Goal: Task Accomplishment & Management: Manage account settings

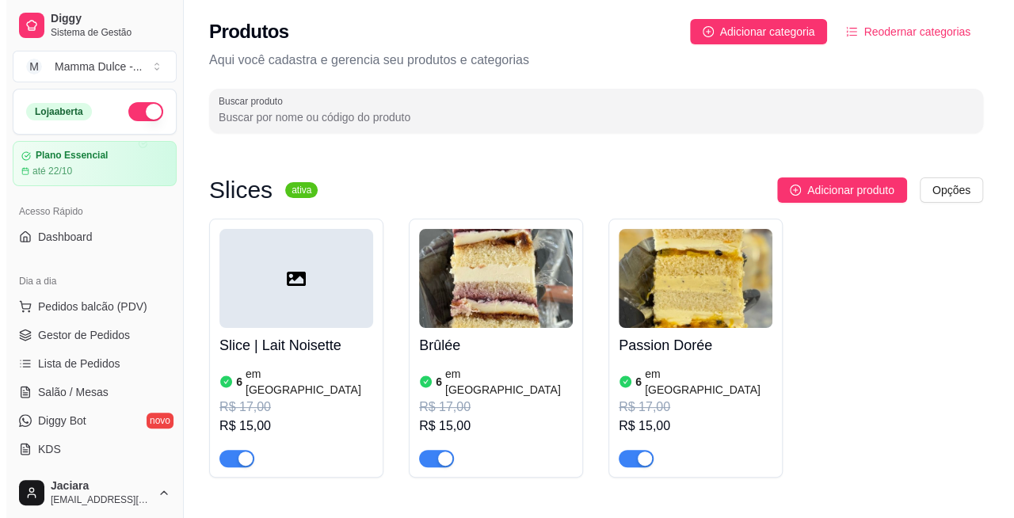
scroll to position [125, 0]
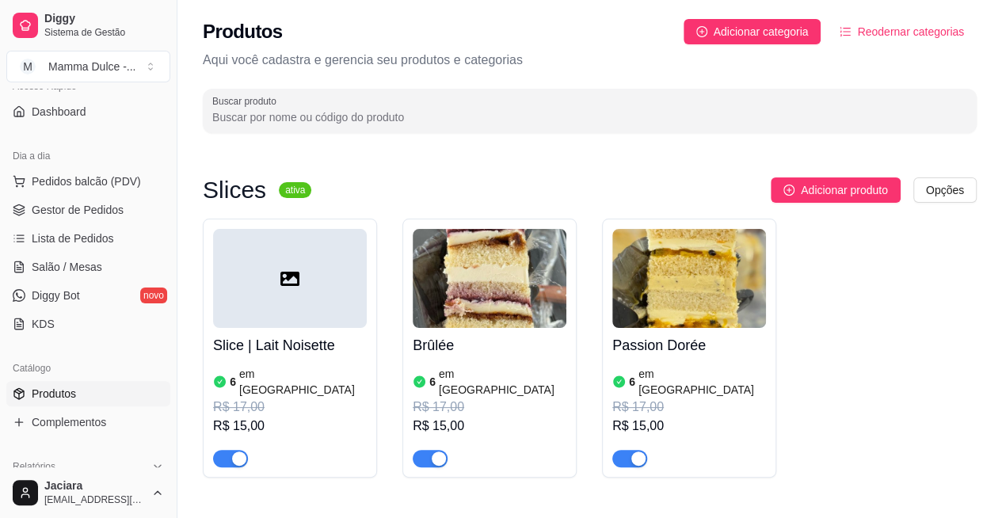
click at [833, 190] on span "Adicionar produto" at bounding box center [844, 189] width 87 height 17
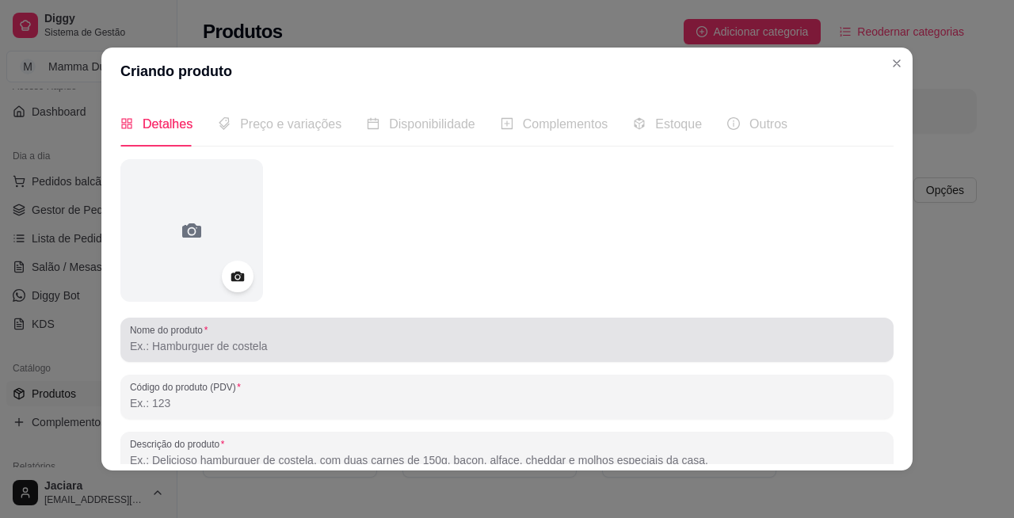
click at [193, 347] on input "Nome do produto" at bounding box center [507, 346] width 754 height 16
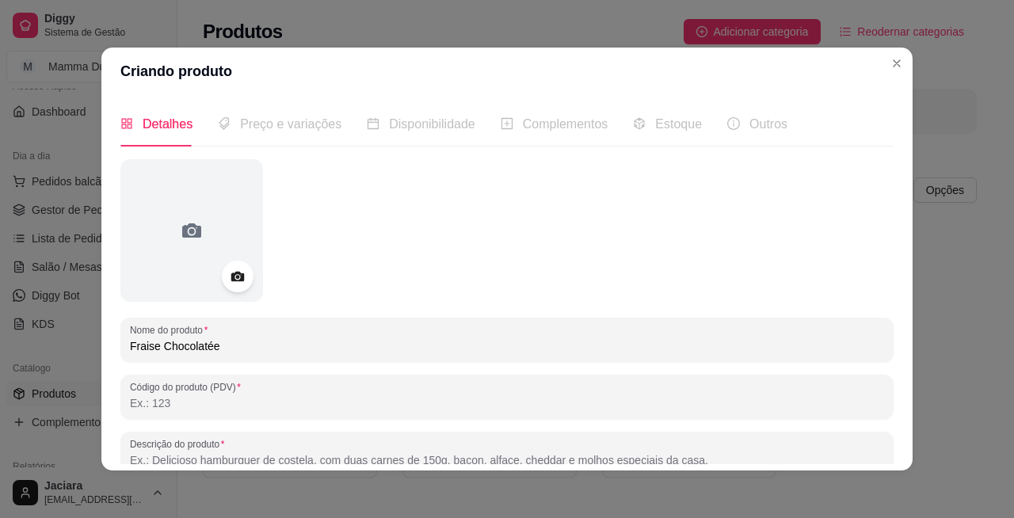
type input "Fraise Chocolatée"
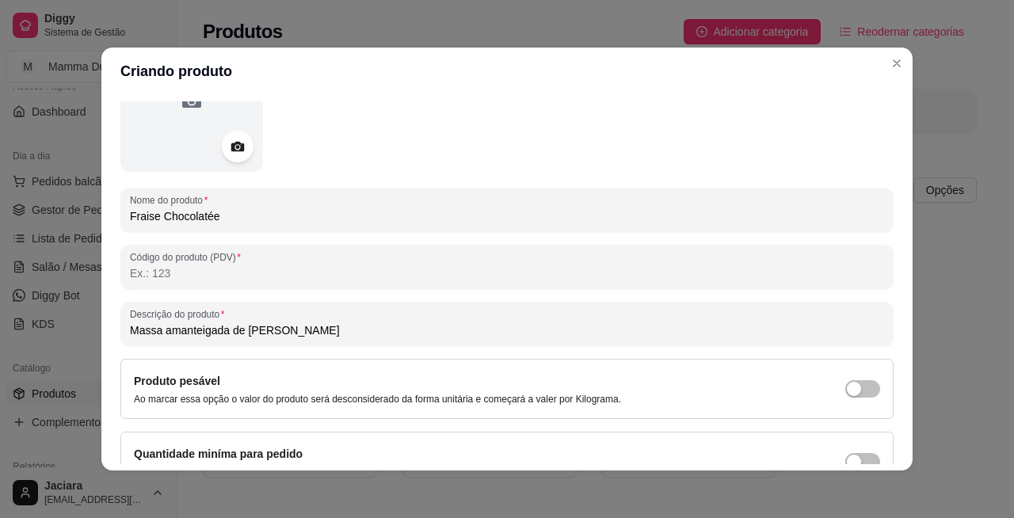
scroll to position [147, 0]
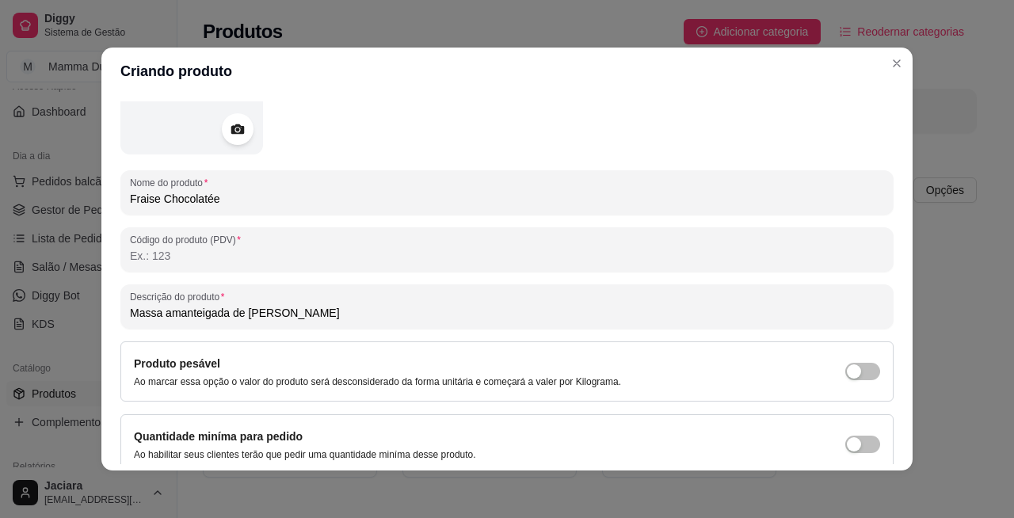
drag, startPoint x: 341, startPoint y: 325, endPoint x: 97, endPoint y: 336, distance: 244.2
click at [101, 336] on div "Detalhes Preço e variações Disponibilidade Complementos Estoque Outros Nome do …" at bounding box center [506, 282] width 811 height 375
click at [301, 311] on input "Massa amanteigada de [PERSON_NAME]" at bounding box center [507, 313] width 754 height 16
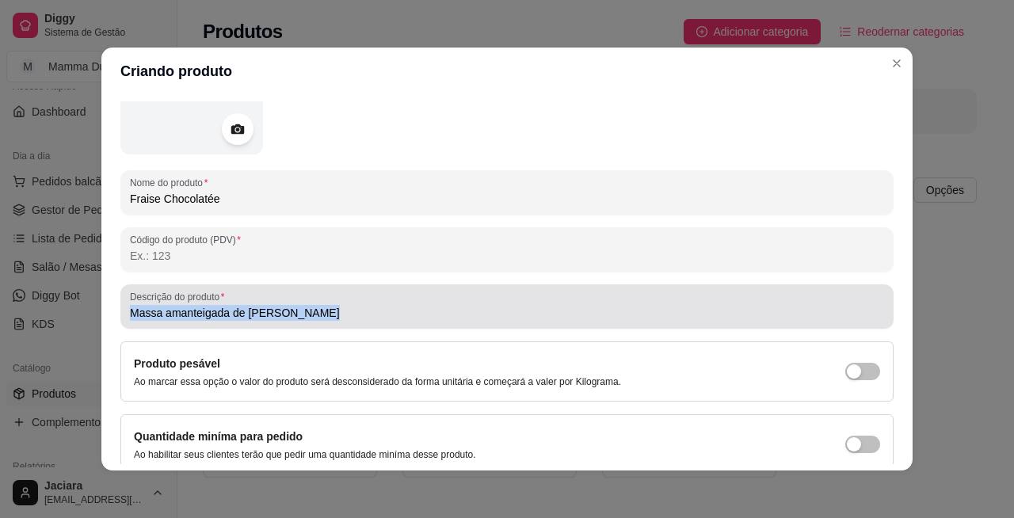
click at [307, 318] on input "Massa amanteigada de [PERSON_NAME]" at bounding box center [507, 313] width 754 height 16
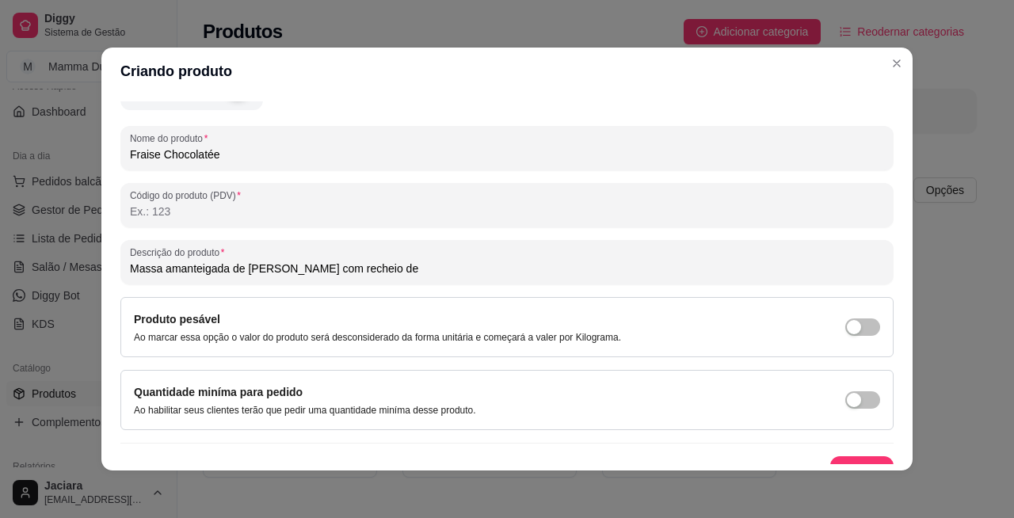
scroll to position [214, 0]
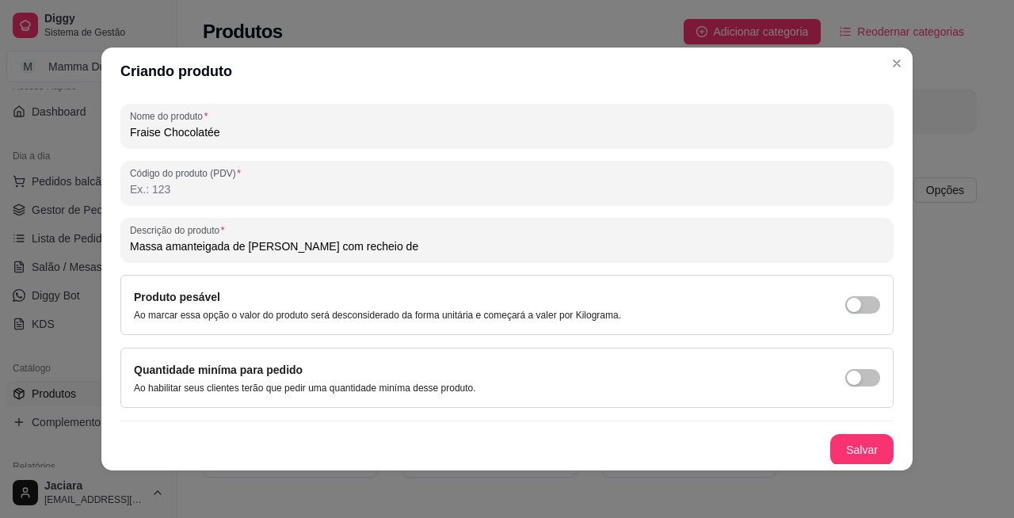
drag, startPoint x: 379, startPoint y: 236, endPoint x: 97, endPoint y: 242, distance: 282.1
click at [101, 243] on div "Detalhes Preço e variações Disponibilidade Complementos Estoque Outros Nome do …" at bounding box center [506, 282] width 811 height 375
click at [145, 250] on input "Massa amanteigada de [PERSON_NAME] com recheio de" at bounding box center [507, 246] width 754 height 16
click at [146, 250] on input "Massa amanteigada de [PERSON_NAME] com recheio de" at bounding box center [507, 246] width 754 height 16
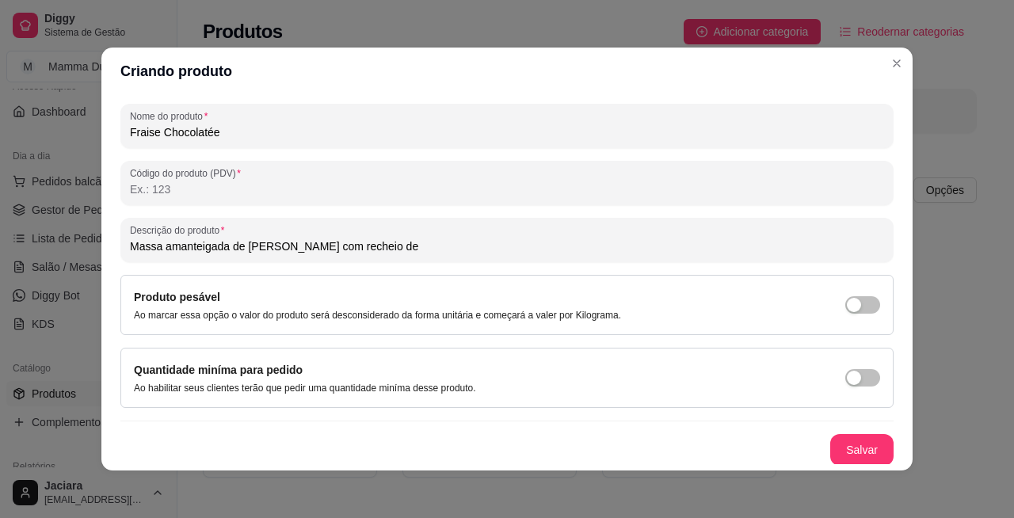
click at [373, 245] on input "Massa amanteigada de [PERSON_NAME] com recheio de" at bounding box center [507, 246] width 754 height 16
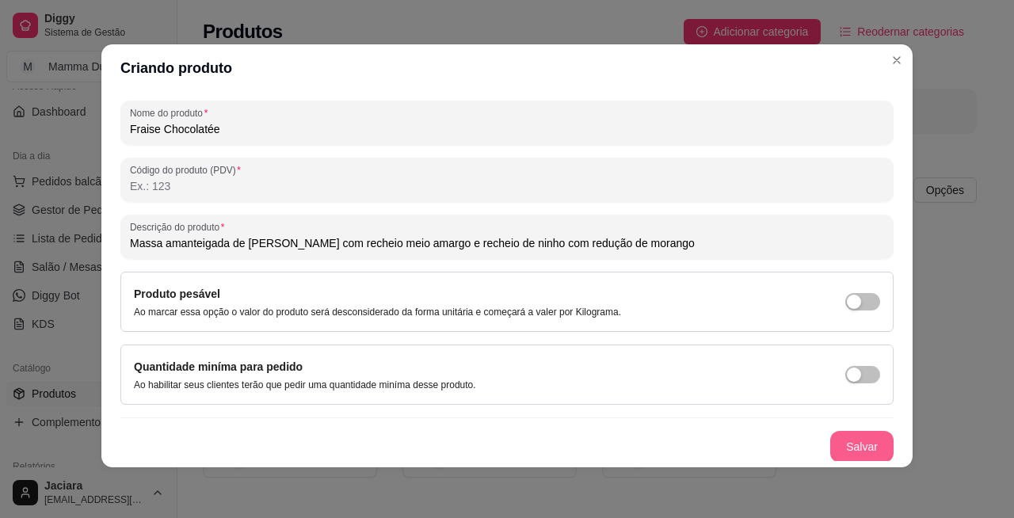
type input "Massa amanteigada de [PERSON_NAME] com recheio meio amargo e recheio de ninho c…"
click at [832, 439] on button "Salvar" at bounding box center [862, 447] width 62 height 31
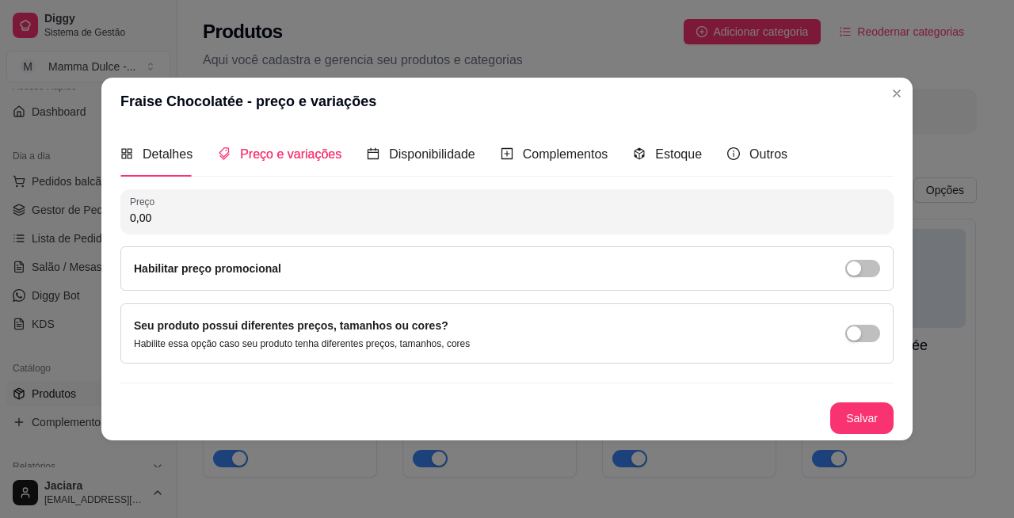
scroll to position [0, 0]
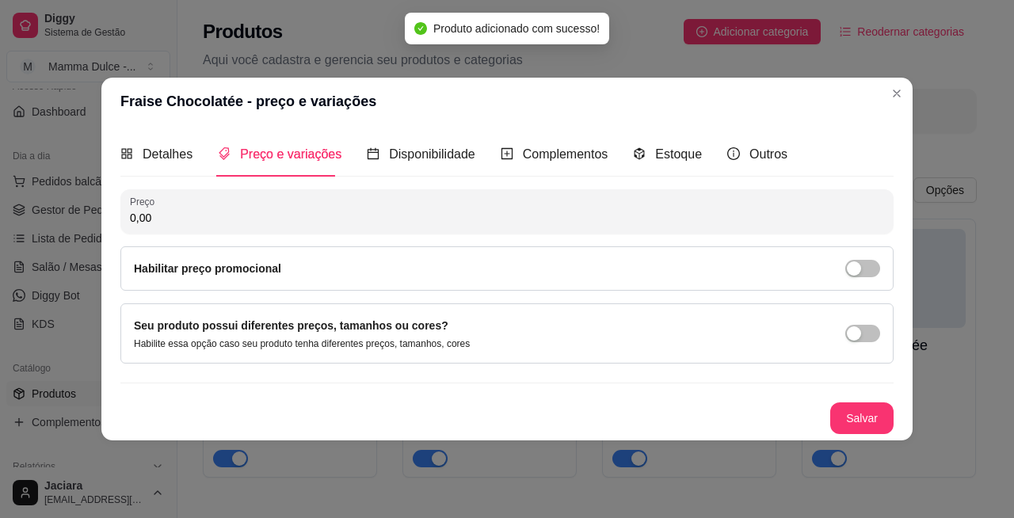
click at [206, 217] on input "0,00" at bounding box center [507, 218] width 754 height 16
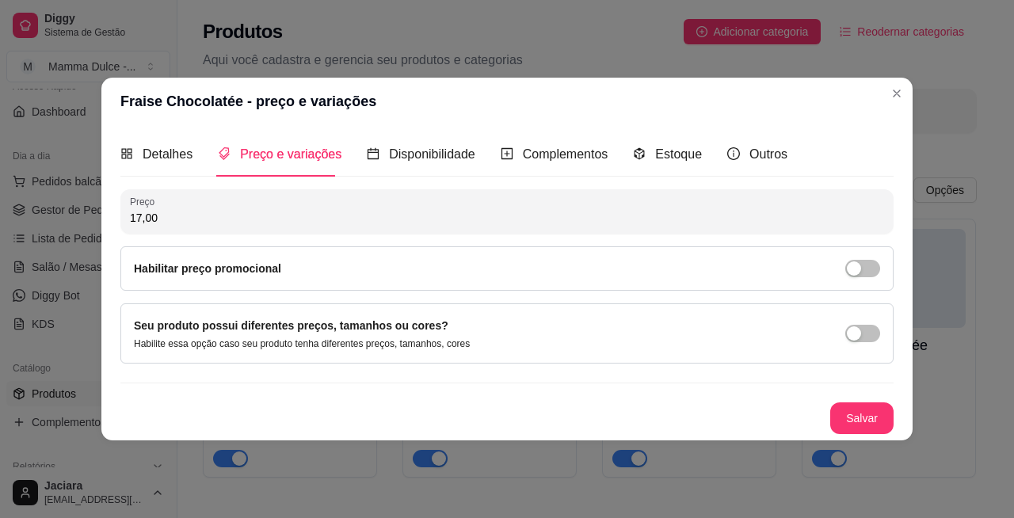
type input "17,00"
click at [867, 272] on span "button" at bounding box center [862, 268] width 35 height 17
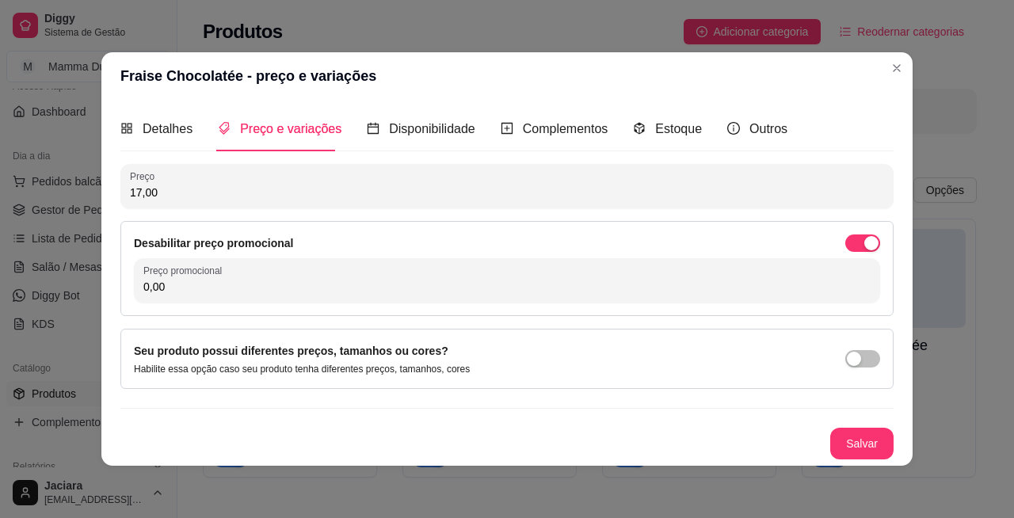
click at [491, 284] on input "0,00" at bounding box center [506, 287] width 727 height 16
type input "15,00"
click at [857, 432] on button "Salvar" at bounding box center [861, 444] width 63 height 32
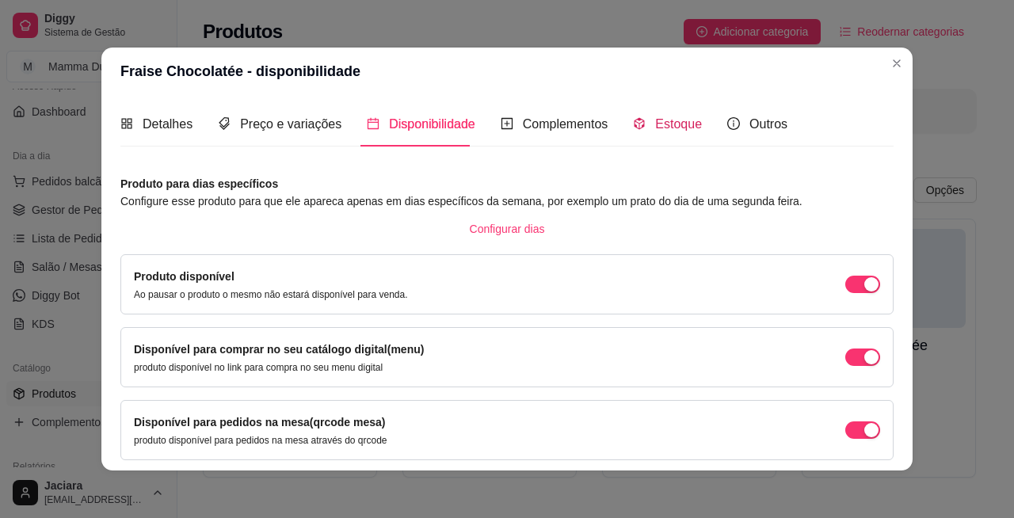
click at [635, 124] on div "Estoque" at bounding box center [667, 124] width 69 height 20
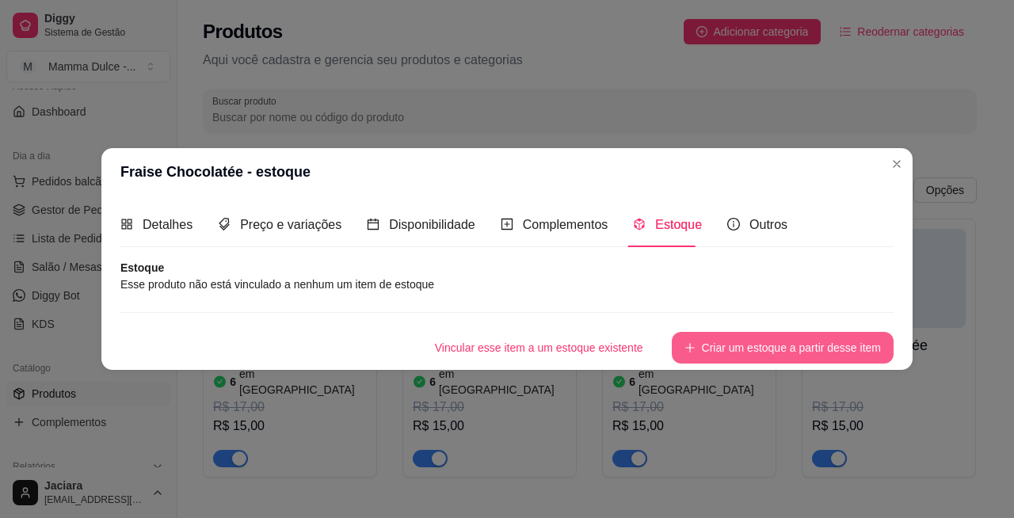
click at [756, 342] on button "Criar um estoque a partir desse item" at bounding box center [783, 348] width 222 height 32
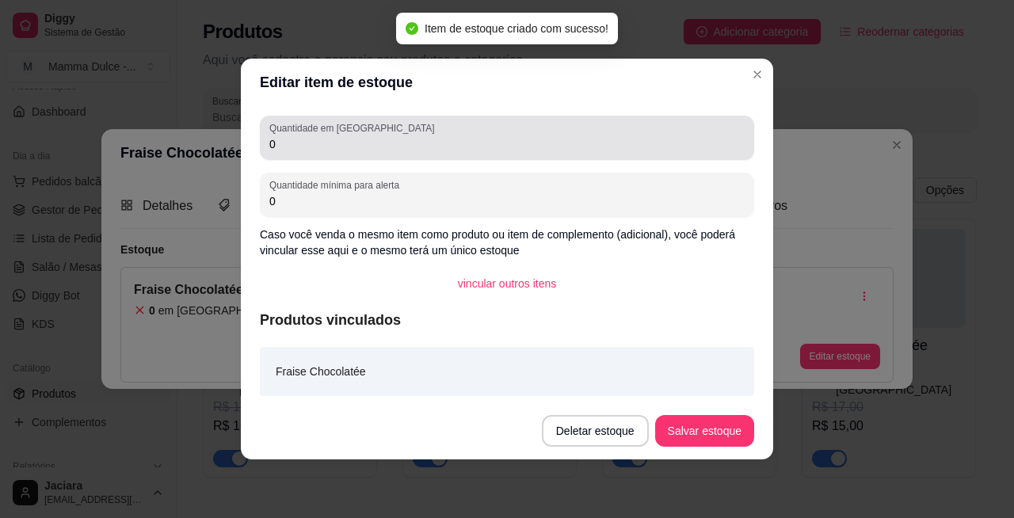
click at [330, 141] on input "0" at bounding box center [506, 144] width 475 height 16
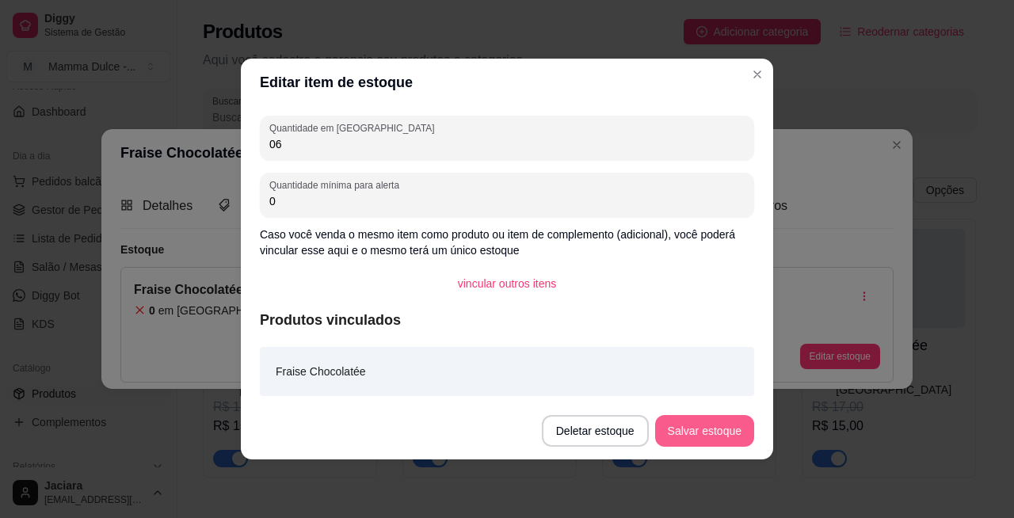
type input "06"
click at [699, 432] on button "Salvar estoque" at bounding box center [704, 431] width 99 height 32
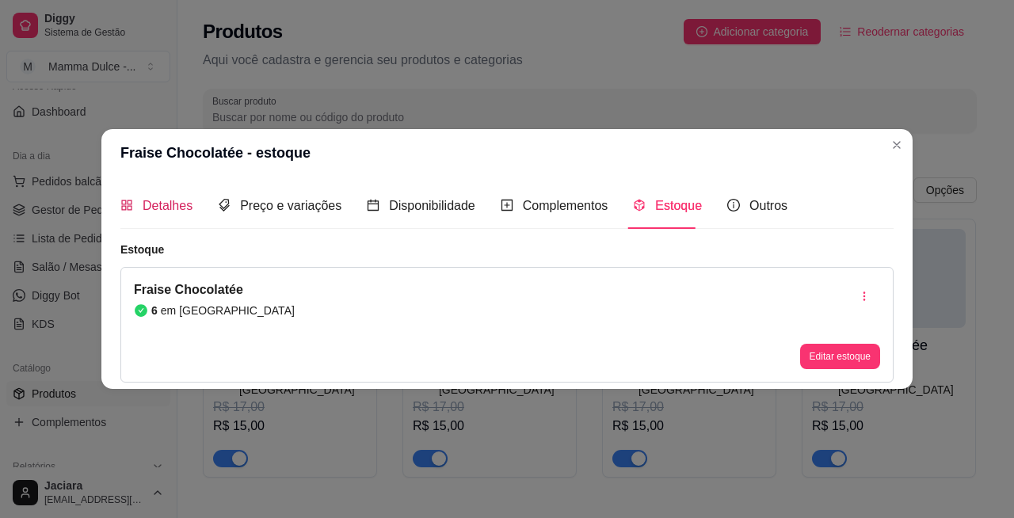
click at [160, 209] on span "Detalhes" at bounding box center [168, 205] width 50 height 13
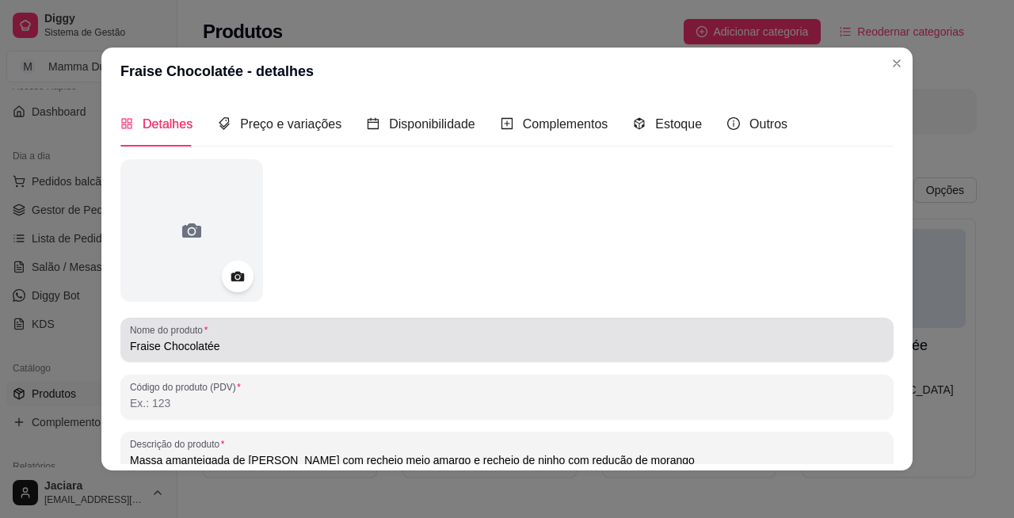
click at [130, 347] on input "Fraise Chocolatée" at bounding box center [507, 346] width 754 height 16
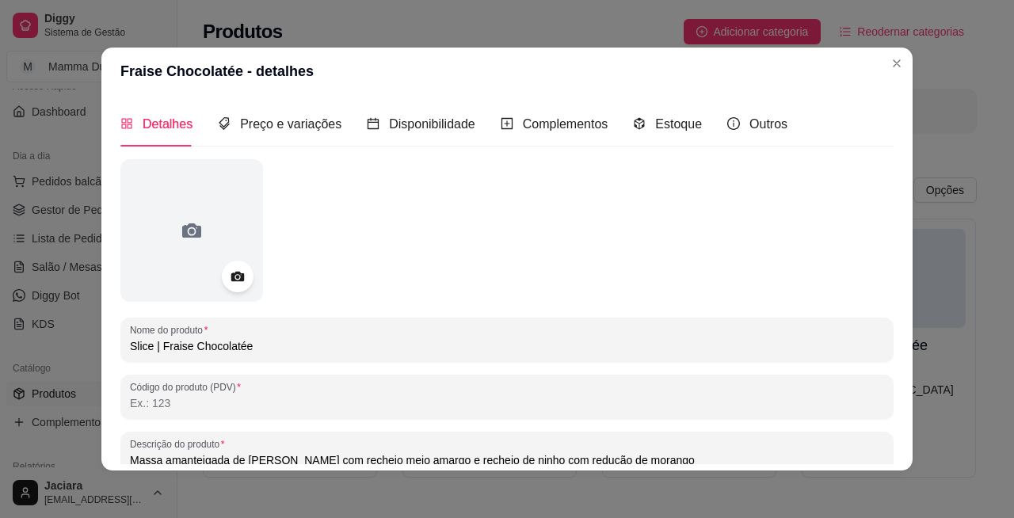
type input "Slice | Fraise Chocolatée"
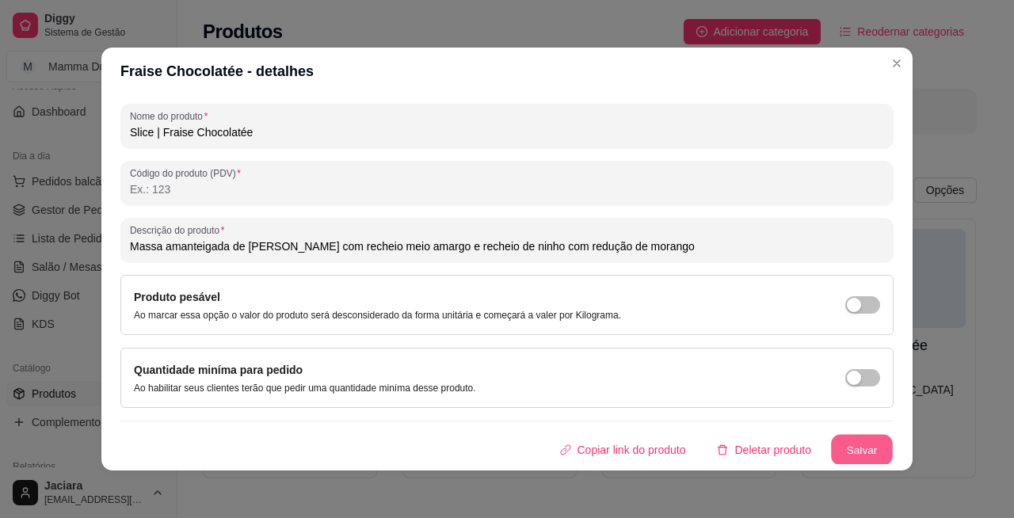
click at [834, 442] on button "Salvar" at bounding box center [862, 450] width 62 height 31
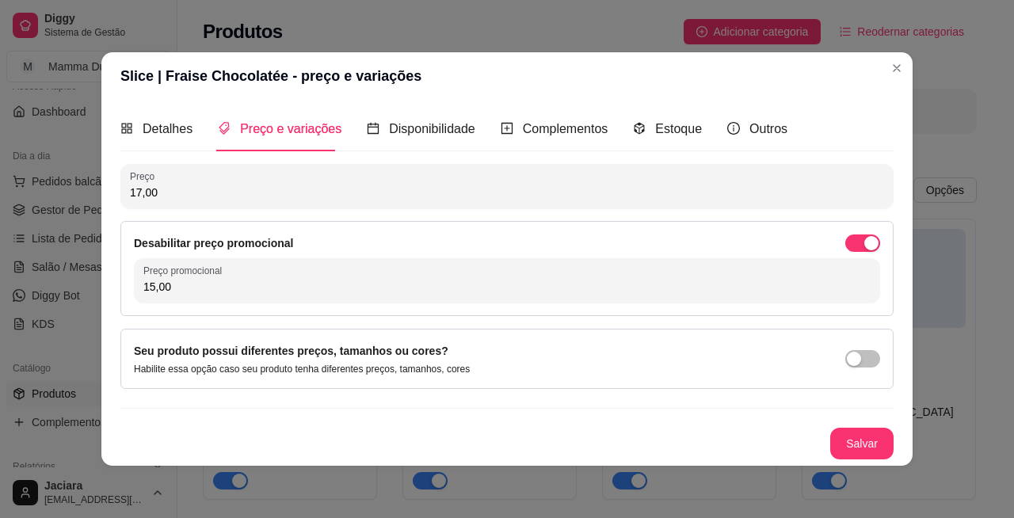
scroll to position [0, 0]
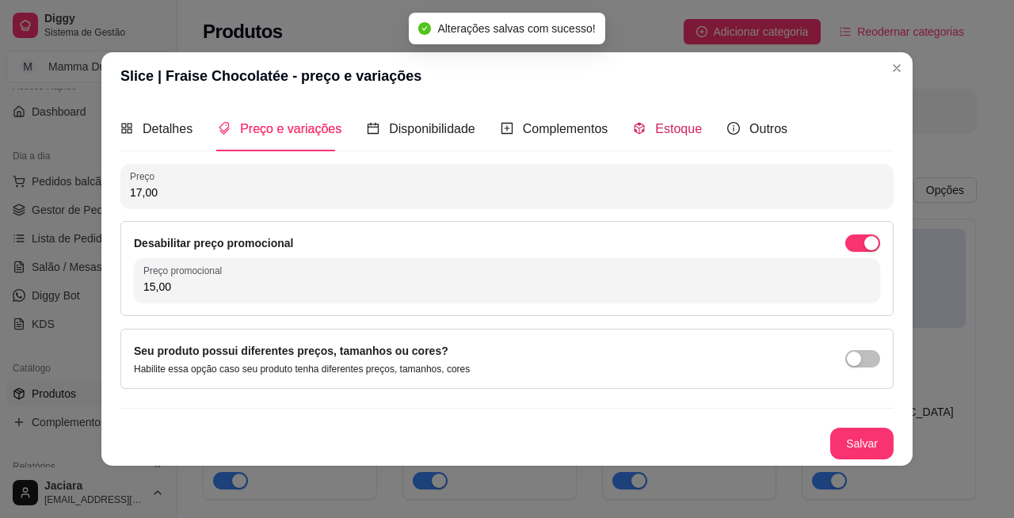
click at [680, 138] on div "Estoque" at bounding box center [667, 129] width 69 height 20
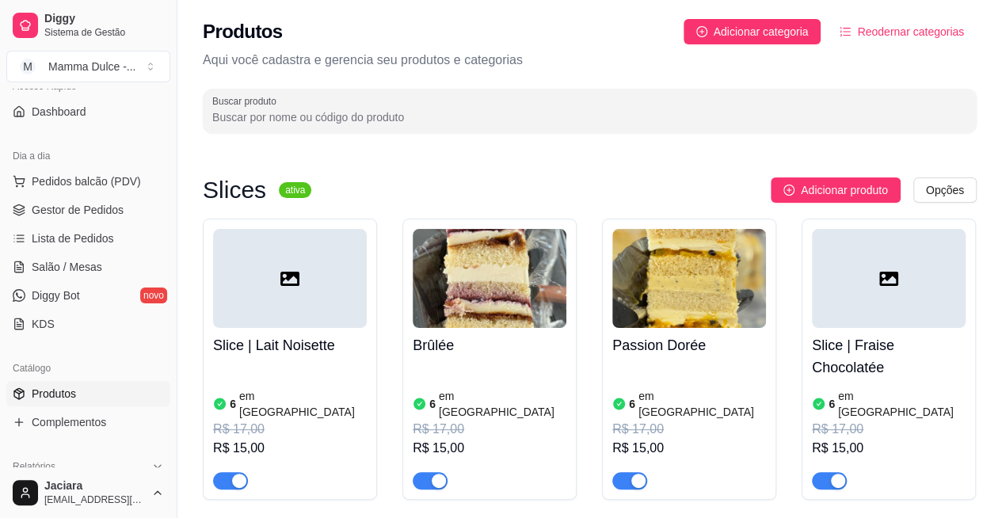
click at [494, 299] on img at bounding box center [490, 278] width 154 height 99
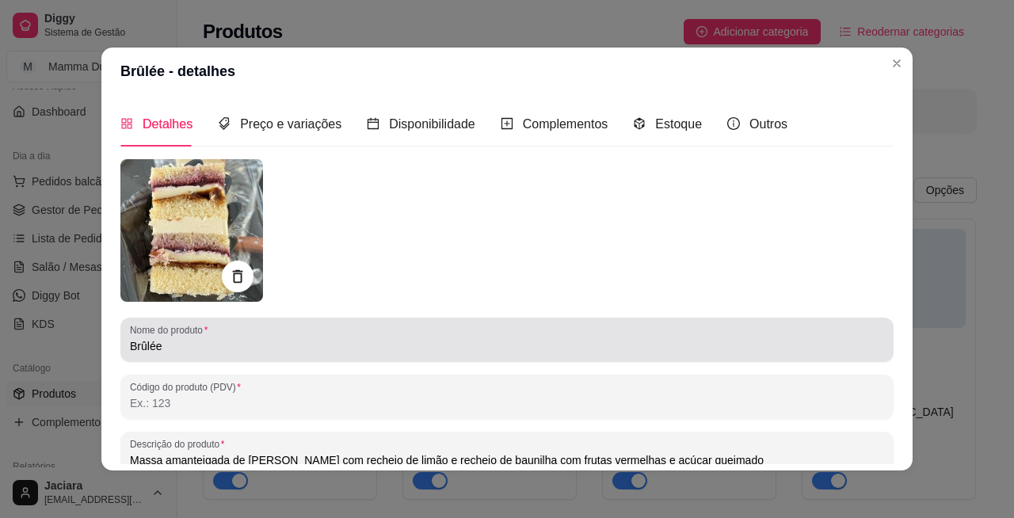
click at [130, 345] on input "Brûlée" at bounding box center [507, 346] width 754 height 16
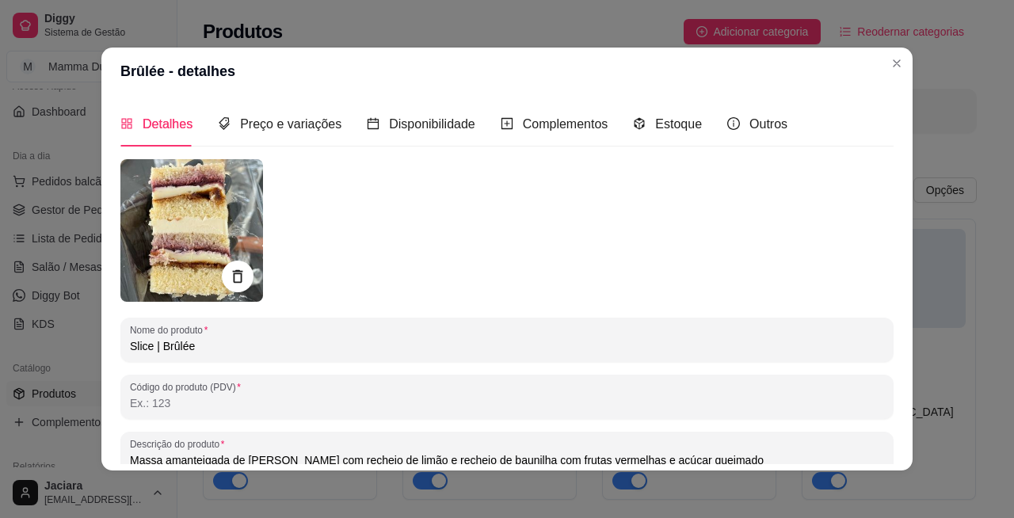
type input "Slice | Brûlée"
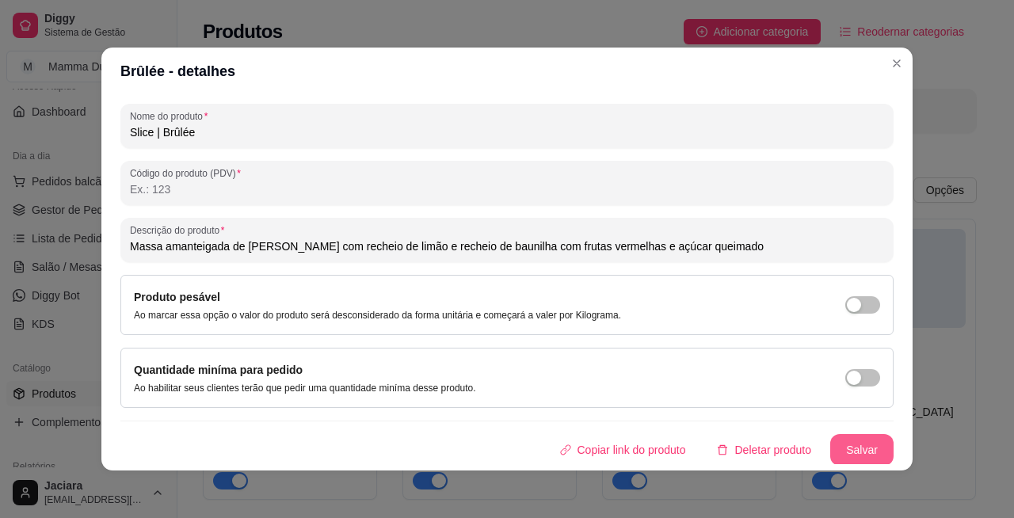
click at [839, 436] on button "Salvar" at bounding box center [861, 450] width 63 height 32
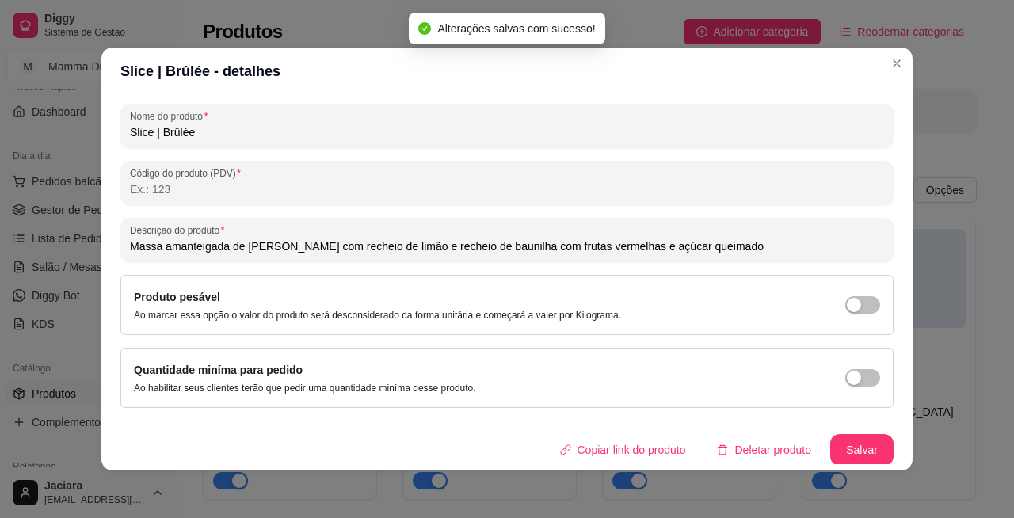
scroll to position [3, 0]
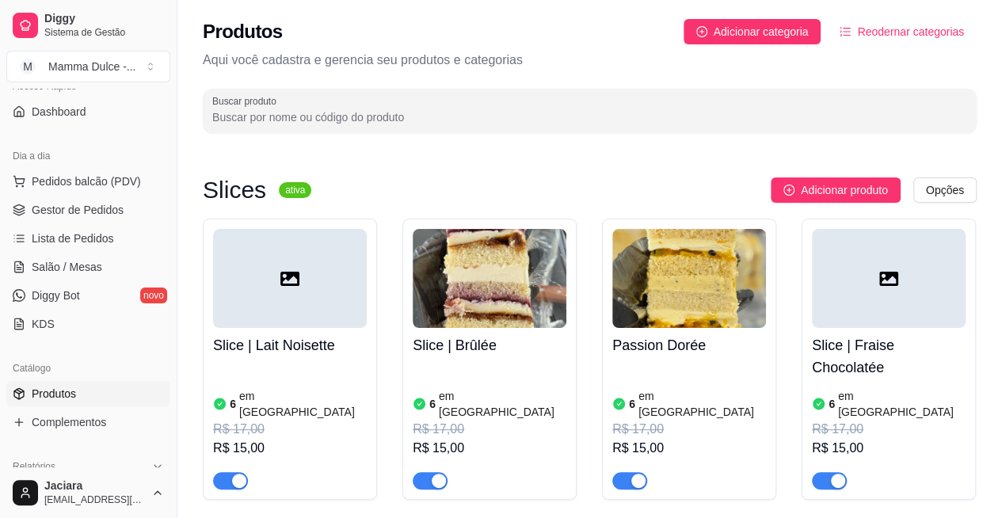
click at [621, 295] on img at bounding box center [689, 278] width 154 height 99
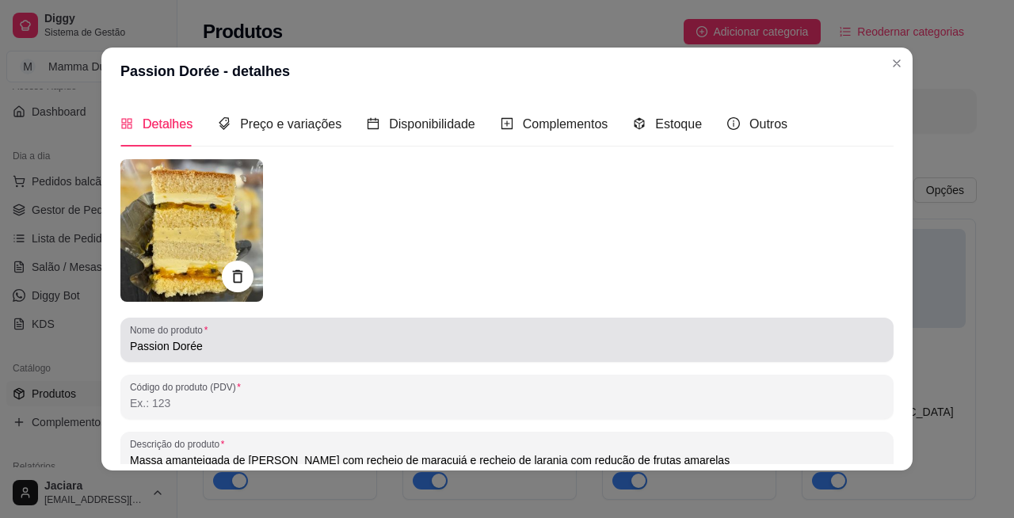
click at [121, 347] on div "Nome do produto Passion Dorée" at bounding box center [506, 340] width 773 height 44
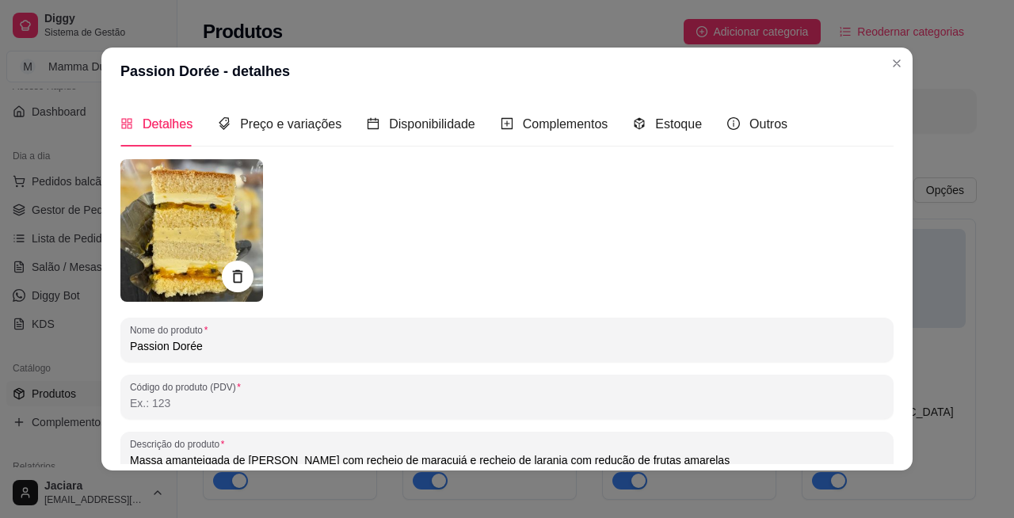
click at [130, 348] on input "Passion Dorée" at bounding box center [507, 346] width 754 height 16
type input "Slice | Passion Dorée"
drag, startPoint x: 874, startPoint y: 211, endPoint x: 878, endPoint y: 233, distance: 21.6
click at [878, 233] on div "Detalhes Preço e variações Disponibilidade Complementos Estoque Outros Nome do …" at bounding box center [506, 282] width 773 height 363
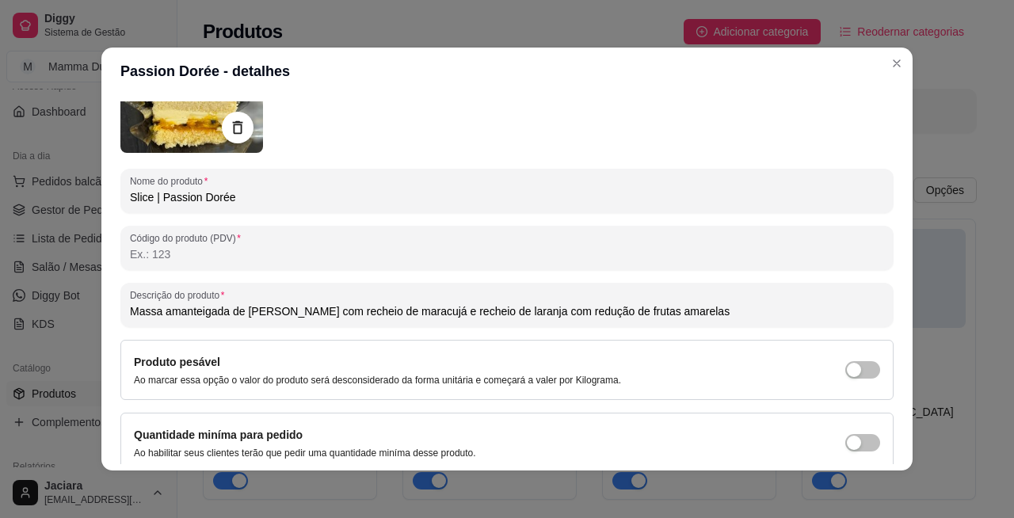
scroll to position [214, 0]
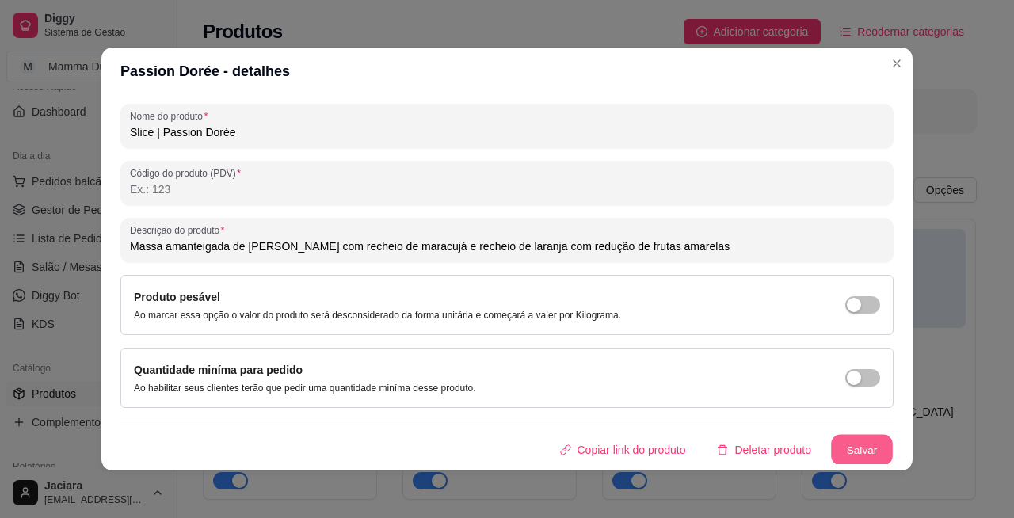
click at [849, 446] on button "Salvar" at bounding box center [862, 450] width 62 height 31
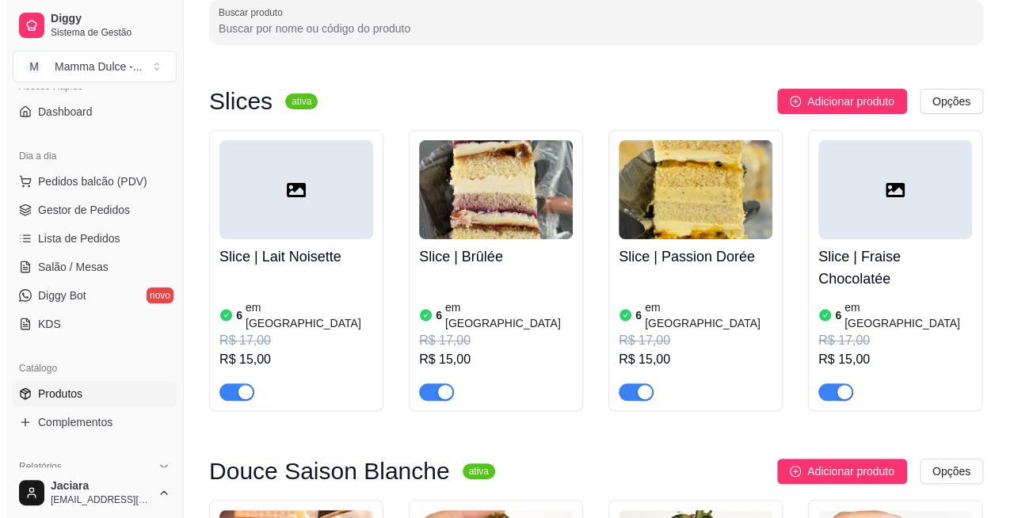
scroll to position [117, 0]
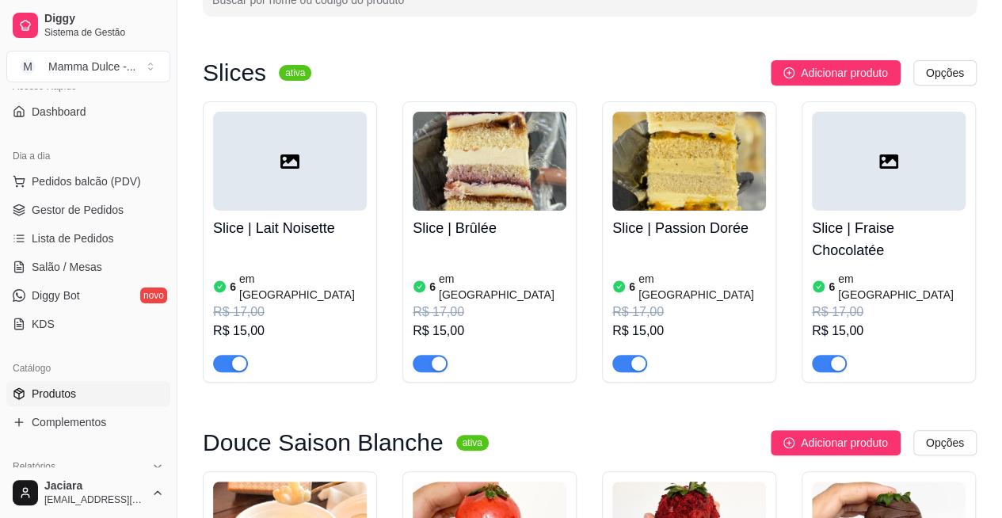
click at [892, 68] on button "Adicionar produto" at bounding box center [836, 72] width 130 height 25
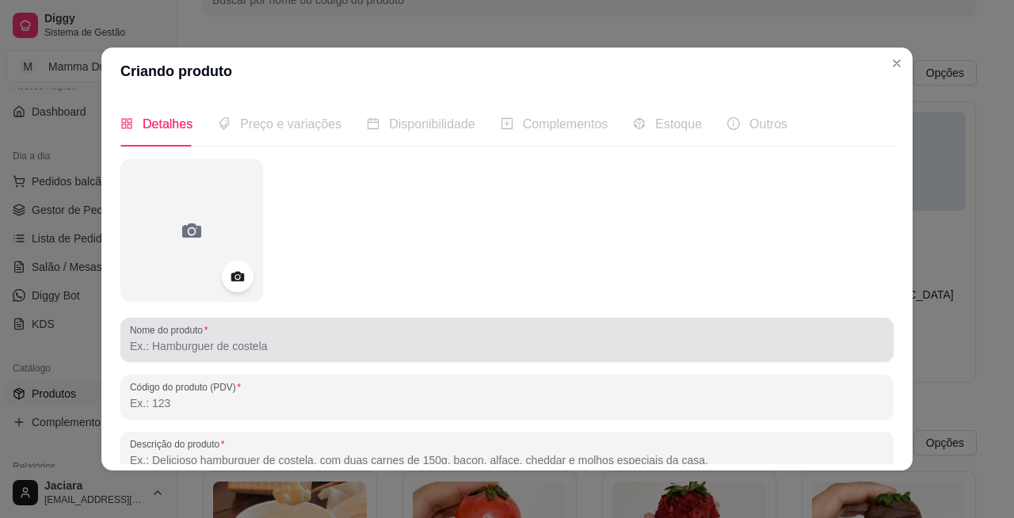
click at [239, 349] on input "Nome do produto" at bounding box center [507, 346] width 754 height 16
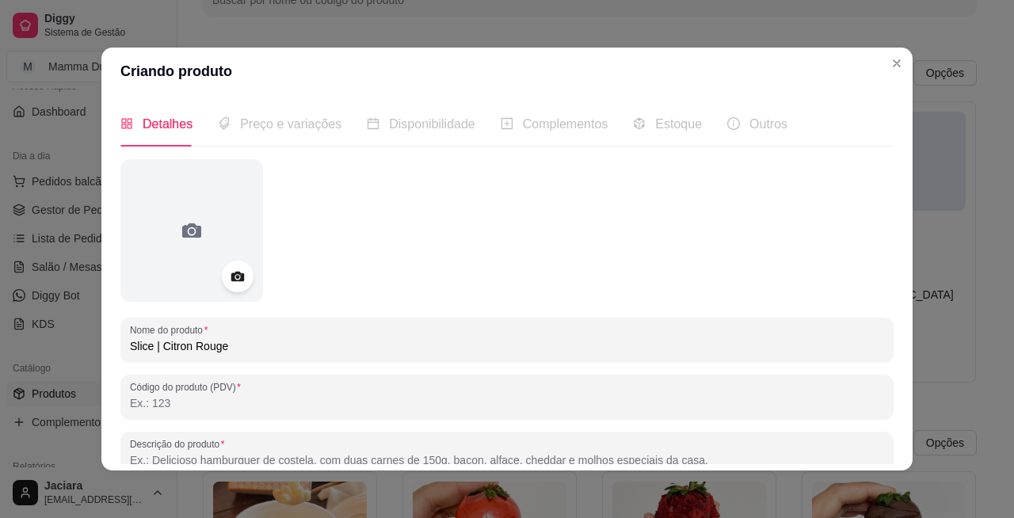
type input "Slice | Citron Rouge"
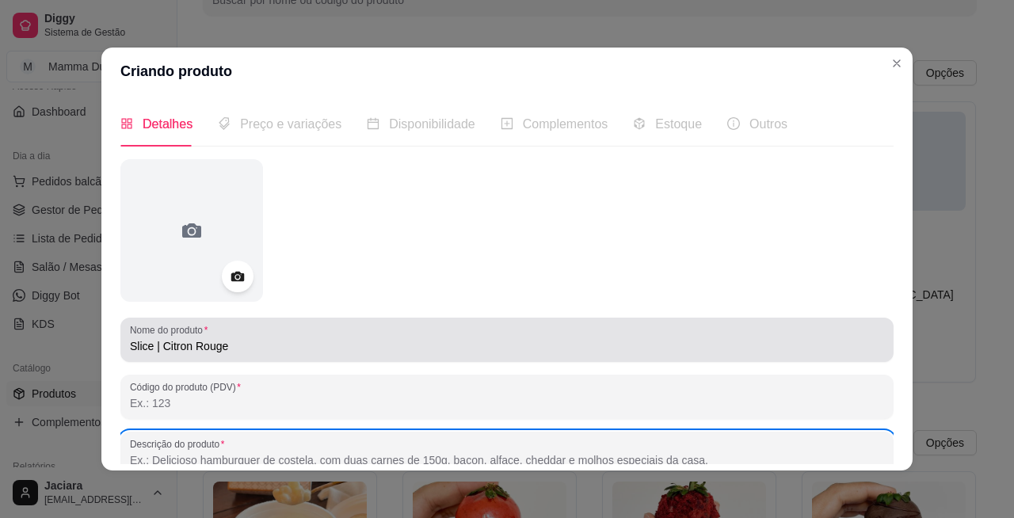
scroll to position [4, 0]
paste input "Massa amanteigada de [PERSON_NAME] com recheio de"
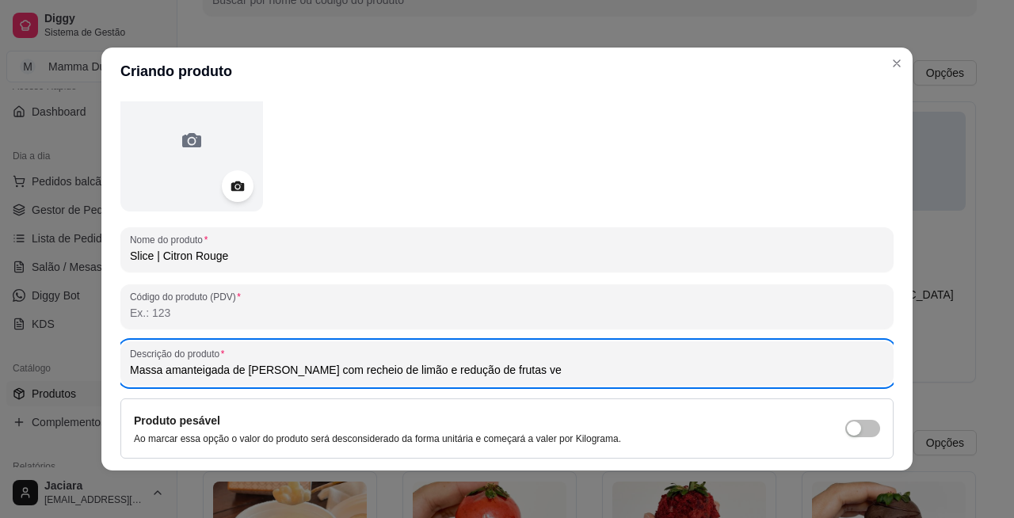
scroll to position [95, 0]
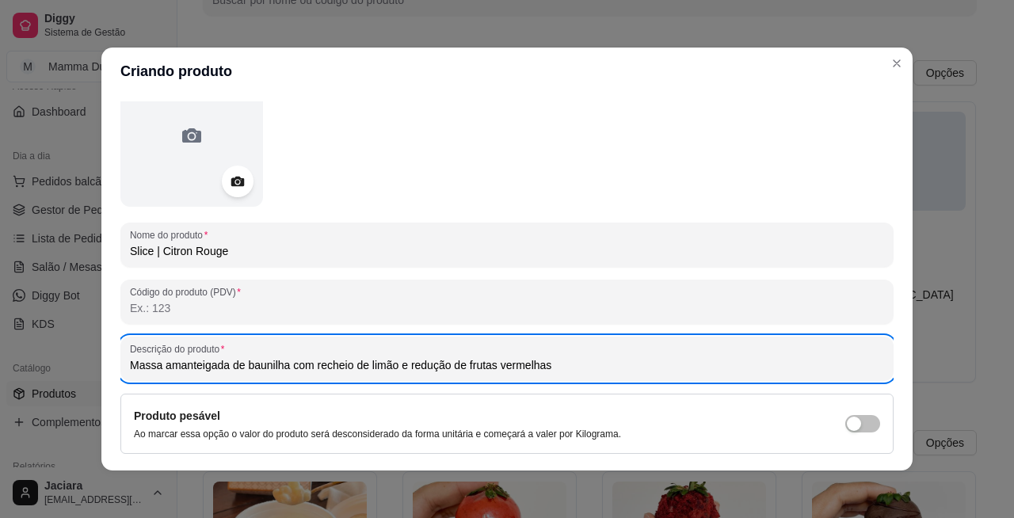
type input "Massa amanteigada de baunilha com recheio de limão e redução de frutas vermelhas"
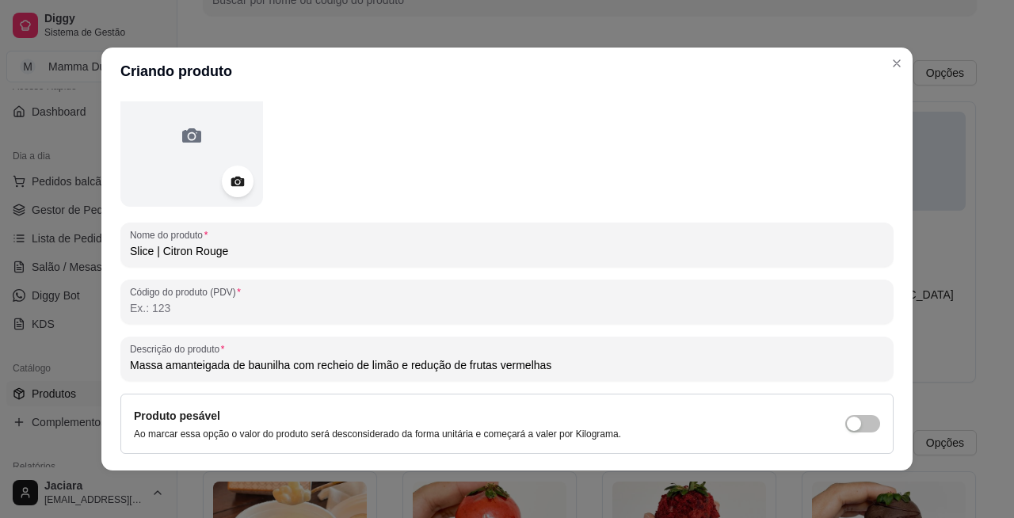
scroll to position [214, 0]
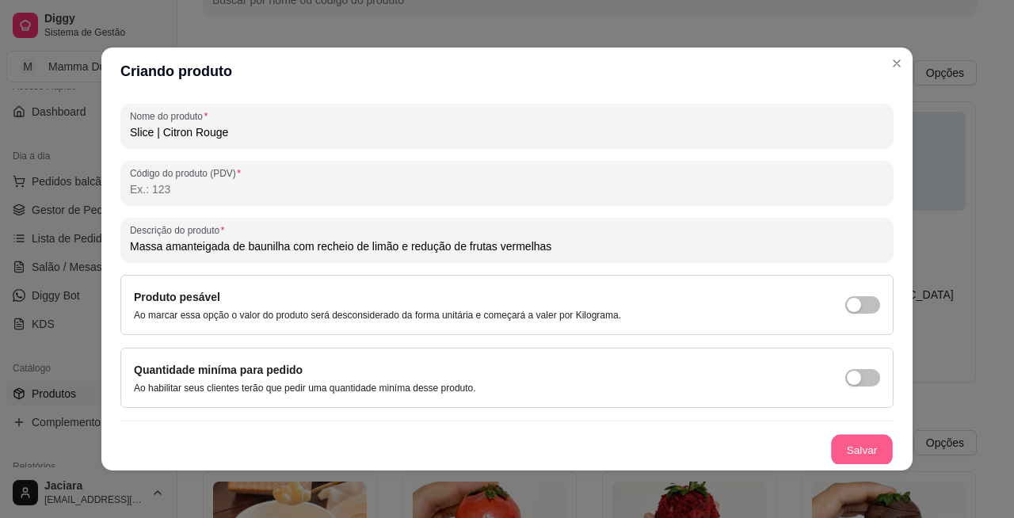
click at [855, 445] on button "Salvar" at bounding box center [862, 450] width 62 height 31
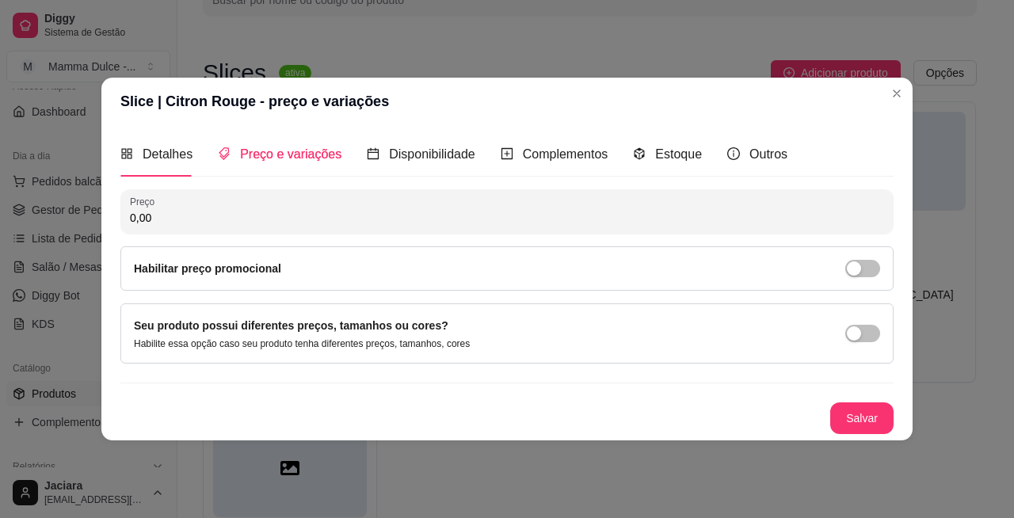
scroll to position [0, 0]
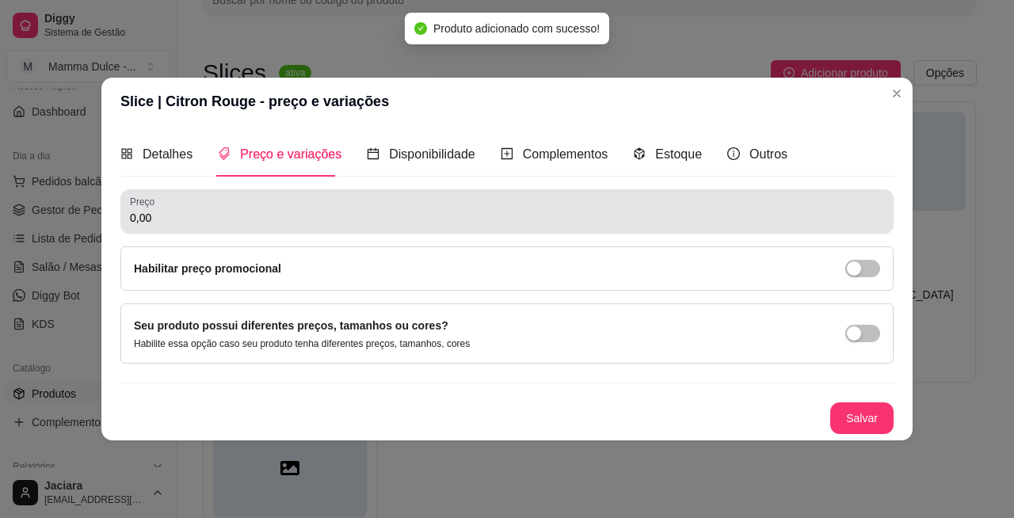
click at [210, 223] on input "0,00" at bounding box center [507, 218] width 754 height 16
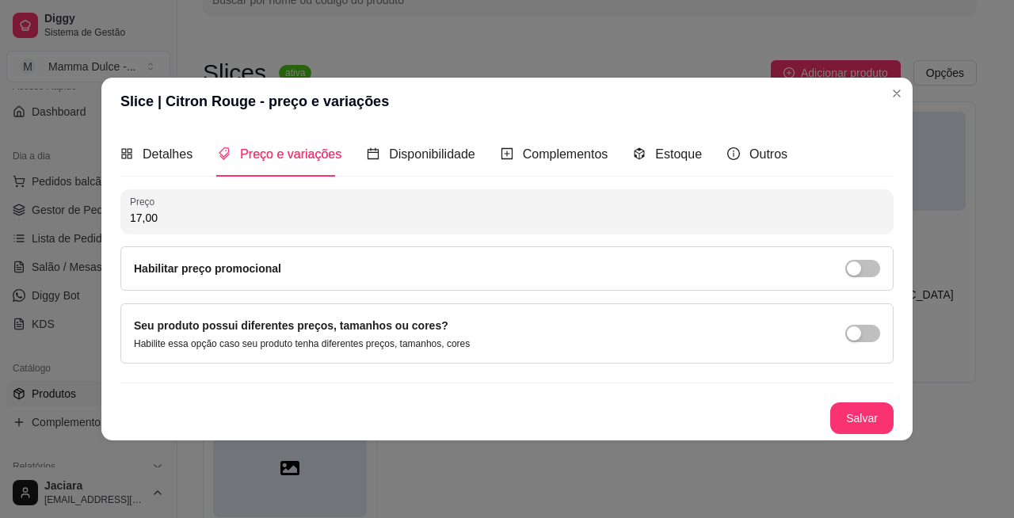
type input "17,00"
click at [859, 281] on div "Habilitar preço promocional" at bounding box center [506, 268] width 773 height 44
click at [855, 270] on div "button" at bounding box center [854, 268] width 14 height 14
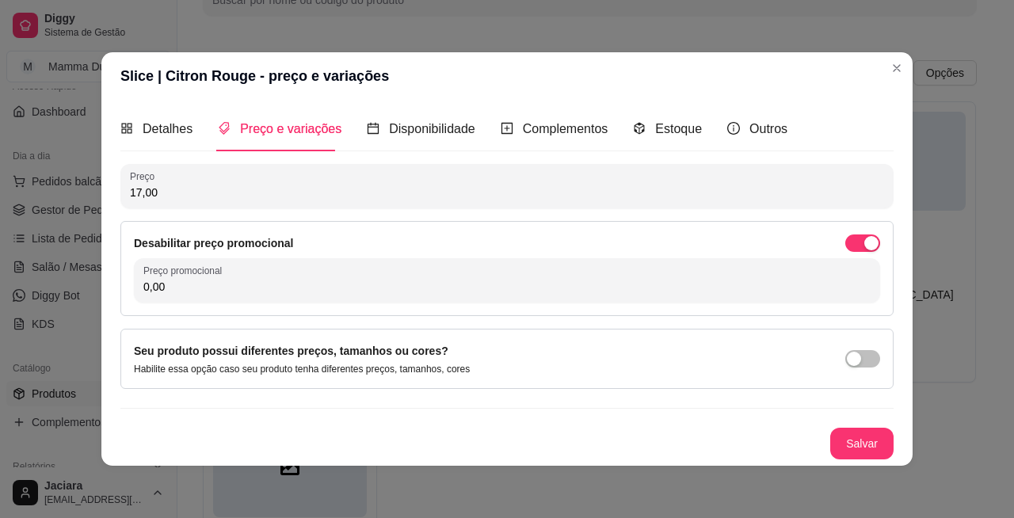
click at [379, 312] on div "Desabilitar preço promocional Preço promocional 0,00" at bounding box center [506, 268] width 773 height 95
click at [385, 302] on div "Preço promocional 0,00" at bounding box center [507, 280] width 746 height 44
type input "15,00"
click at [863, 453] on button "Salvar" at bounding box center [862, 444] width 62 height 31
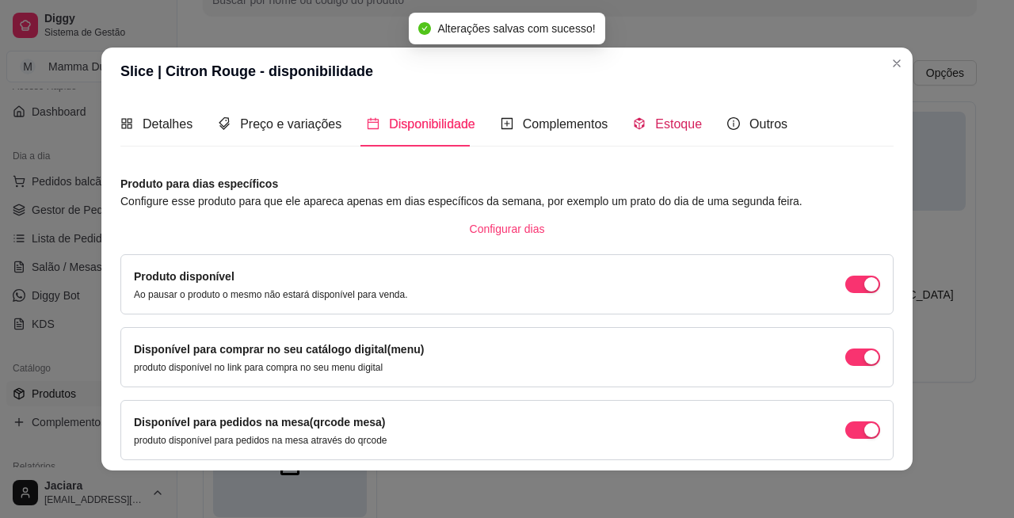
click at [655, 122] on span "Estoque" at bounding box center [678, 123] width 47 height 13
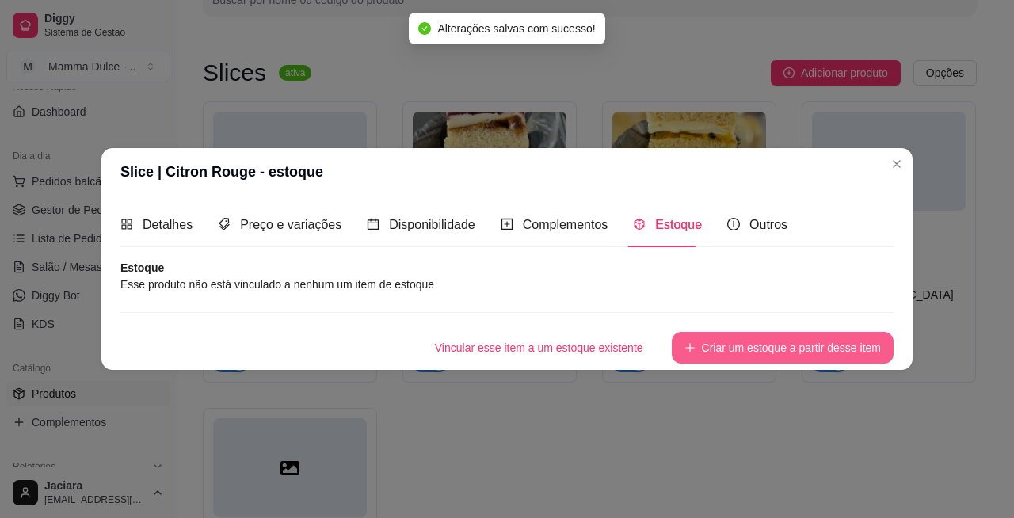
click at [738, 342] on button "Criar um estoque a partir desse item" at bounding box center [783, 348] width 222 height 32
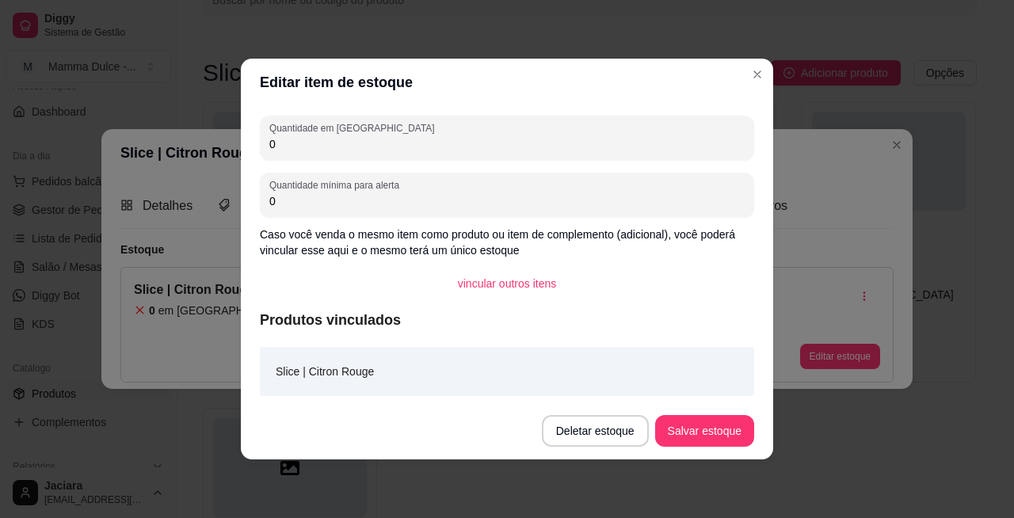
click at [410, 153] on div "Quantidade em estoque 0" at bounding box center [507, 138] width 494 height 44
click at [411, 152] on div "0" at bounding box center [506, 138] width 475 height 32
type input "06"
click at [705, 416] on button "Salvar estoque" at bounding box center [704, 431] width 97 height 31
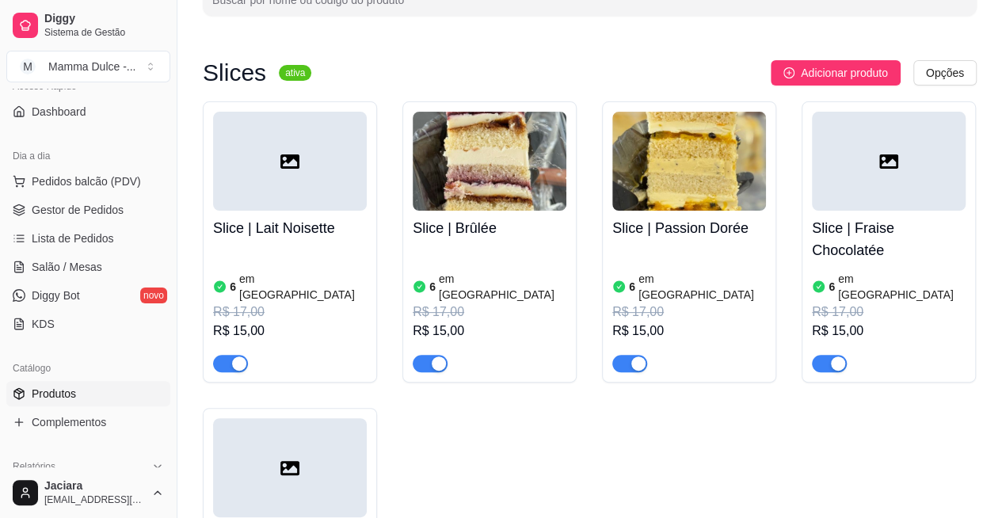
click at [811, 66] on span "Adicionar produto" at bounding box center [844, 72] width 87 height 17
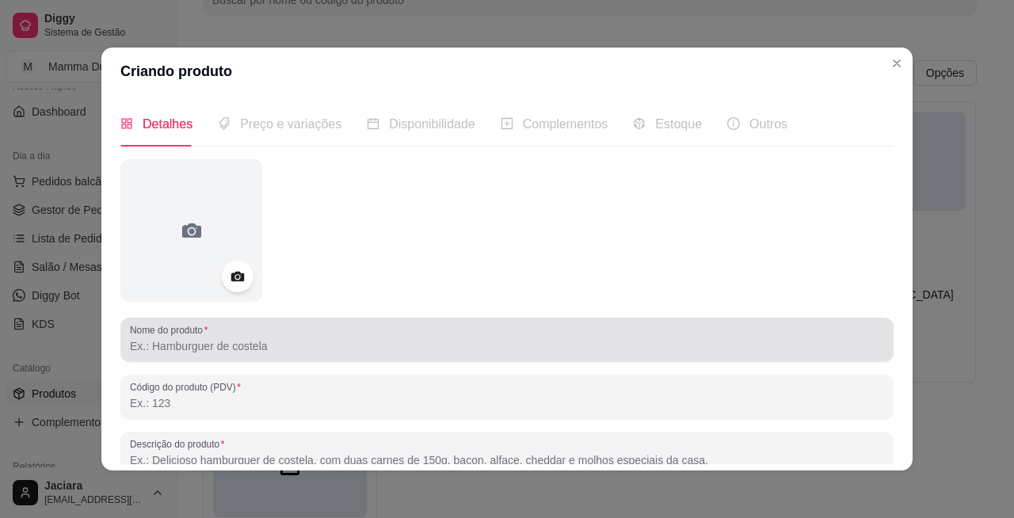
click at [203, 349] on input "Nome do produto" at bounding box center [507, 346] width 754 height 16
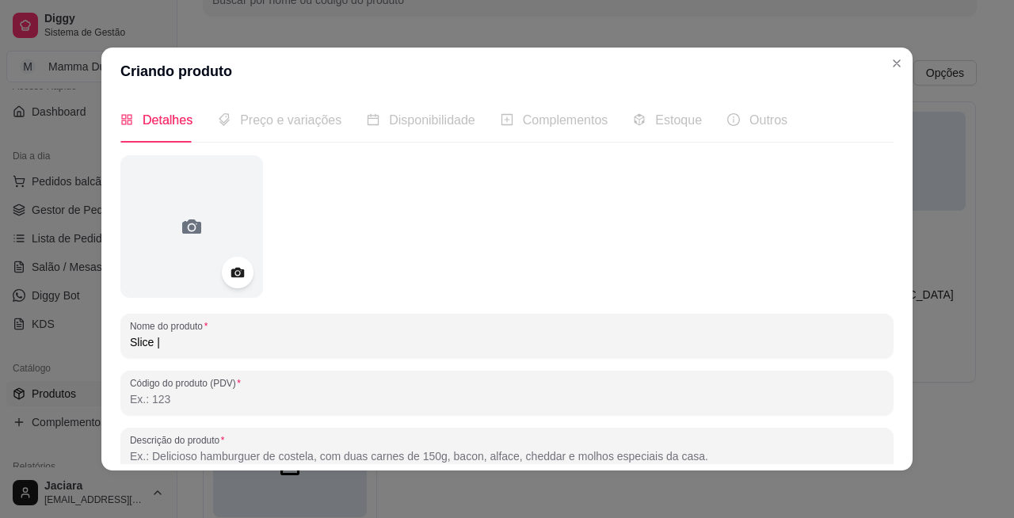
scroll to position [5, 0]
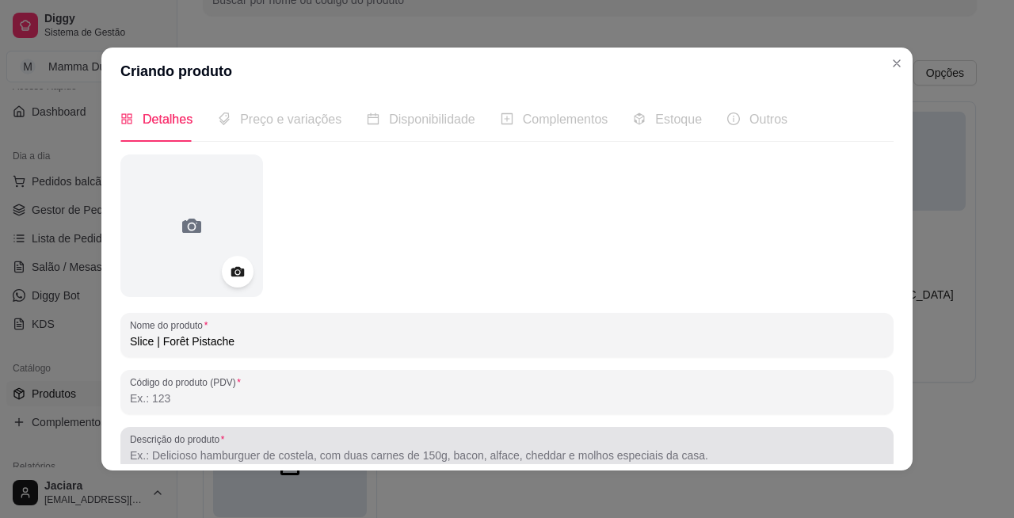
type input "Slice | Forêt Pistache"
click at [255, 452] on input "Descrição do produto" at bounding box center [507, 456] width 754 height 16
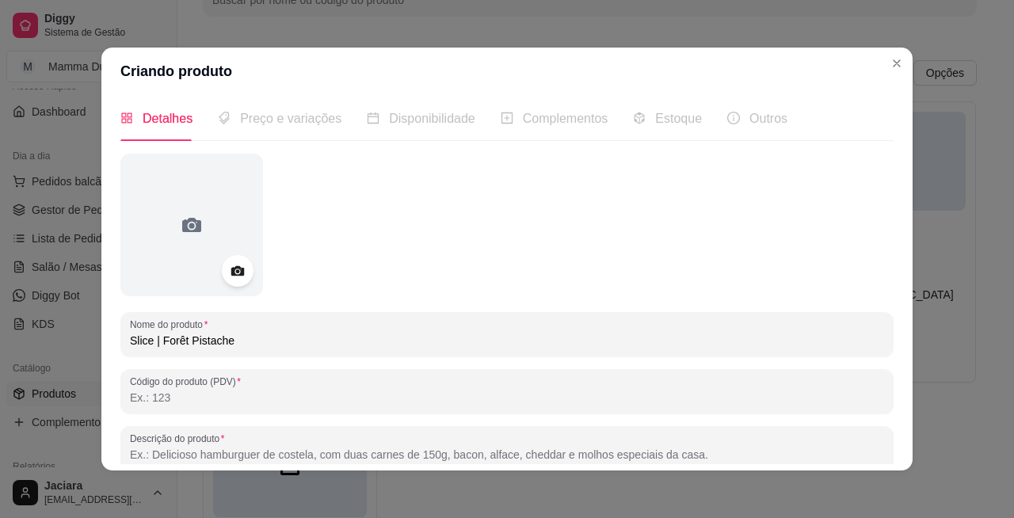
paste input "Massa amanteigada de [PERSON_NAME] com recheio de"
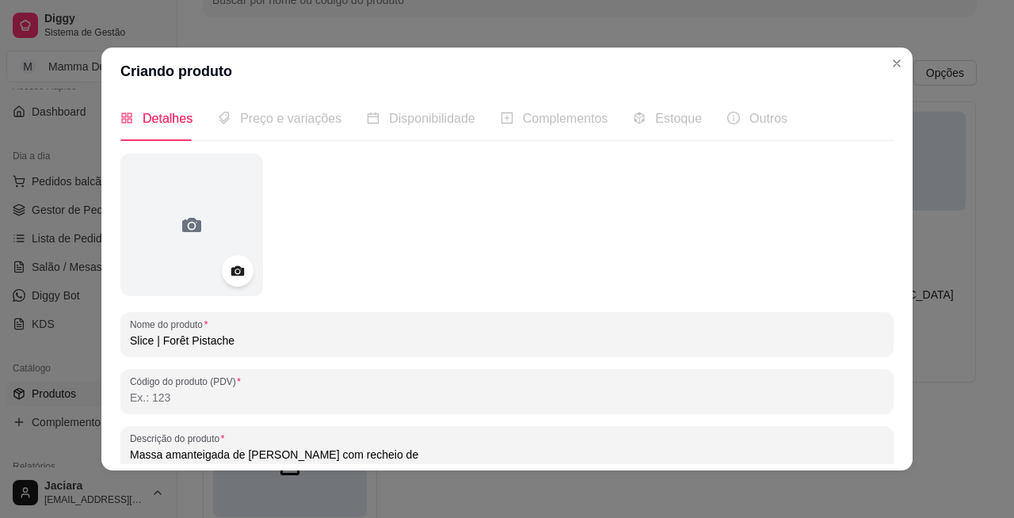
click at [250, 456] on input "Massa amanteigada de [PERSON_NAME] com recheio de" at bounding box center [507, 455] width 754 height 16
click at [394, 450] on input "Massa amanteigada de pistache com recheio de" at bounding box center [507, 455] width 754 height 16
type input "Massa amanteigada de pistache com recheio de limão e recheio de pistache com re…"
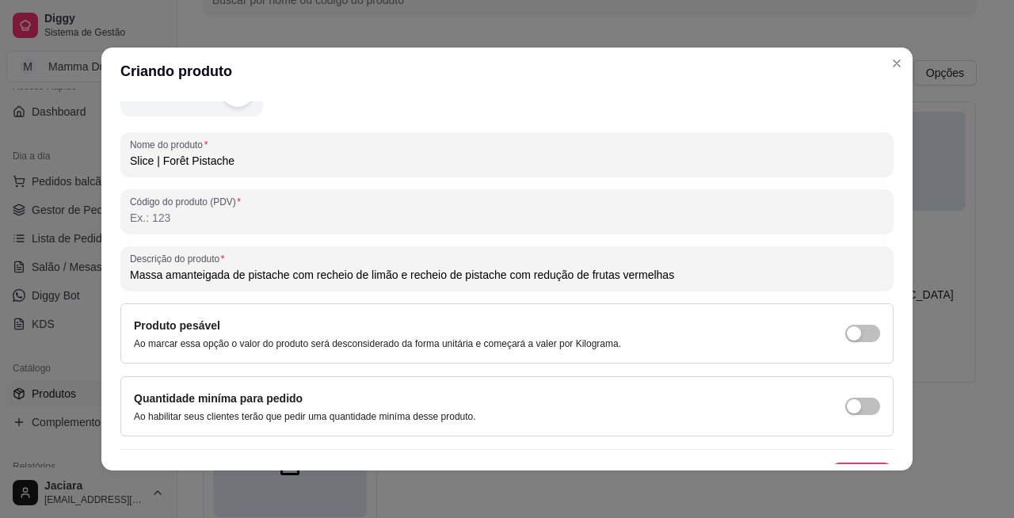
scroll to position [214, 0]
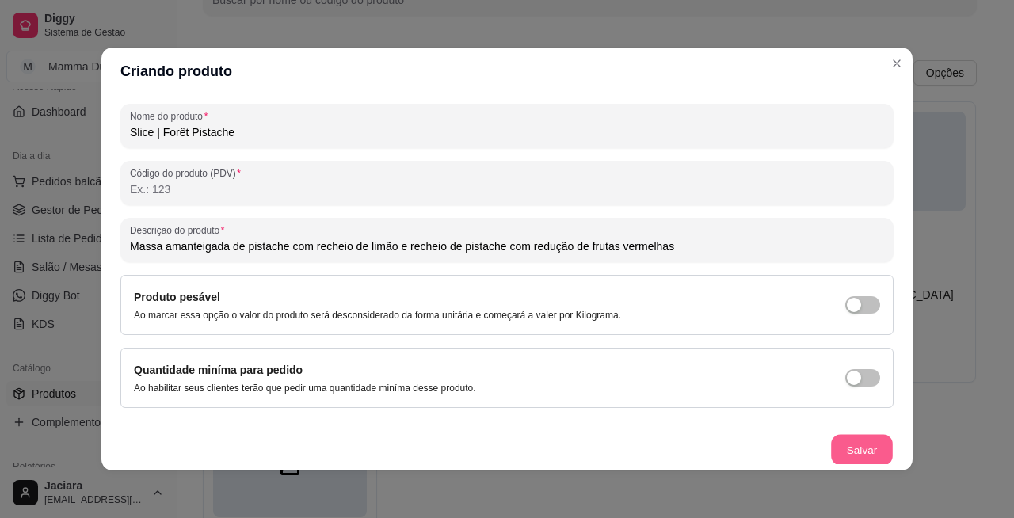
click at [839, 448] on button "Salvar" at bounding box center [862, 450] width 62 height 31
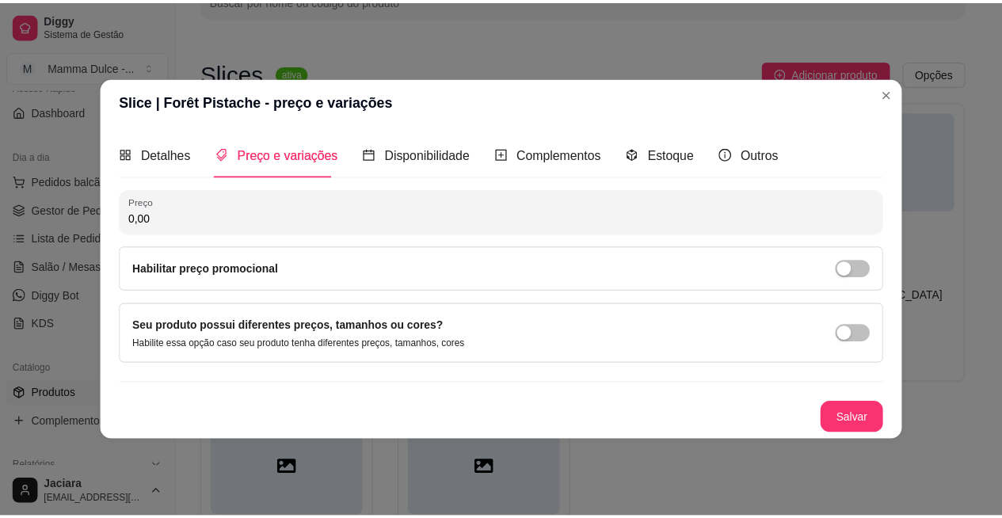
scroll to position [0, 0]
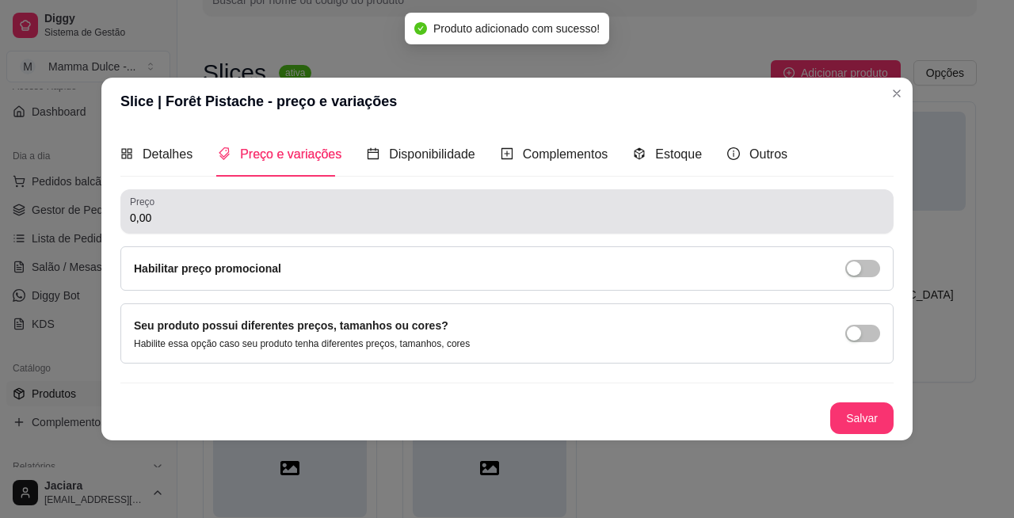
click at [205, 222] on input "0,00" at bounding box center [507, 218] width 754 height 16
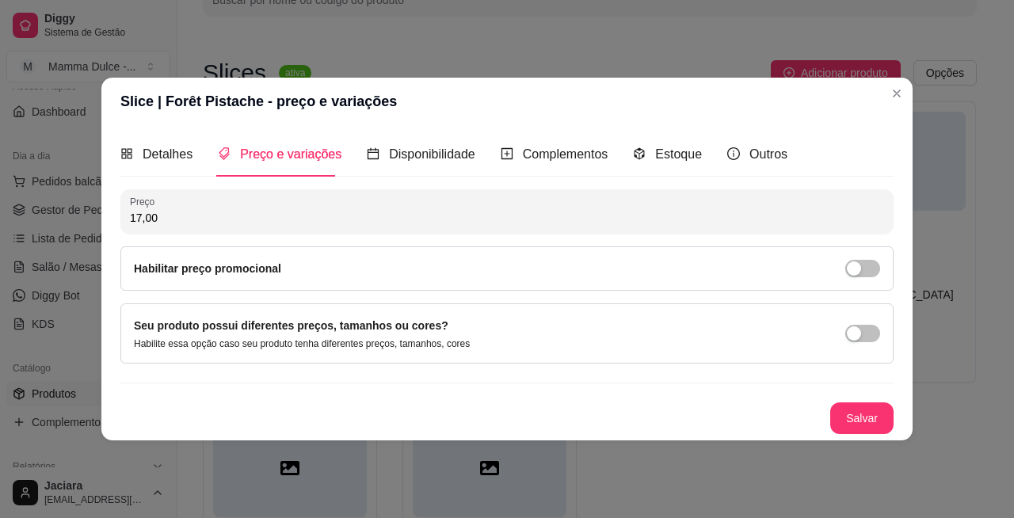
type input "17,00"
click at [265, 275] on label "Habilitar preço promocional" at bounding box center [207, 268] width 147 height 13
click at [871, 266] on span "button" at bounding box center [862, 268] width 35 height 17
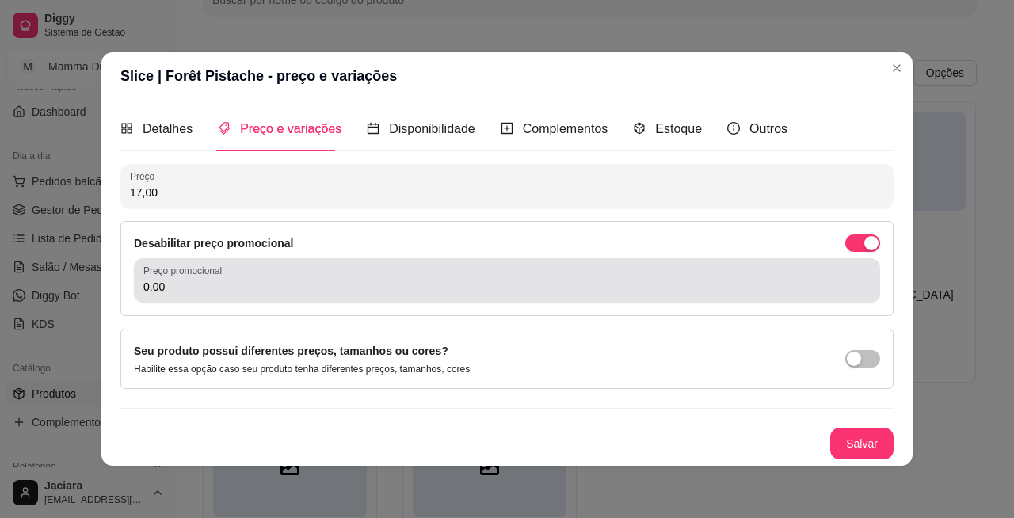
click at [360, 274] on div "0,00" at bounding box center [506, 281] width 727 height 32
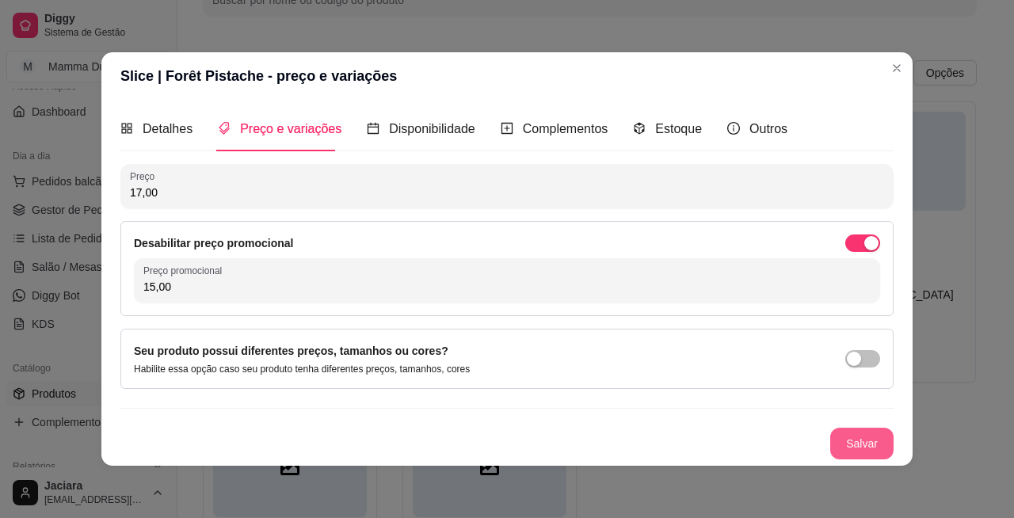
type input "15,00"
click at [861, 441] on button "Salvar" at bounding box center [862, 444] width 62 height 31
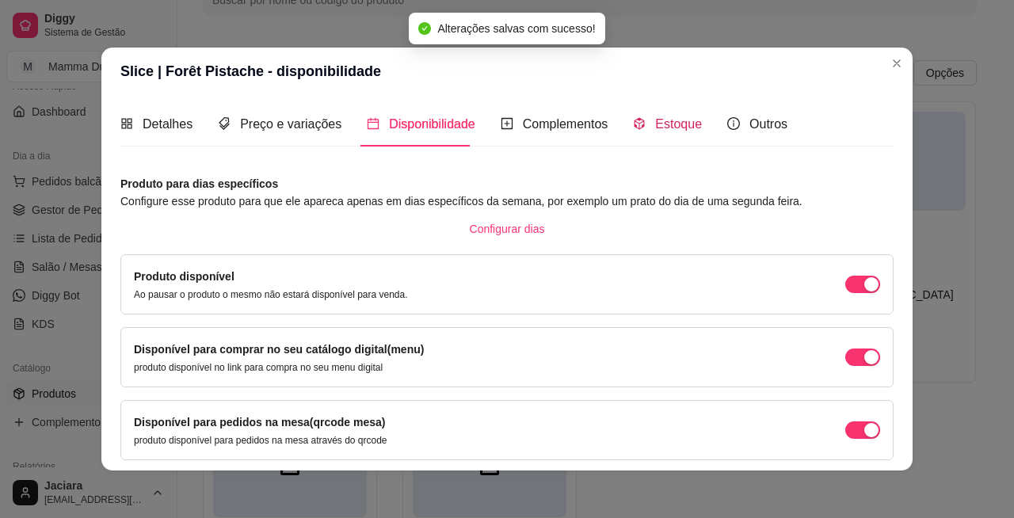
click at [676, 118] on span "Estoque" at bounding box center [678, 123] width 47 height 13
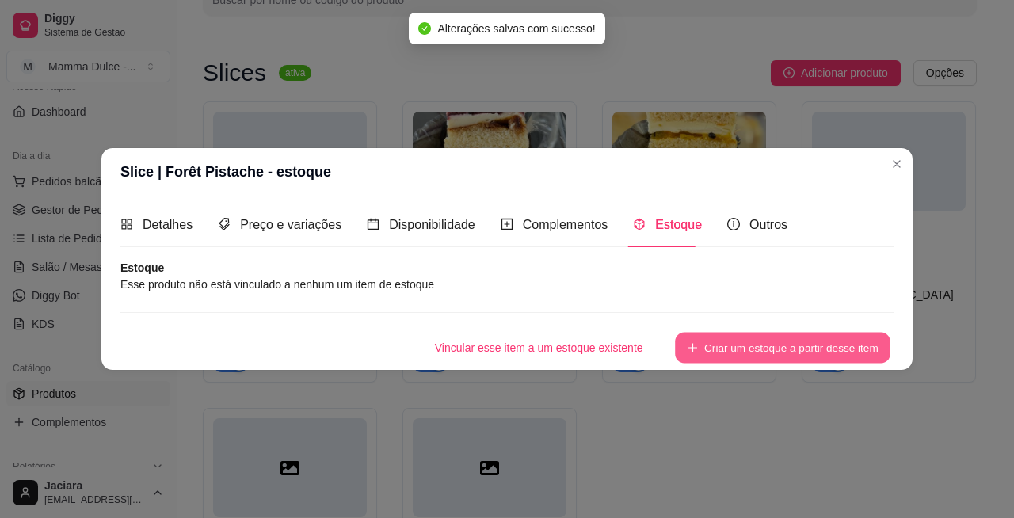
click at [696, 347] on icon "plus" at bounding box center [692, 347] width 11 height 11
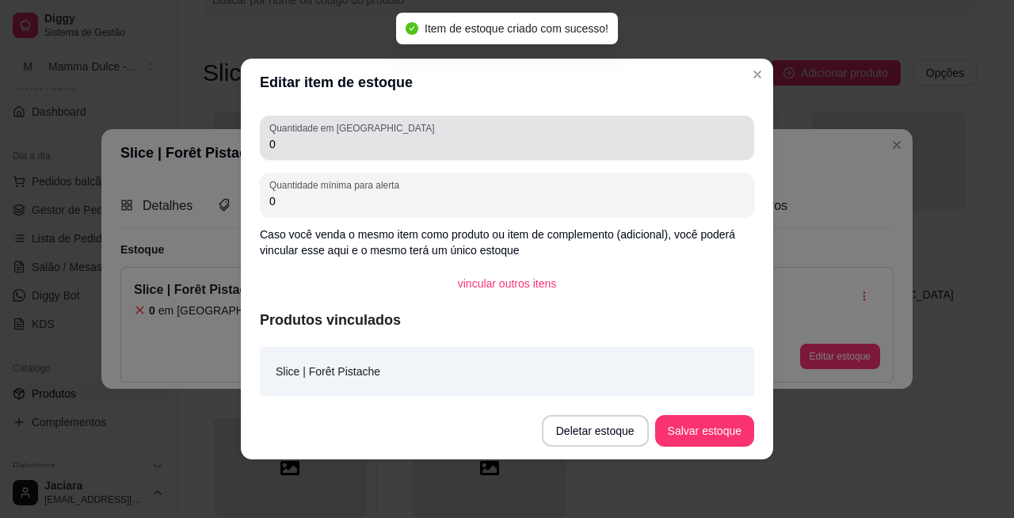
click at [339, 144] on input "0" at bounding box center [506, 144] width 475 height 16
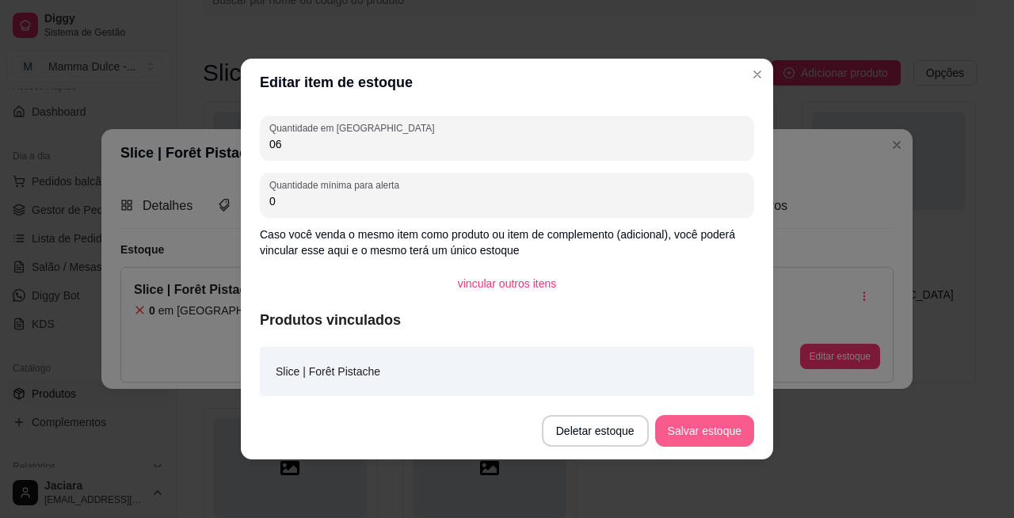
type input "06"
click at [685, 424] on button "Salvar estoque" at bounding box center [704, 431] width 99 height 32
click at [721, 429] on button "Salvar estoque" at bounding box center [704, 431] width 97 height 31
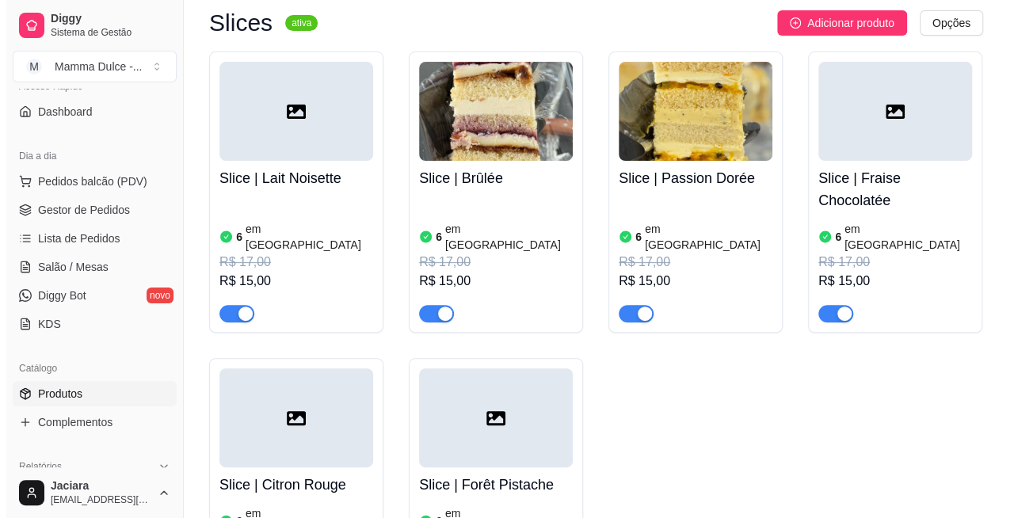
scroll to position [157, 0]
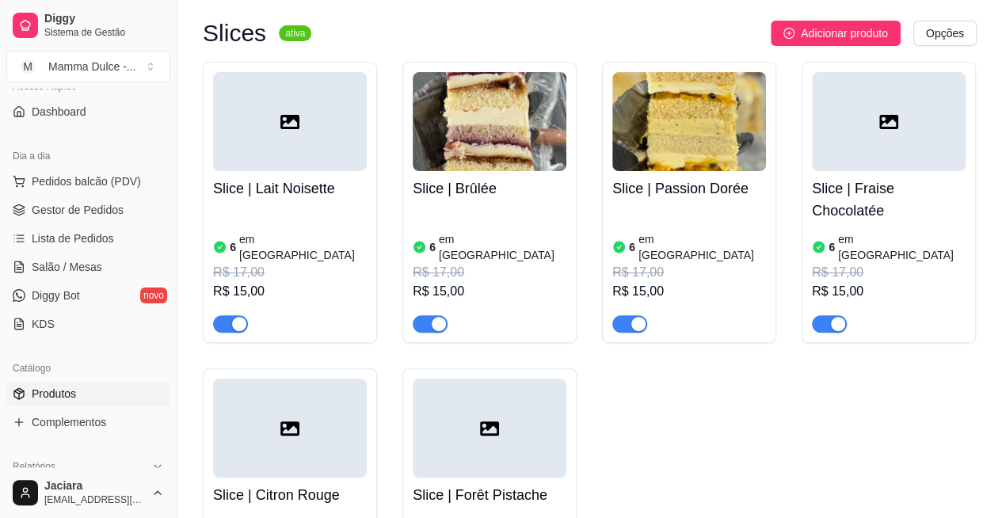
click at [844, 36] on span "Adicionar produto" at bounding box center [844, 33] width 87 height 17
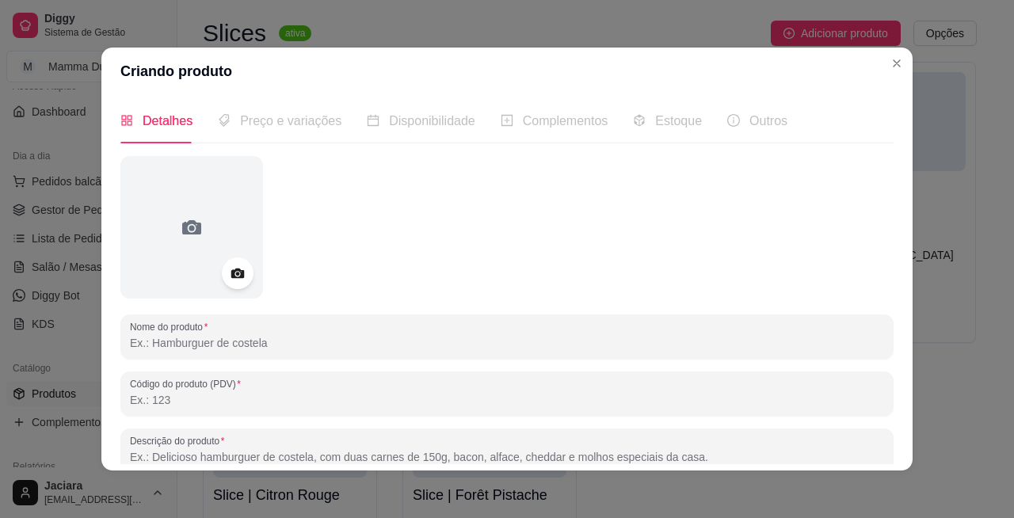
scroll to position [5, 0]
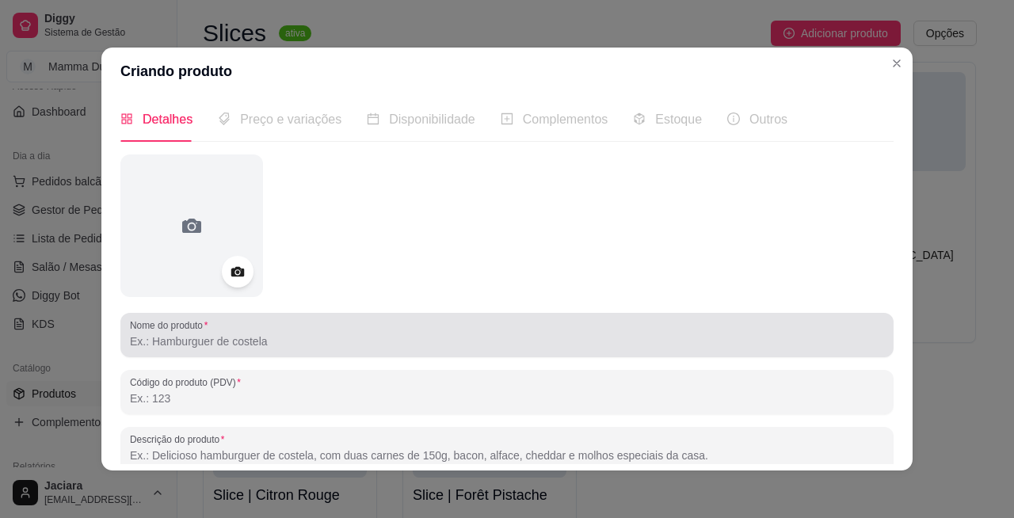
click at [228, 342] on input "Nome do produto" at bounding box center [507, 341] width 754 height 16
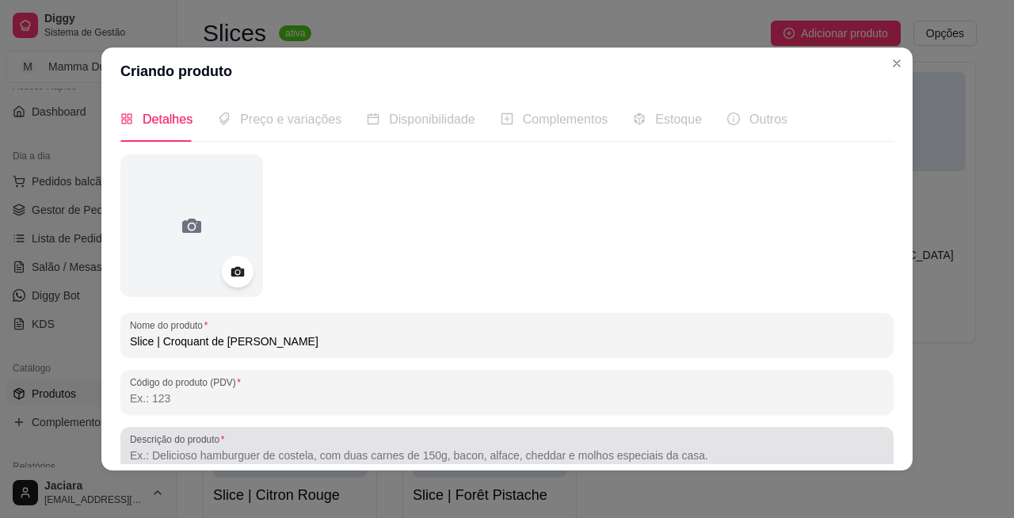
type input "Slice | Croquant de [PERSON_NAME]"
click at [250, 439] on div at bounding box center [507, 449] width 754 height 32
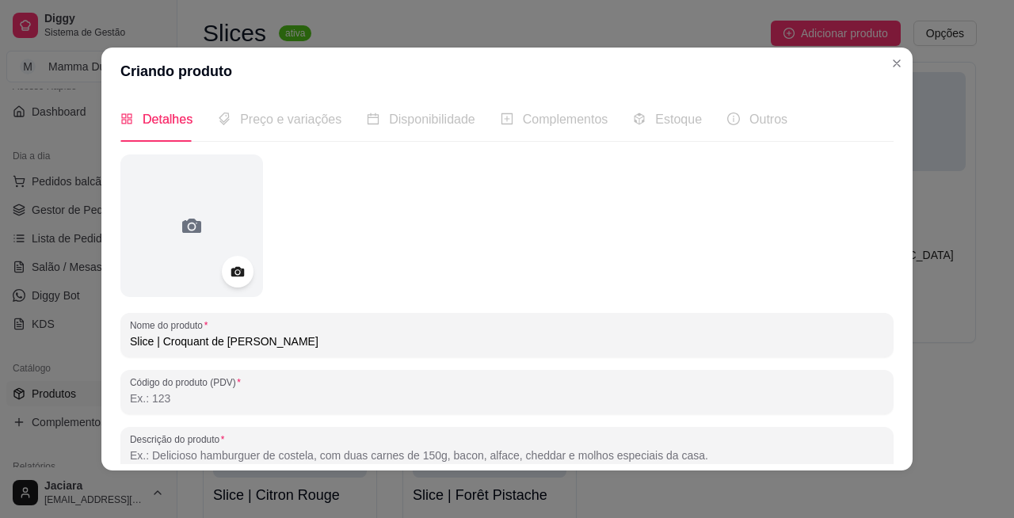
paste input "Massa amanteigada de [PERSON_NAME] com recheio de"
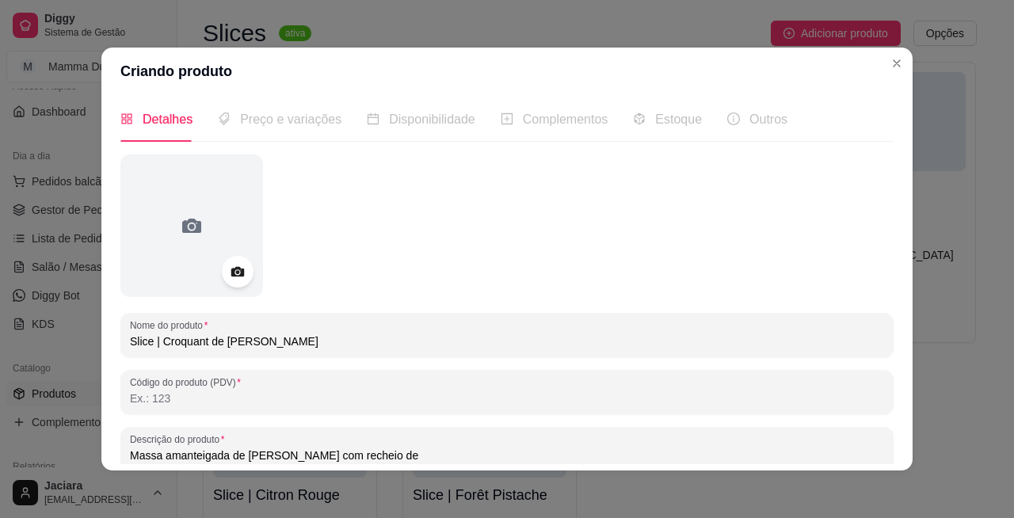
click at [250, 452] on input "Massa amanteigada de [PERSON_NAME] com recheio de" at bounding box center [507, 456] width 754 height 16
click at [368, 452] on input "Massa amanteigada de cacau com recheio de" at bounding box center [507, 456] width 754 height 16
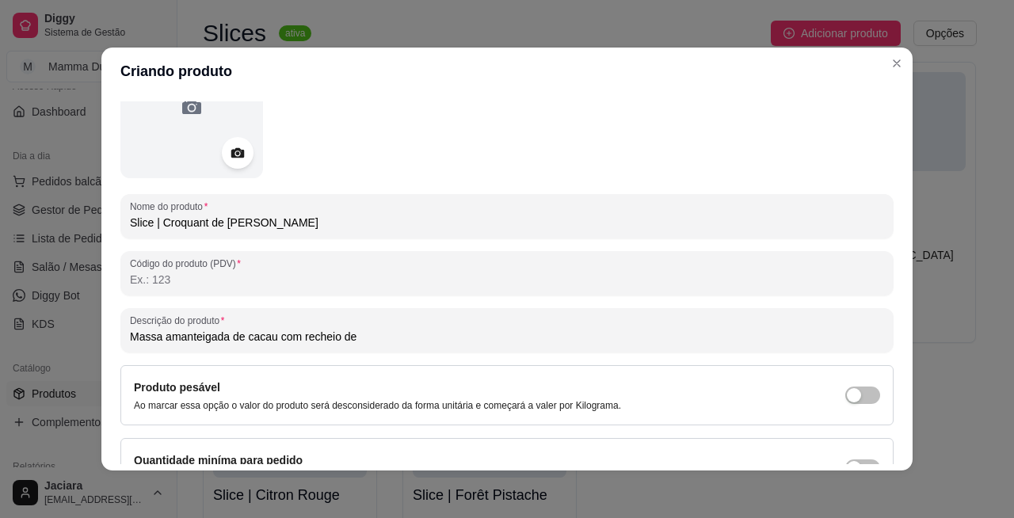
scroll to position [136, 0]
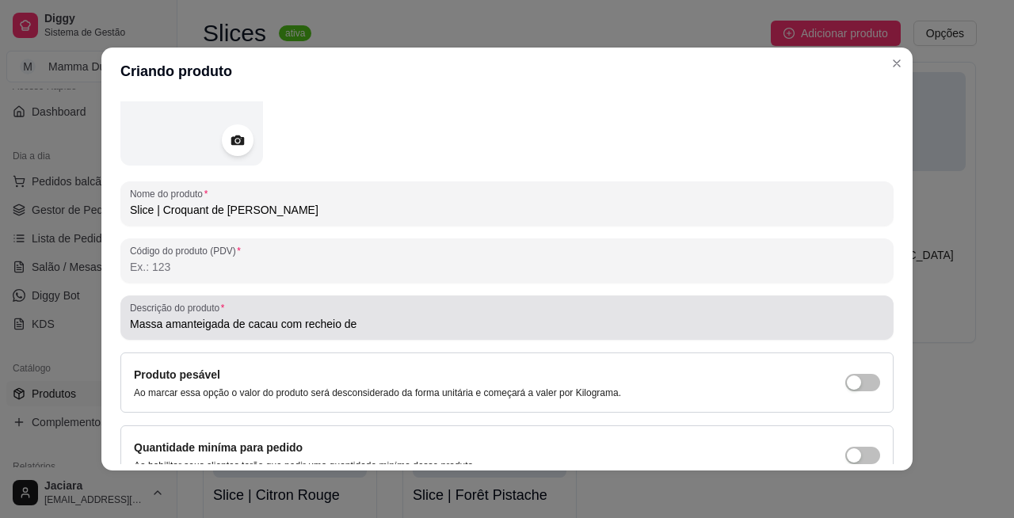
click at [404, 326] on input "Massa amanteigada de cacau com recheio de" at bounding box center [507, 324] width 754 height 16
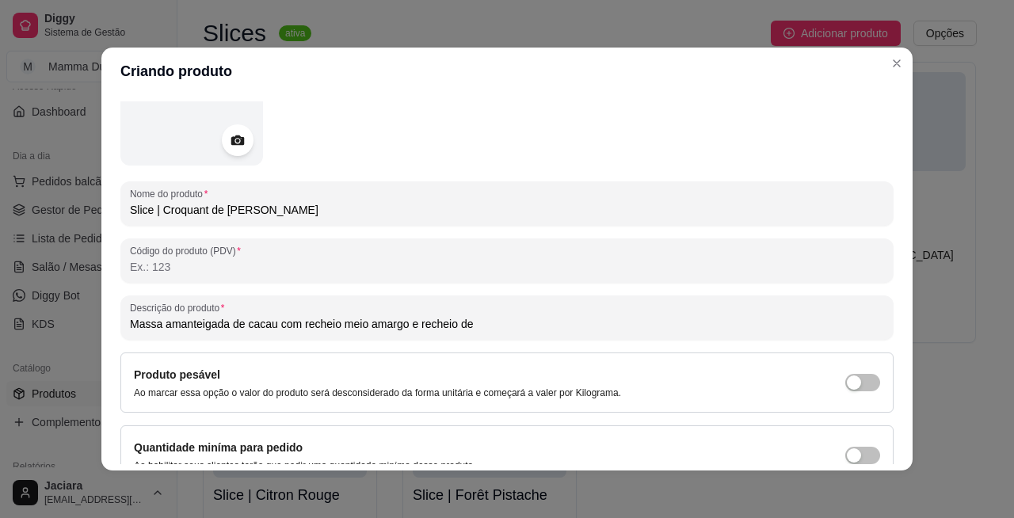
scroll to position [143, 0]
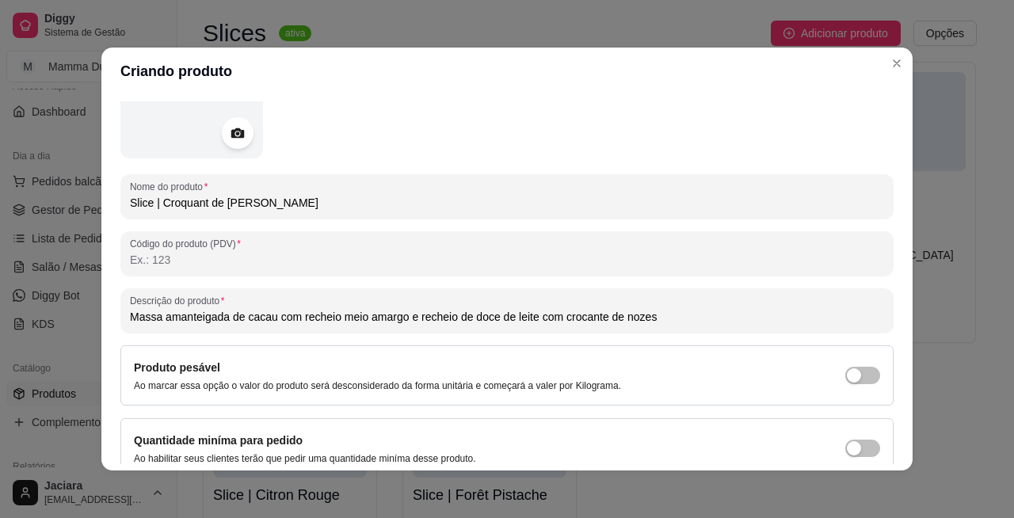
type input "Massa amanteigada de cacau com recheio meio amargo e recheio de doce de leite c…"
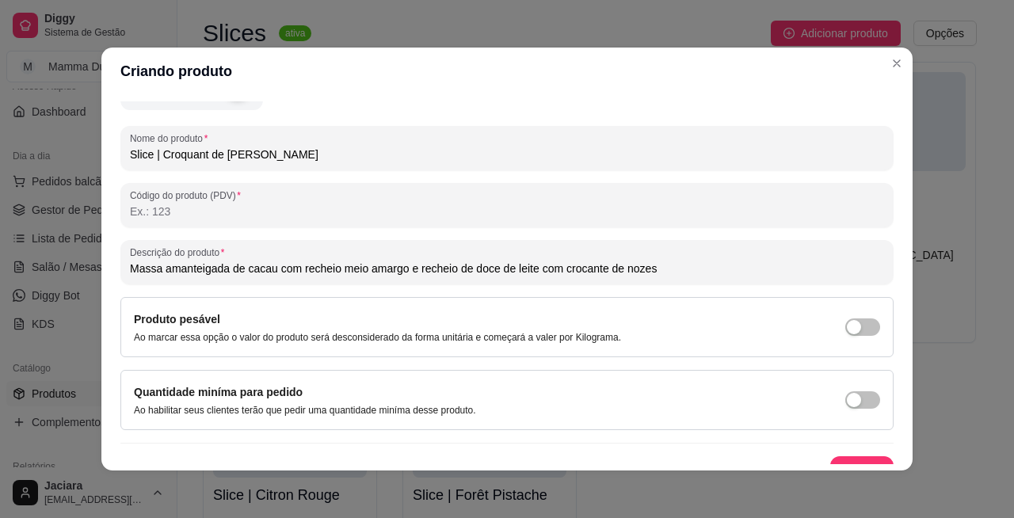
scroll to position [214, 0]
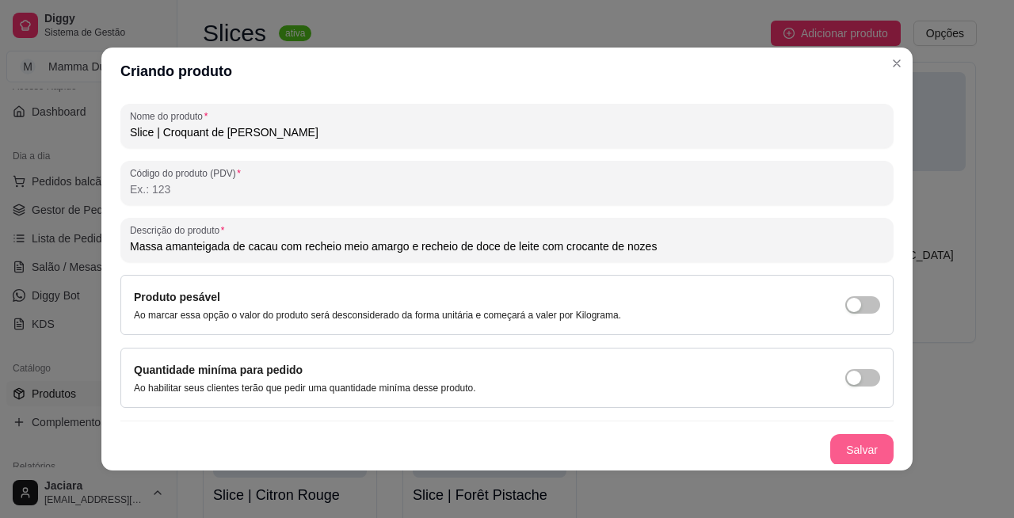
click at [846, 442] on button "Salvar" at bounding box center [861, 450] width 63 height 32
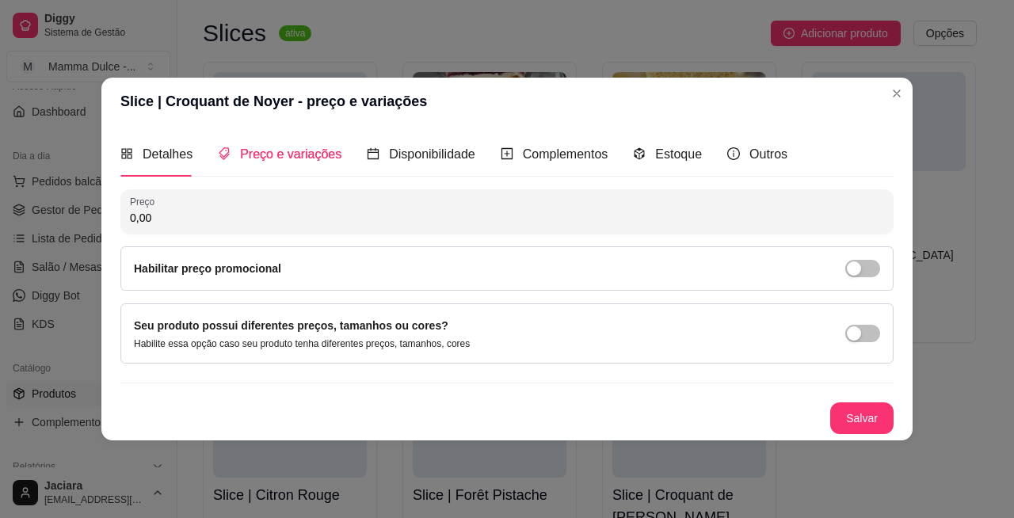
scroll to position [0, 0]
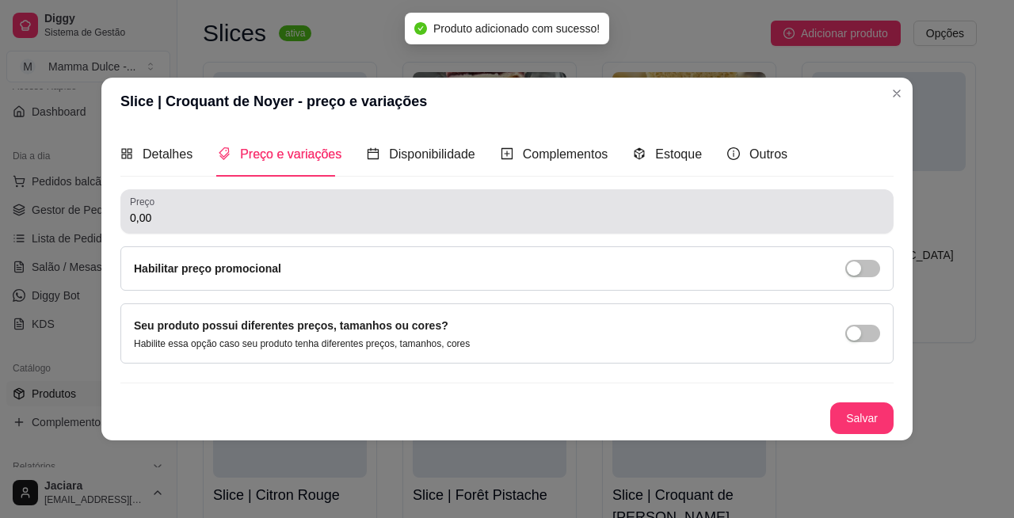
click at [249, 215] on input "0,00" at bounding box center [507, 218] width 754 height 16
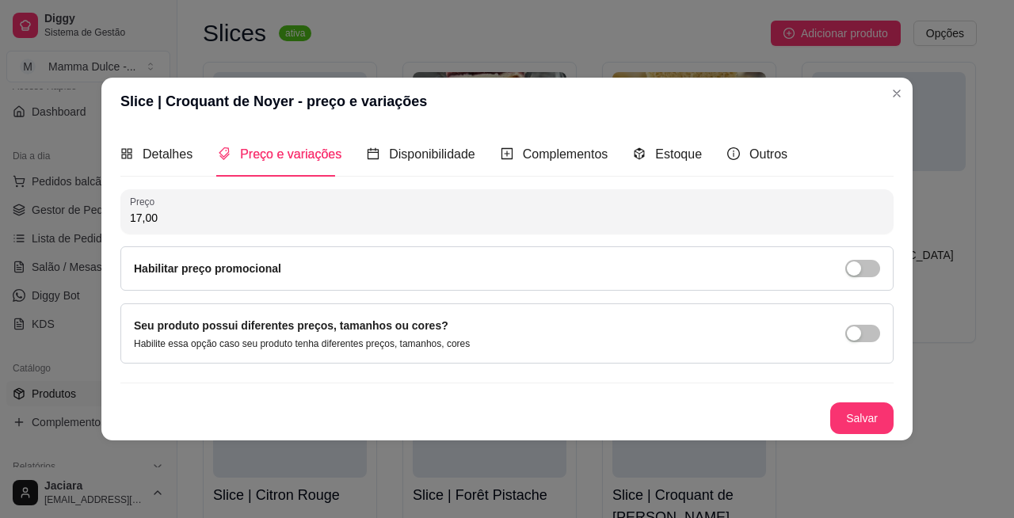
type input "17,00"
click at [860, 265] on div "button" at bounding box center [854, 268] width 14 height 14
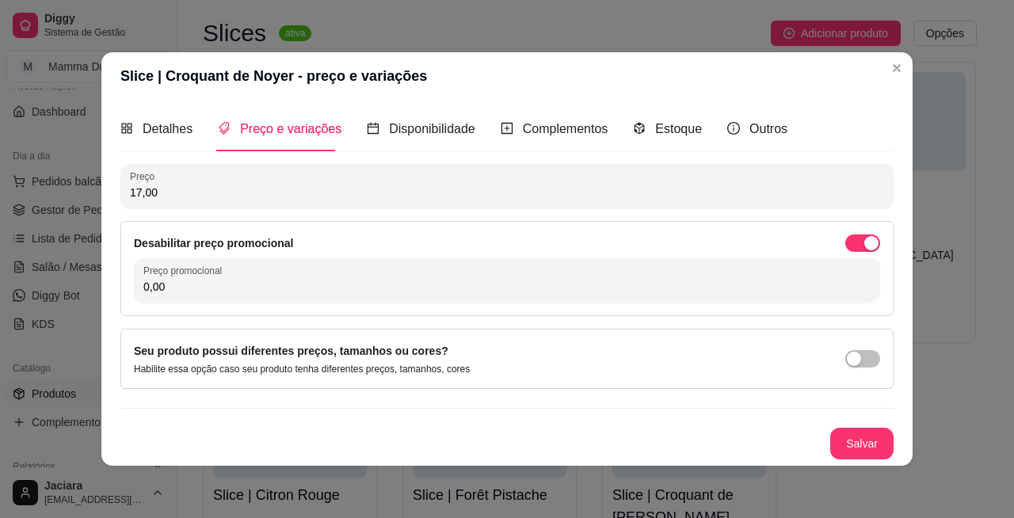
click at [281, 282] on input "0,00" at bounding box center [506, 287] width 727 height 16
type input "15,00"
click at [871, 438] on button "Salvar" at bounding box center [861, 444] width 63 height 32
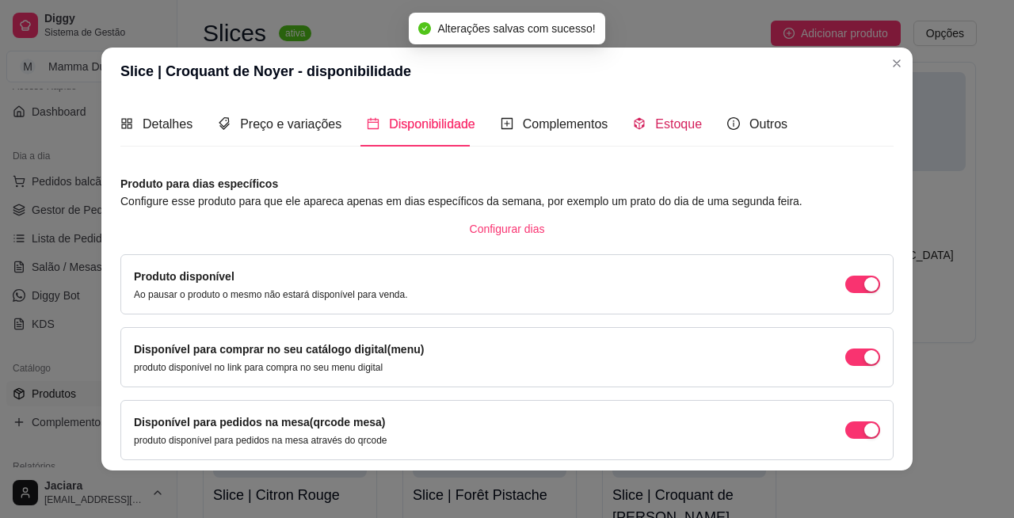
click at [680, 118] on span "Estoque" at bounding box center [678, 123] width 47 height 13
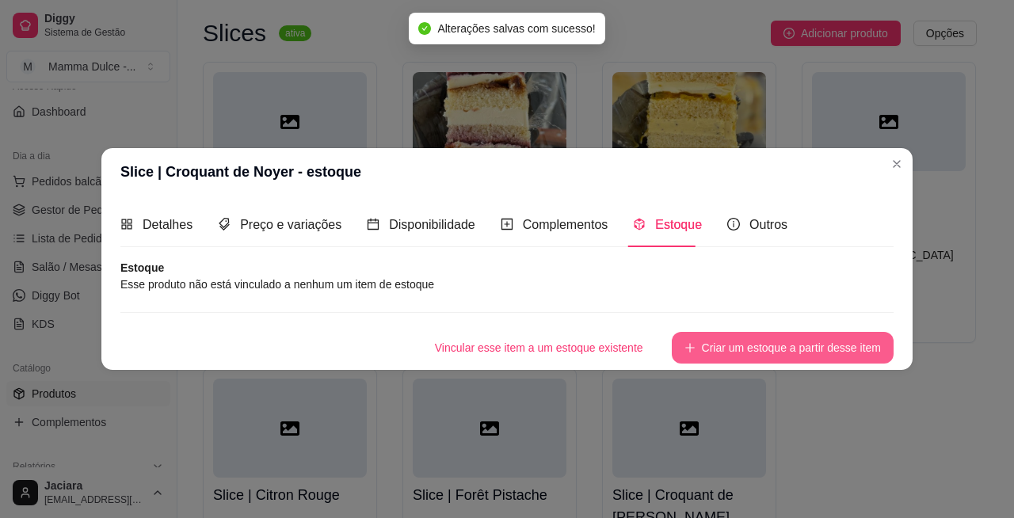
click at [731, 342] on button "Criar um estoque a partir desse item" at bounding box center [783, 348] width 222 height 32
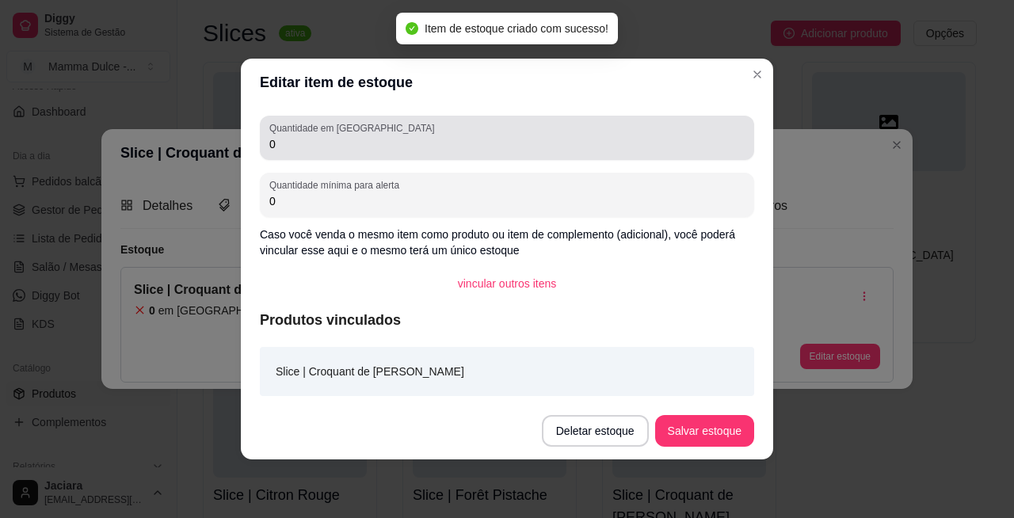
click at [341, 154] on div "Quantidade em estoque 0" at bounding box center [507, 138] width 494 height 44
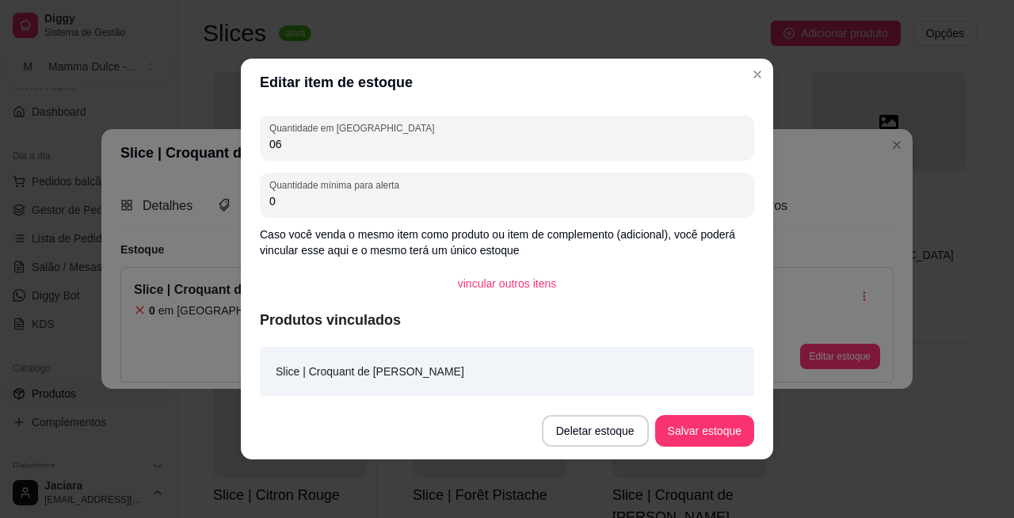
type input "06"
click at [694, 448] on footer "Deletar estoque Salvar estoque" at bounding box center [507, 430] width 532 height 57
click at [696, 442] on button "Salvar estoque" at bounding box center [704, 431] width 97 height 31
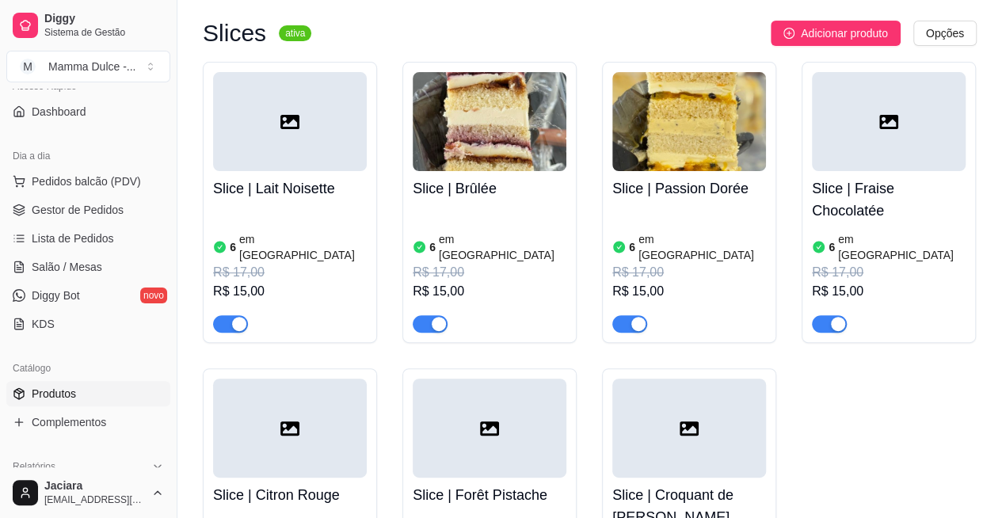
click at [860, 29] on span "Adicionar produto" at bounding box center [844, 33] width 87 height 17
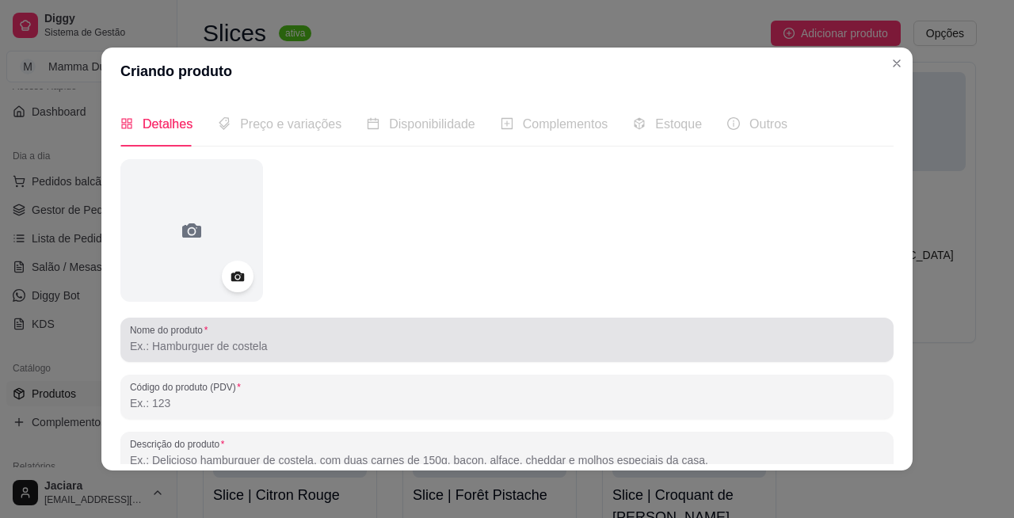
click at [194, 352] on input "Nome do produto" at bounding box center [507, 346] width 754 height 16
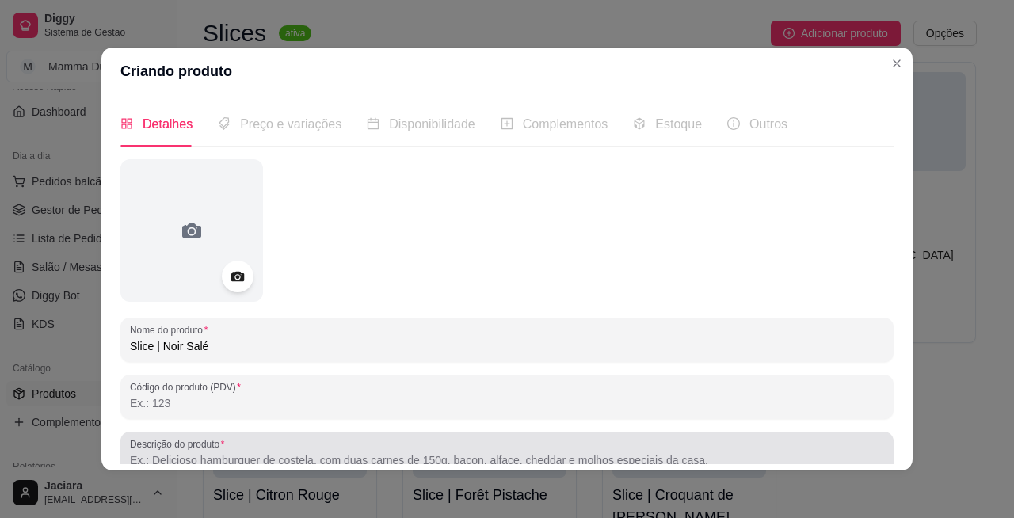
type input "Slice | Noir Salé"
click at [281, 444] on div at bounding box center [507, 454] width 754 height 32
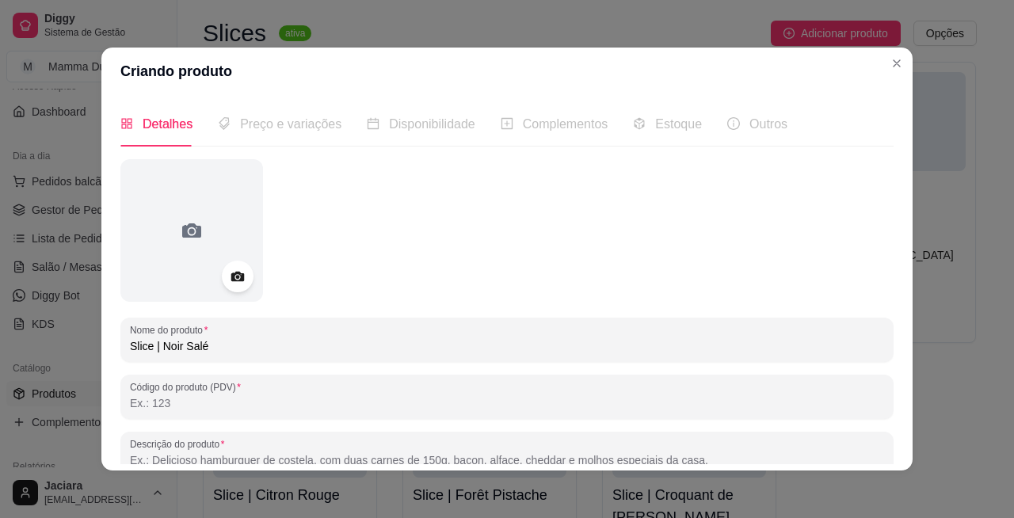
scroll to position [4, 0]
paste input "Massa amanteigada de [PERSON_NAME] com recheio de"
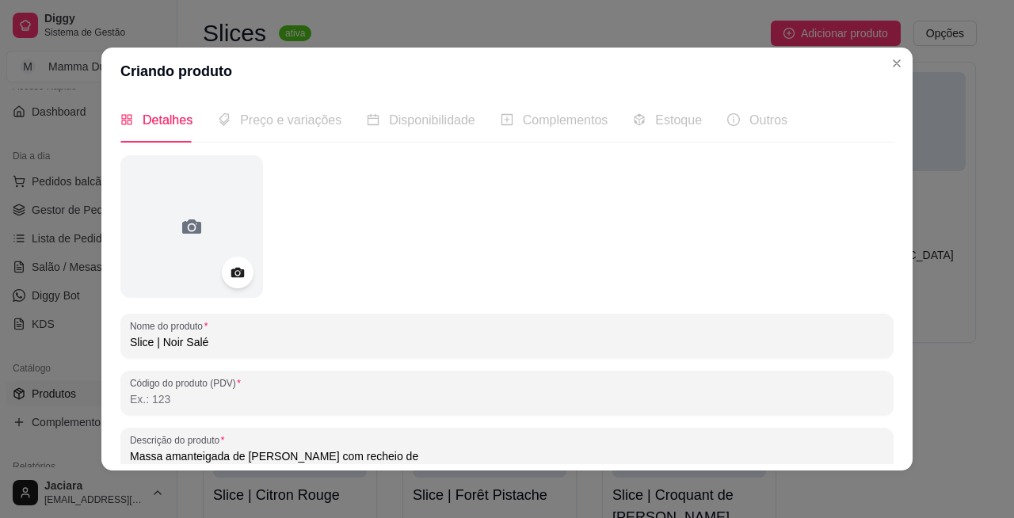
click at [266, 457] on input "Massa amanteigada de [PERSON_NAME] com recheio de" at bounding box center [507, 456] width 754 height 16
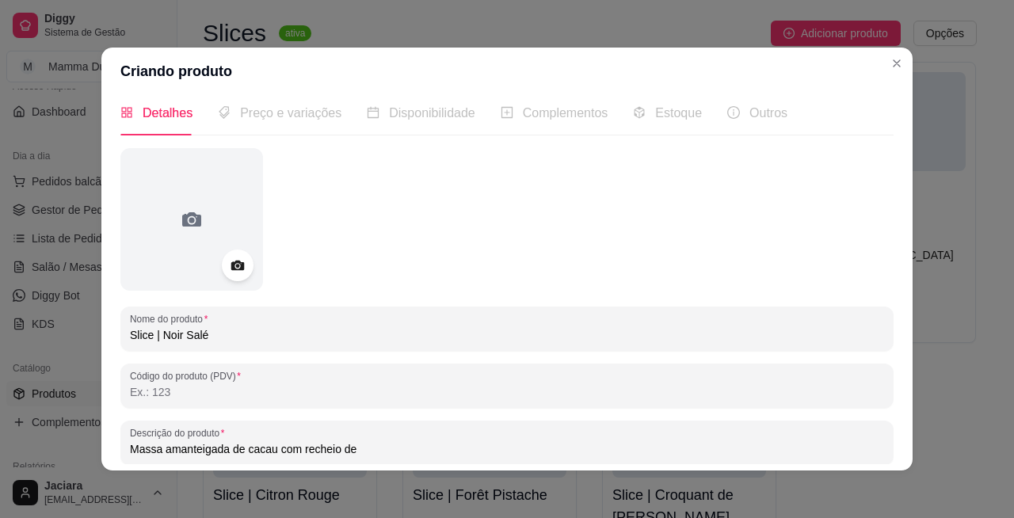
scroll to position [13, 0]
click at [394, 442] on input "Massa amanteigada de cacau com recheio de" at bounding box center [507, 448] width 754 height 16
type input "Massa amanteigada de cacau com recheio de nozes e avelã e recheio meio amargo c…"
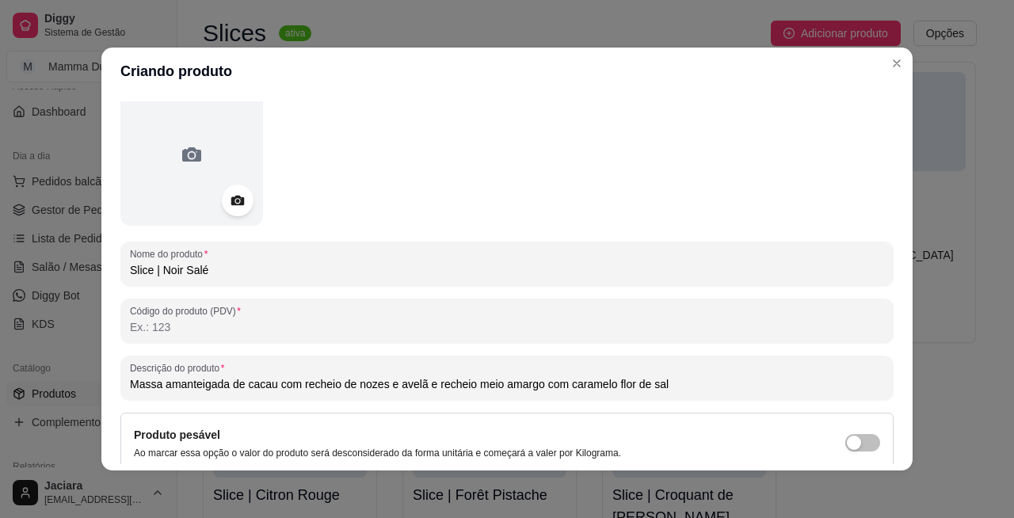
scroll to position [0, 0]
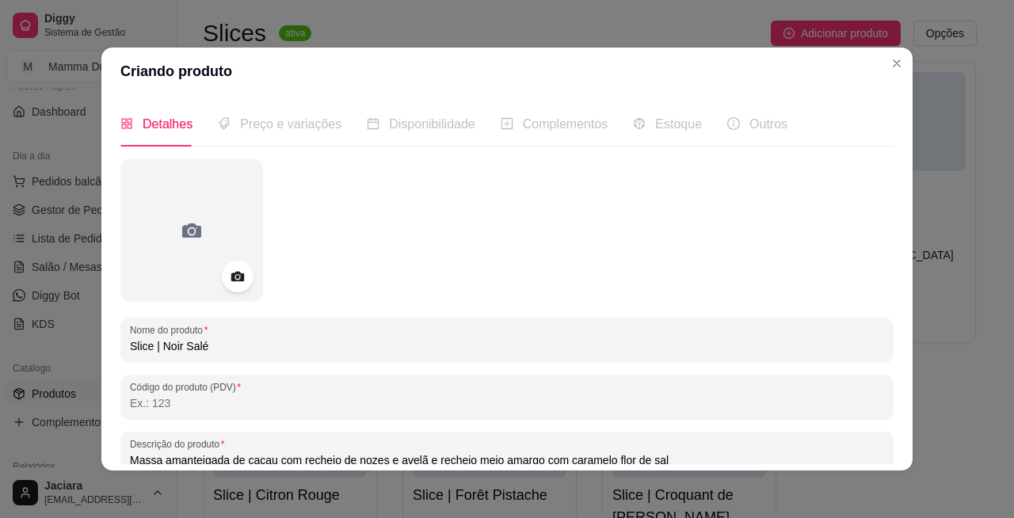
drag, startPoint x: 887, startPoint y: 215, endPoint x: 890, endPoint y: 269, distance: 53.2
click at [890, 269] on div "Detalhes Preço e variações Disponibilidade Complementos Estoque Outros Nome do …" at bounding box center [506, 282] width 811 height 375
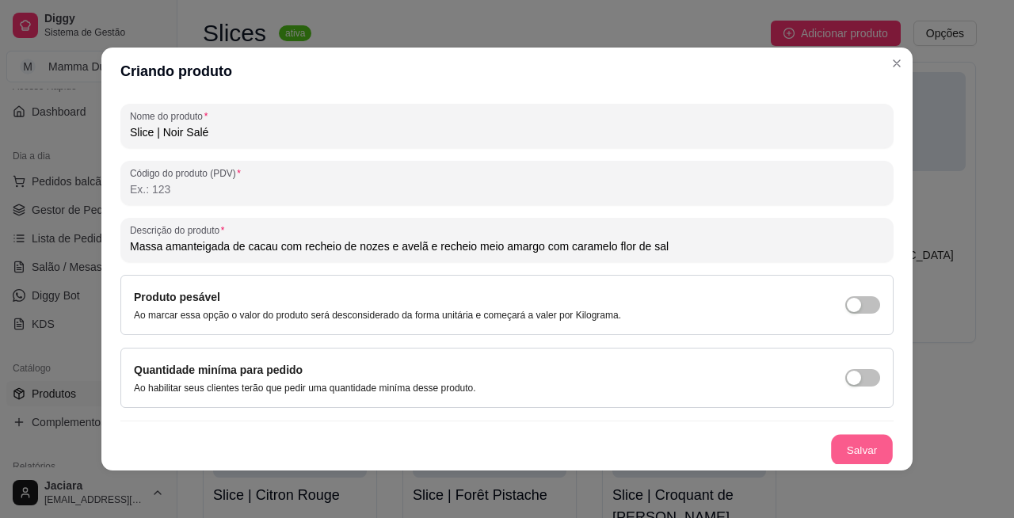
click at [855, 442] on button "Salvar" at bounding box center [862, 450] width 62 height 31
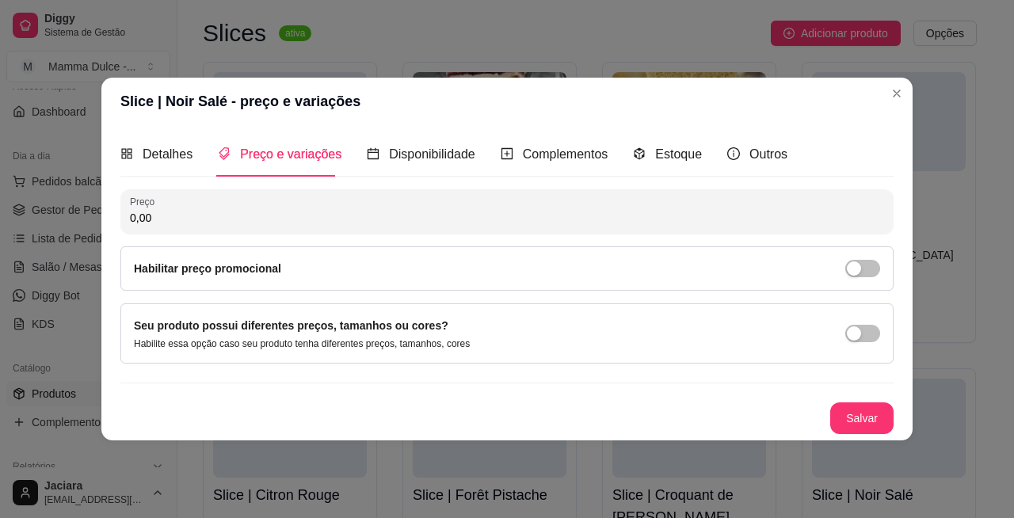
scroll to position [0, 0]
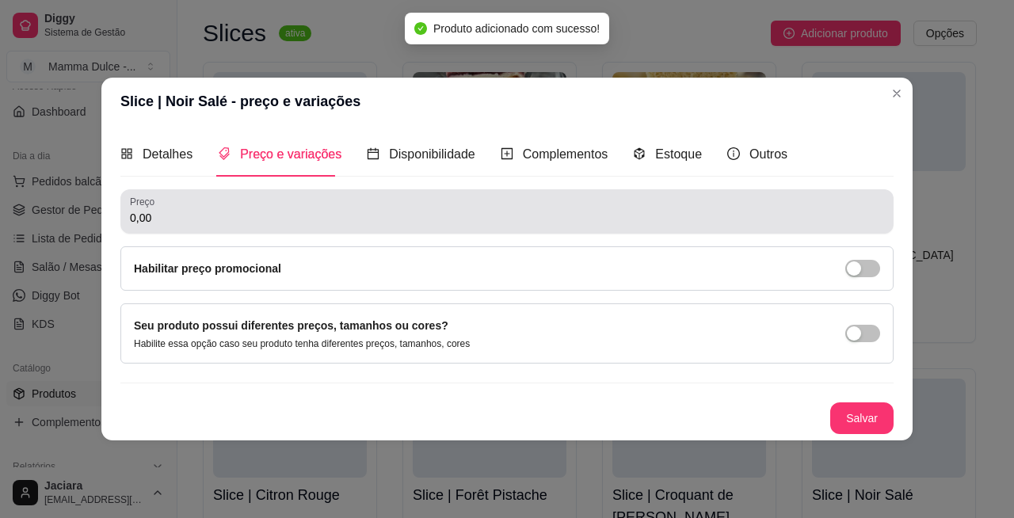
click at [230, 223] on input "0,00" at bounding box center [507, 218] width 754 height 16
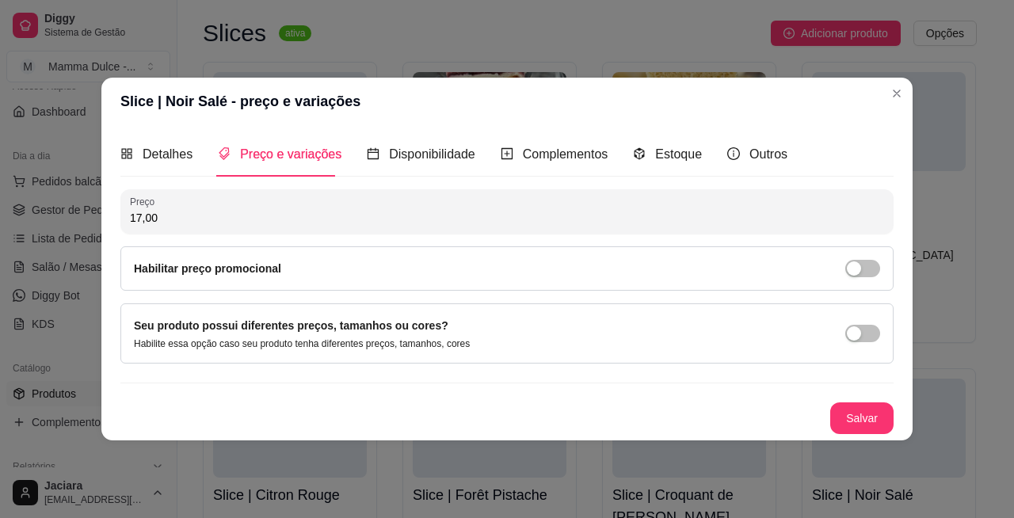
type input "17,00"
click at [860, 263] on div "button" at bounding box center [854, 268] width 14 height 14
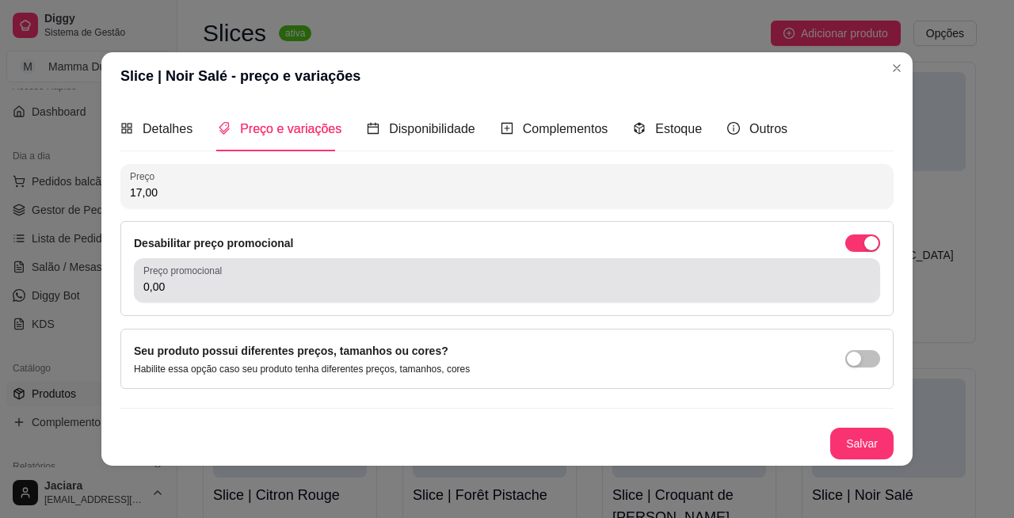
click at [225, 281] on input "0,00" at bounding box center [506, 287] width 727 height 16
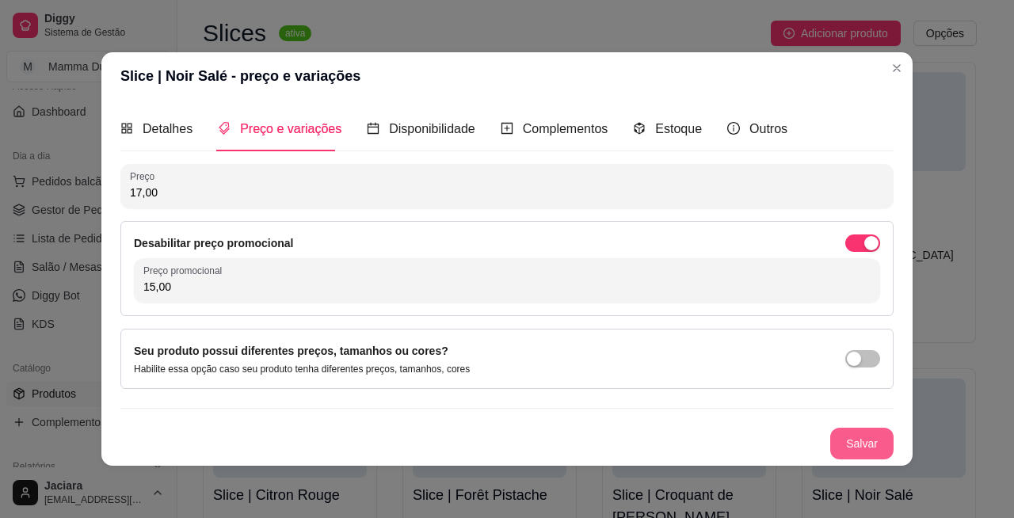
type input "15,00"
click at [848, 450] on button "Salvar" at bounding box center [861, 444] width 63 height 32
click at [662, 130] on span "Estoque" at bounding box center [678, 128] width 47 height 13
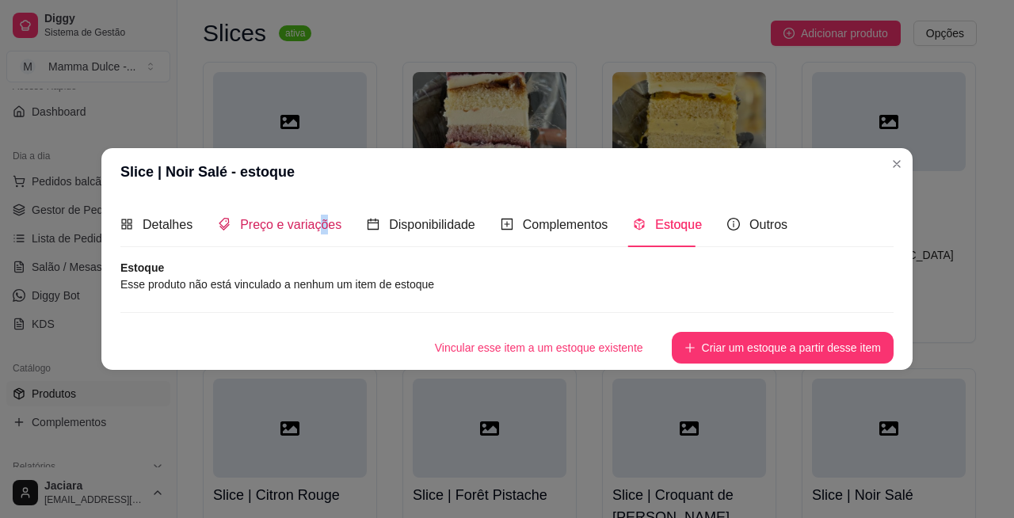
click at [320, 219] on span "Preço e variações" at bounding box center [290, 224] width 101 height 13
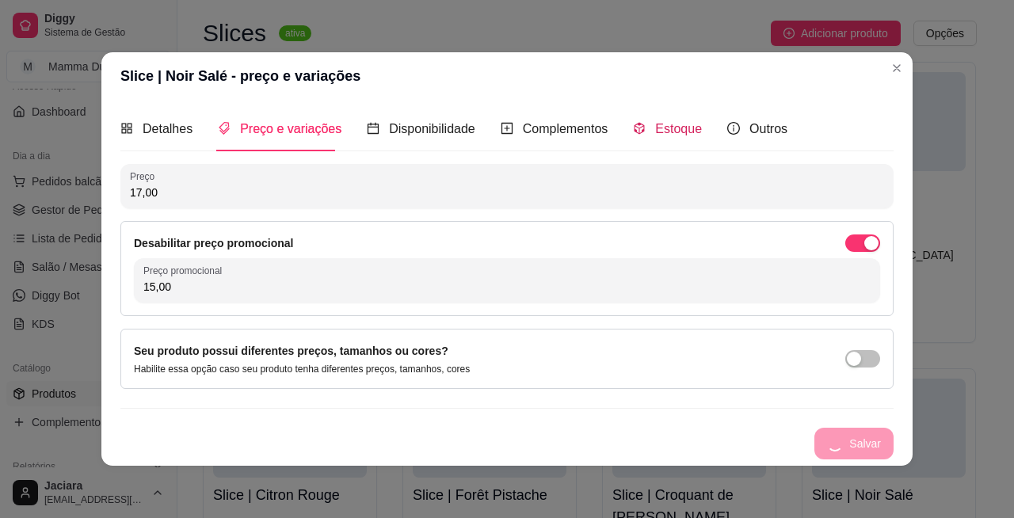
click at [674, 135] on span "Estoque" at bounding box center [678, 128] width 47 height 13
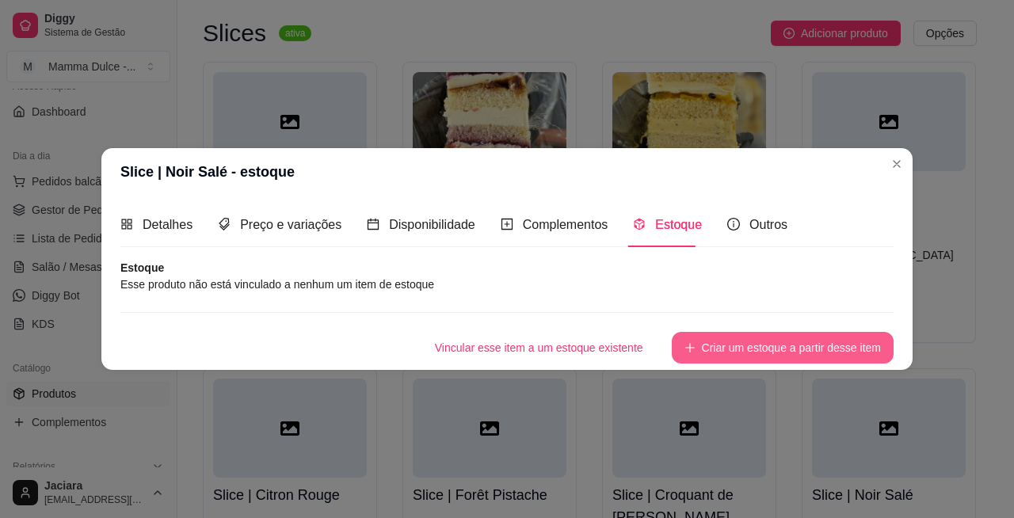
click at [746, 355] on button "Criar um estoque a partir desse item" at bounding box center [783, 348] width 222 height 32
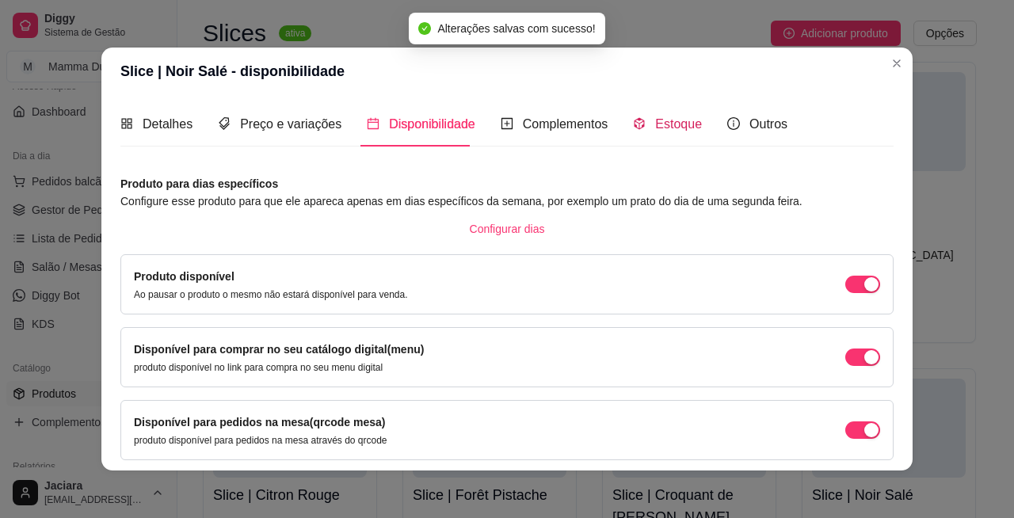
click at [656, 121] on span "Estoque" at bounding box center [678, 123] width 47 height 13
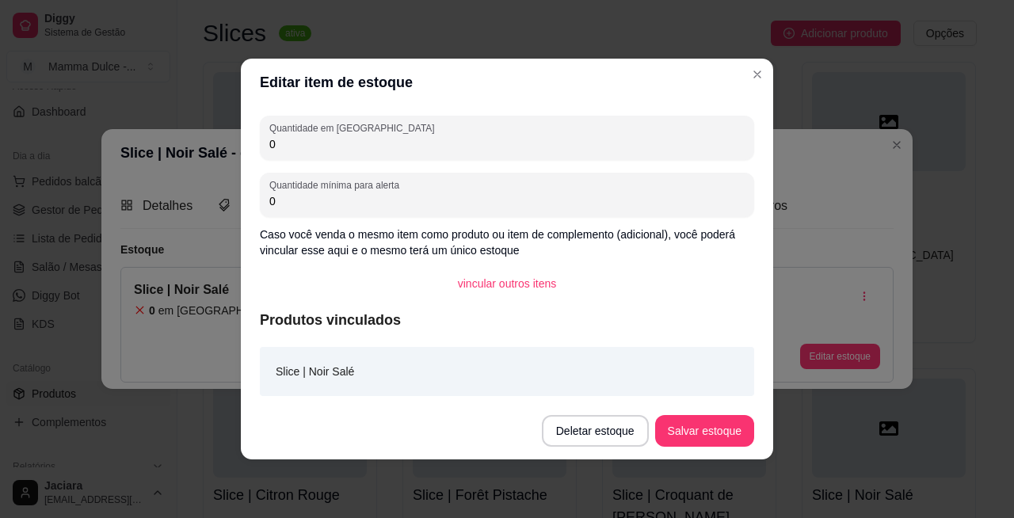
drag, startPoint x: 333, startPoint y: 146, endPoint x: 304, endPoint y: 150, distance: 28.8
click at [322, 146] on input "0" at bounding box center [506, 144] width 475 height 16
type input "06"
click at [680, 430] on button "Salvar estoque" at bounding box center [704, 431] width 97 height 31
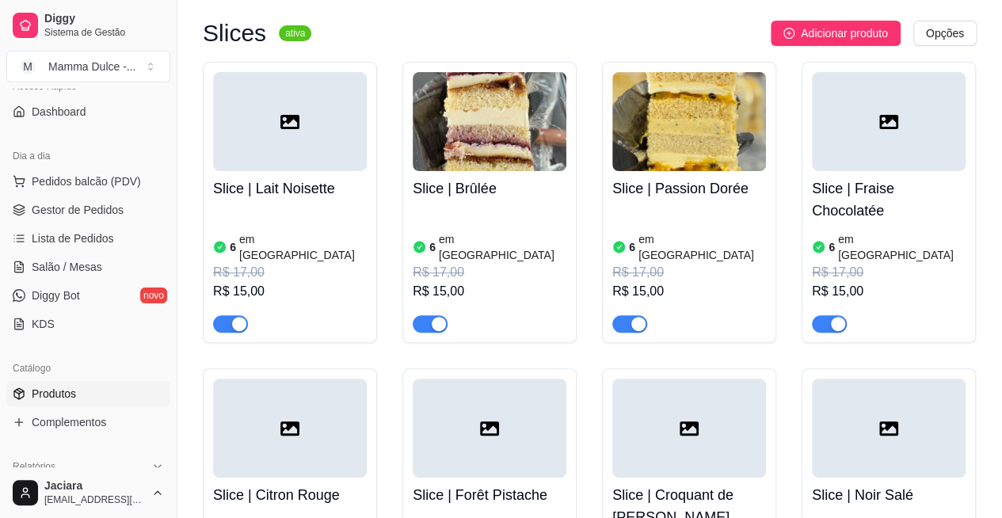
click at [846, 32] on span "Adicionar produto" at bounding box center [844, 33] width 87 height 17
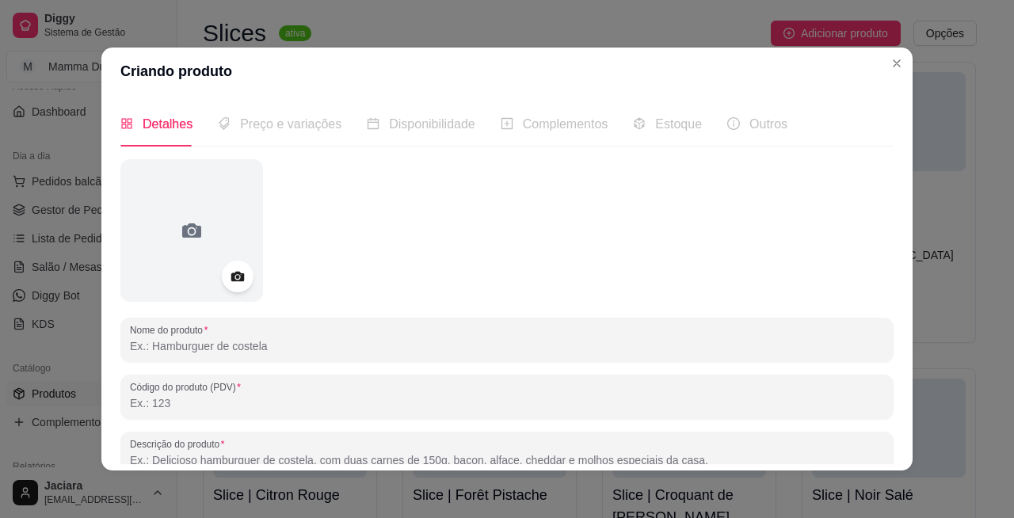
click at [198, 349] on input "Nome do produto" at bounding box center [507, 346] width 754 height 16
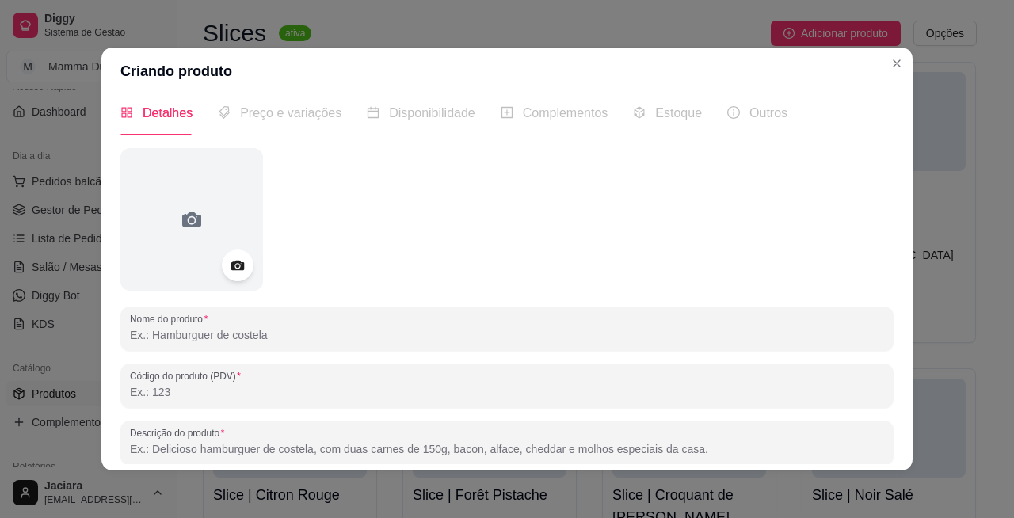
scroll to position [14, 0]
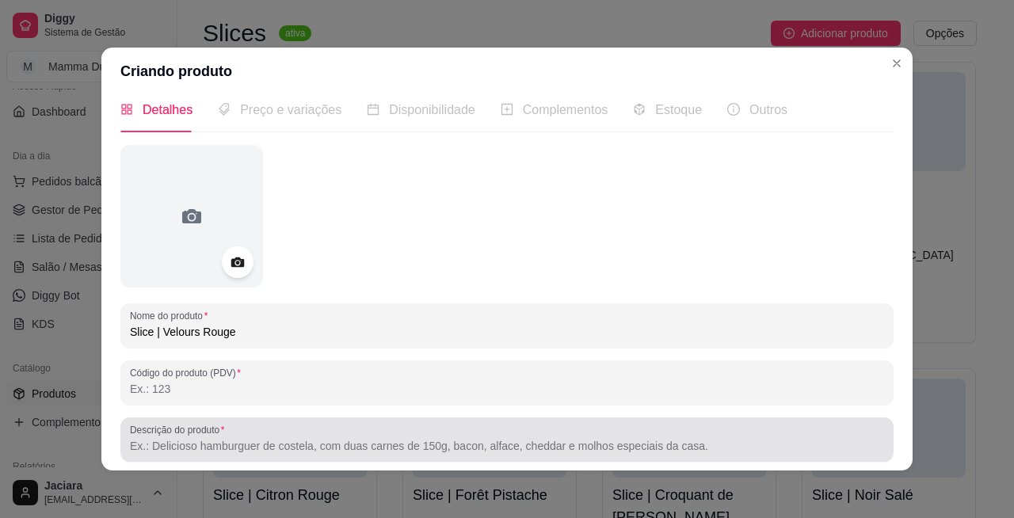
type input "Slice | Velours Rouge"
click at [202, 452] on input "Descrição do produto" at bounding box center [507, 446] width 754 height 16
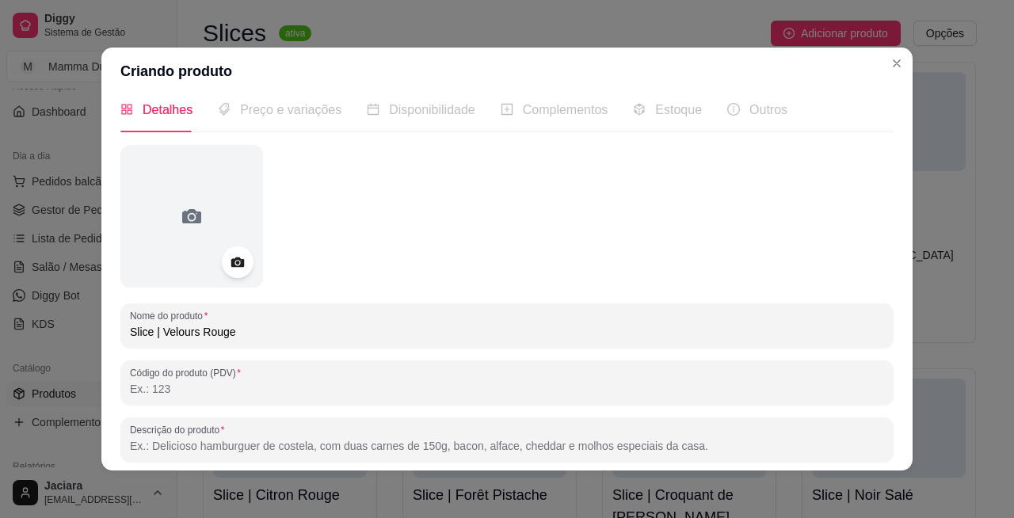
paste input "Massa amanteigada de [PERSON_NAME] com recheio de"
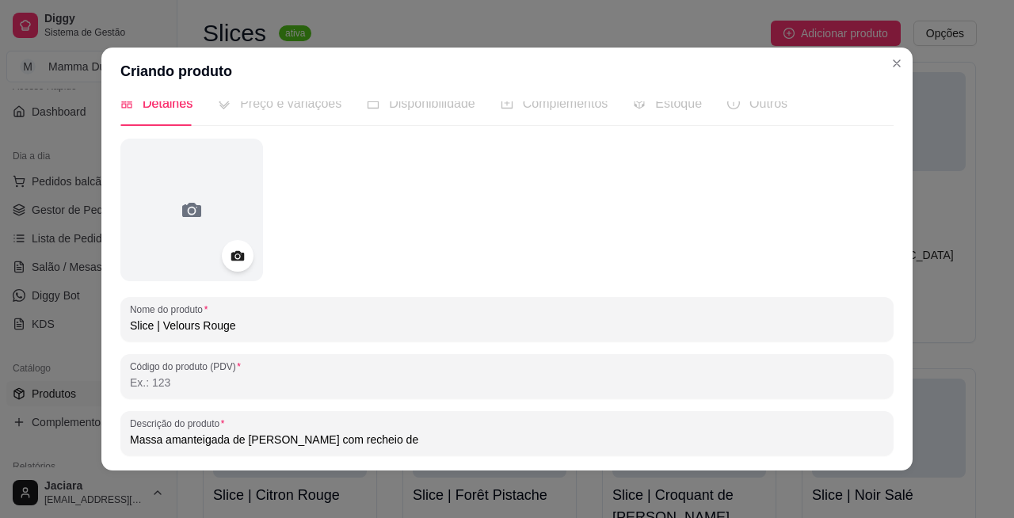
scroll to position [21, 0]
click at [258, 439] on input "Massa amanteigada de [PERSON_NAME] com recheio de" at bounding box center [507, 439] width 754 height 16
click at [378, 440] on input "Massa amanteigada red velvet com recheio de" at bounding box center [507, 439] width 754 height 16
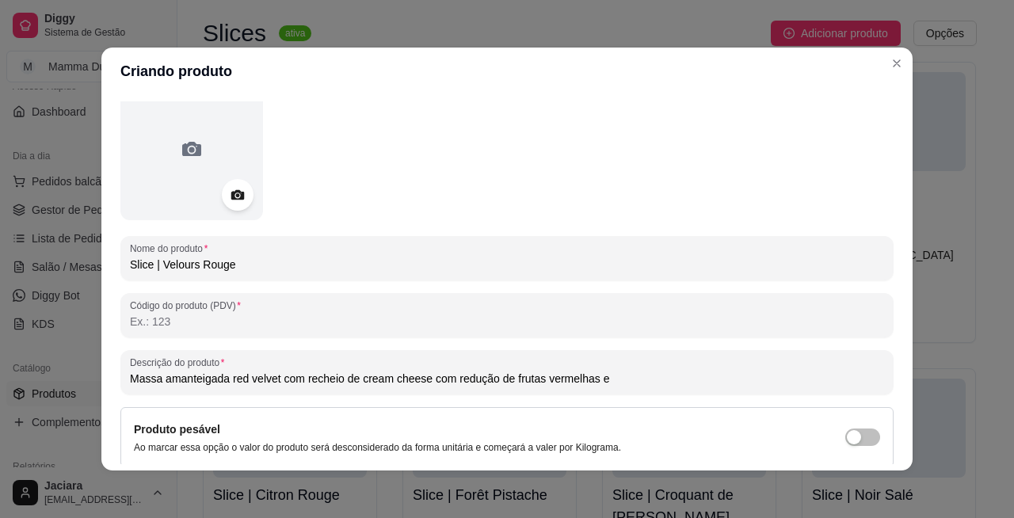
scroll to position [106, 0]
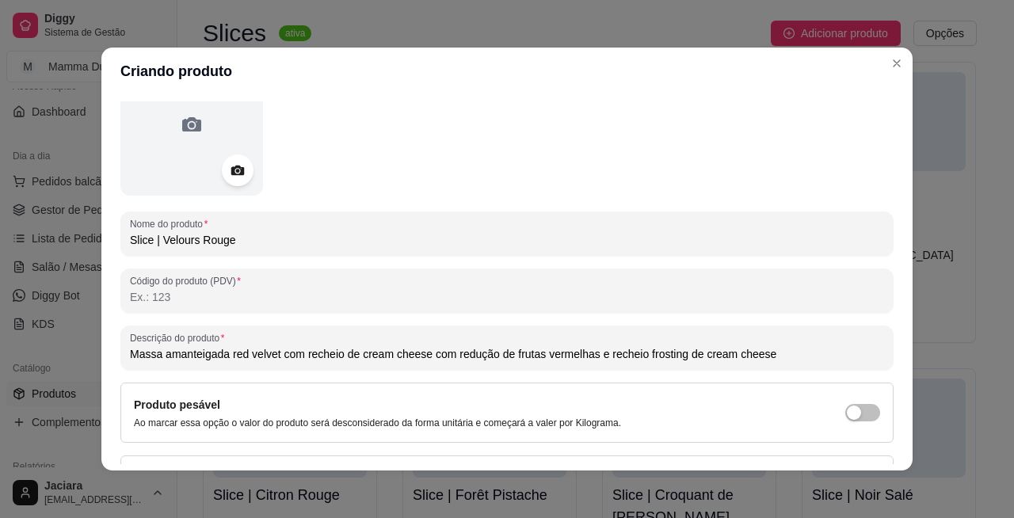
type input "Massa amanteigada red velvet com recheio de cream cheese com redução de frutas …"
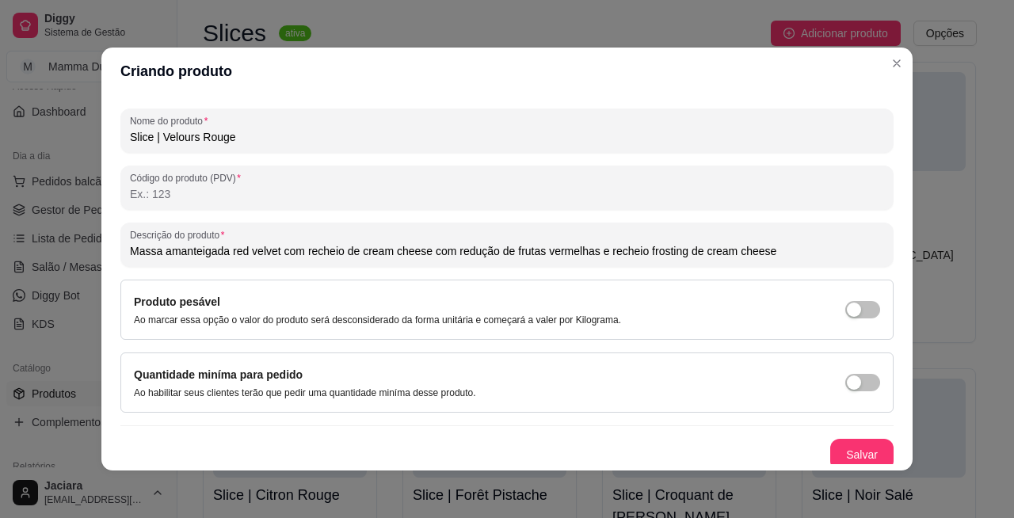
scroll to position [214, 0]
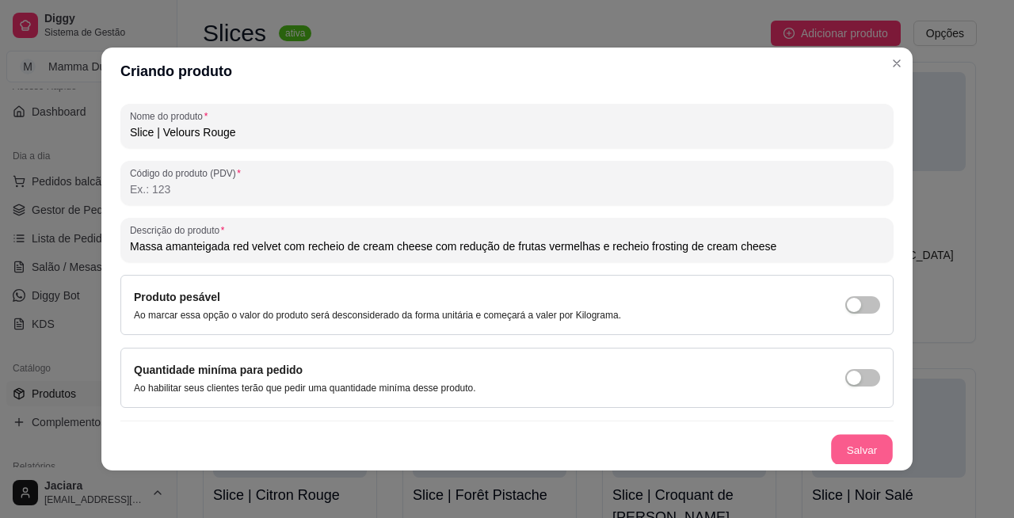
click at [838, 436] on button "Salvar" at bounding box center [862, 450] width 62 height 31
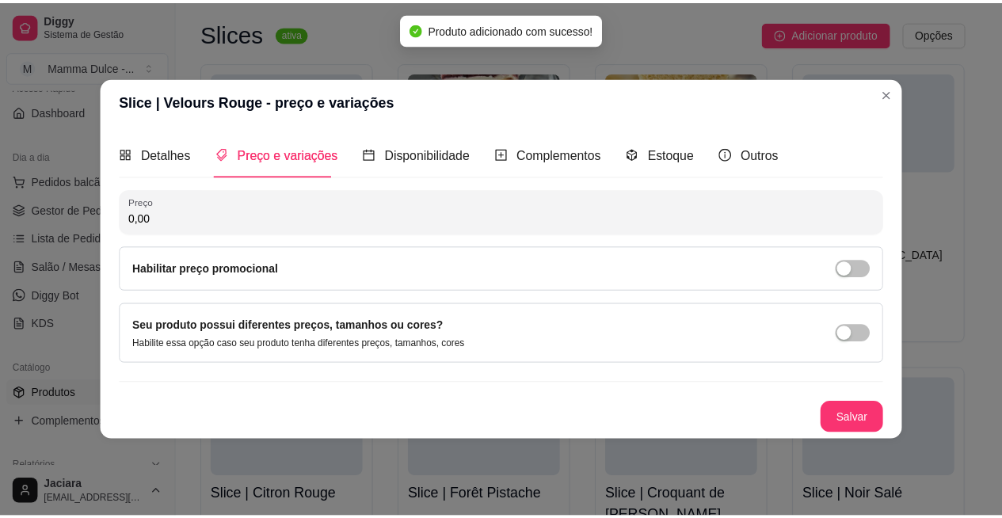
scroll to position [0, 0]
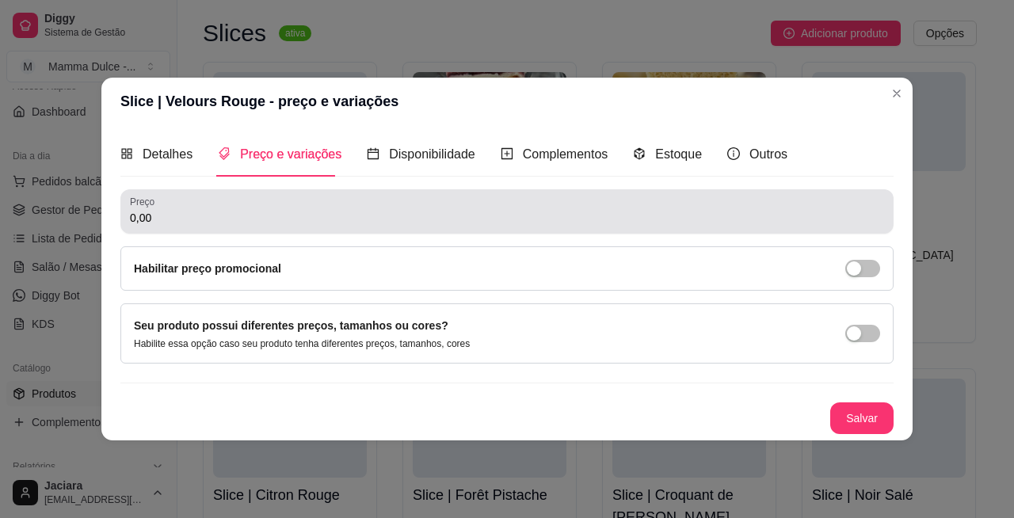
click at [383, 201] on div "0,00" at bounding box center [507, 212] width 754 height 32
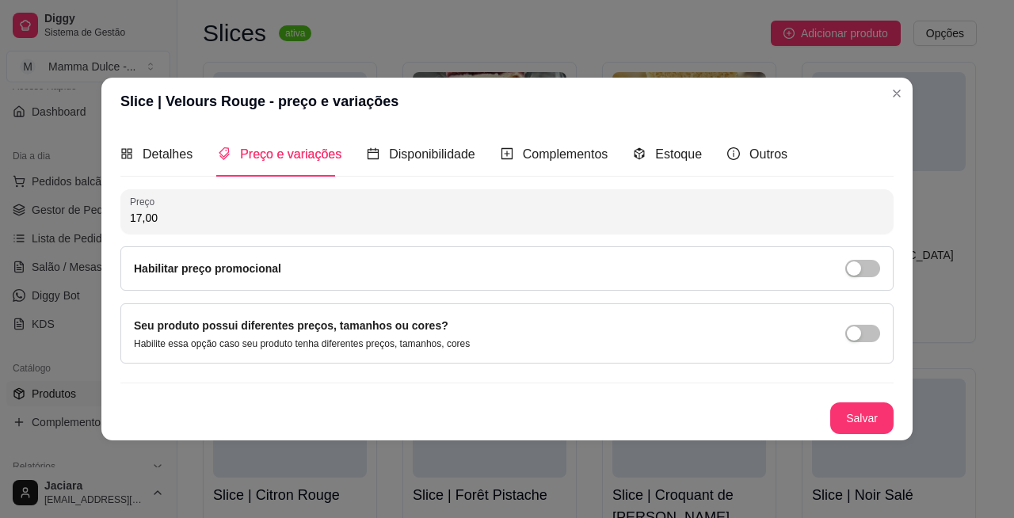
type input "17,00"
click at [862, 261] on span "button" at bounding box center [862, 268] width 35 height 17
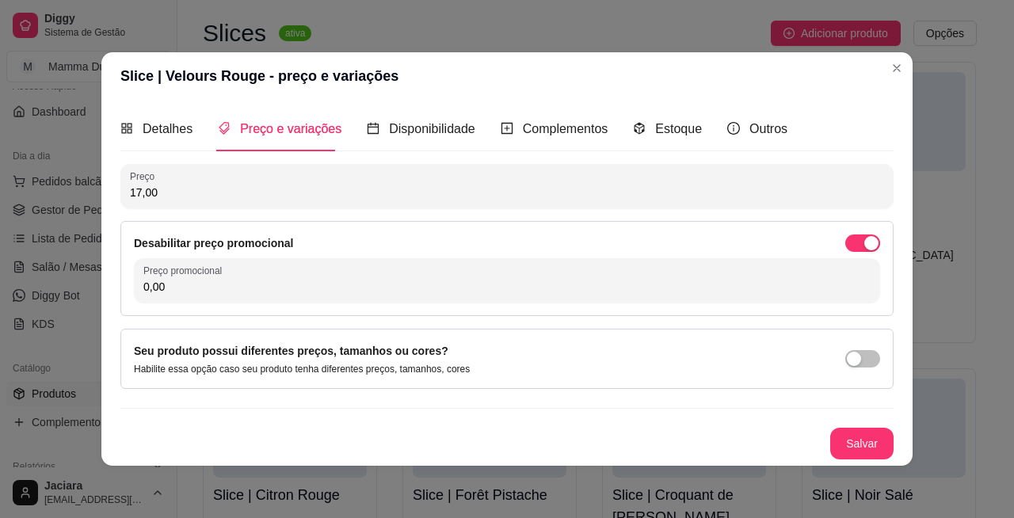
click at [220, 286] on input "0,00" at bounding box center [506, 287] width 727 height 16
type input "15,00"
click at [859, 448] on button "Salvar" at bounding box center [862, 444] width 62 height 31
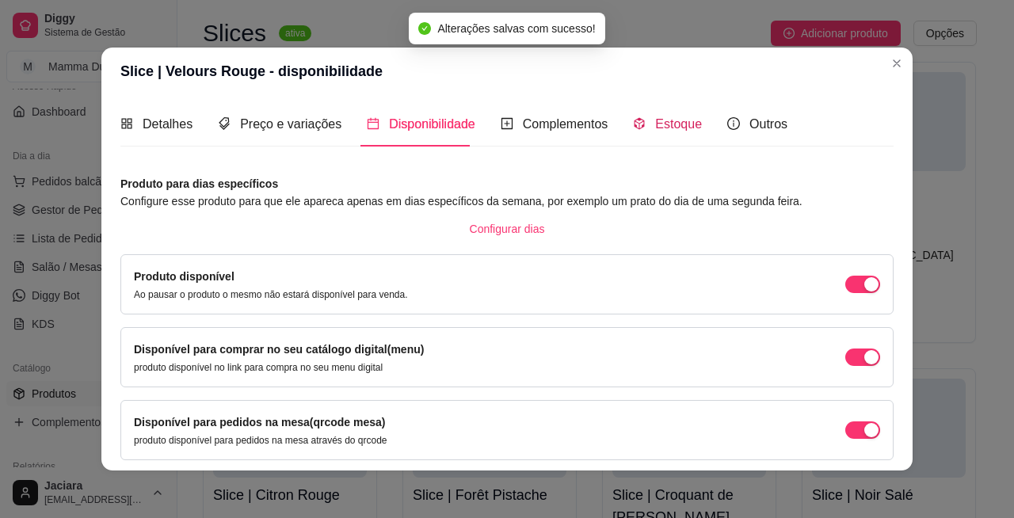
click at [662, 125] on span "Estoque" at bounding box center [678, 123] width 47 height 13
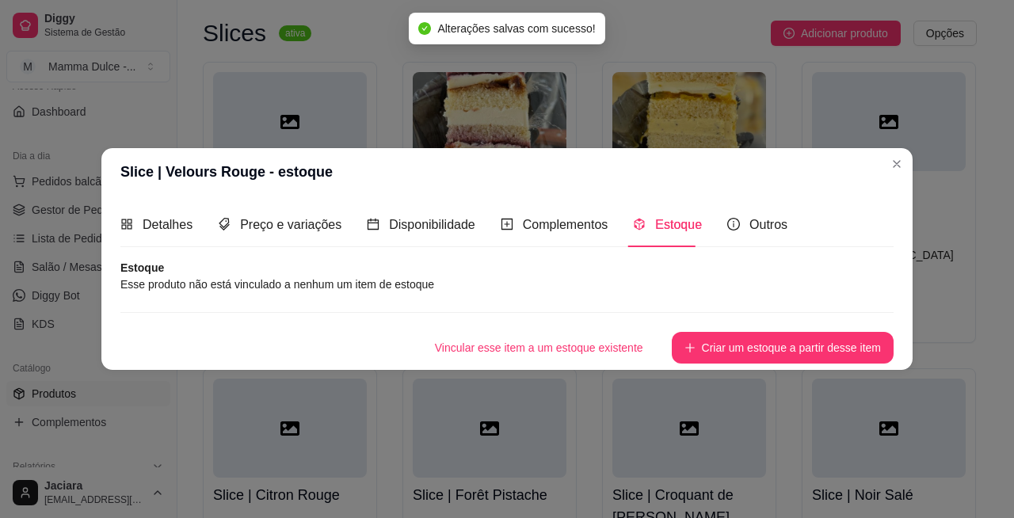
click at [711, 330] on div "Vincular esse item a um estoque existente Criar um estoque a partir desse item" at bounding box center [506, 337] width 773 height 51
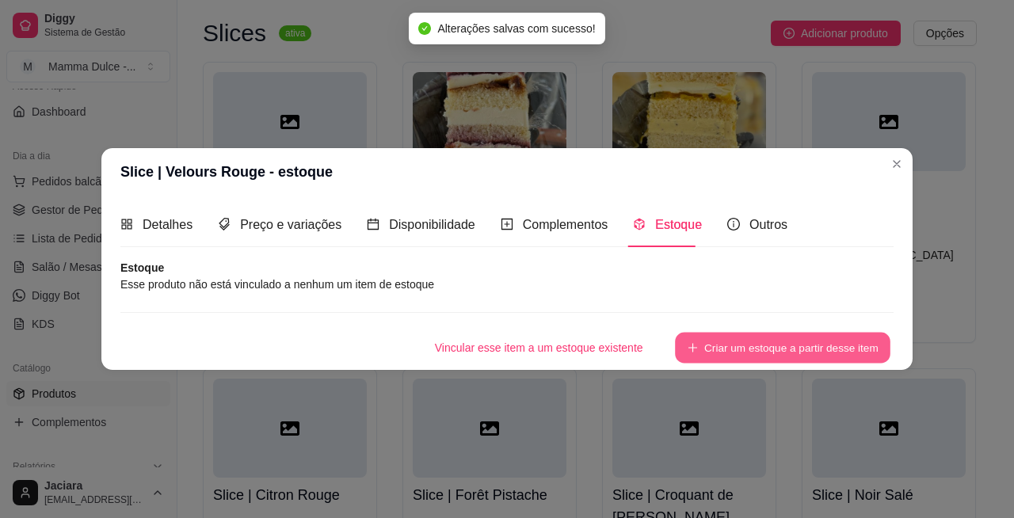
click at [714, 342] on button "Criar um estoque a partir desse item" at bounding box center [782, 348] width 215 height 31
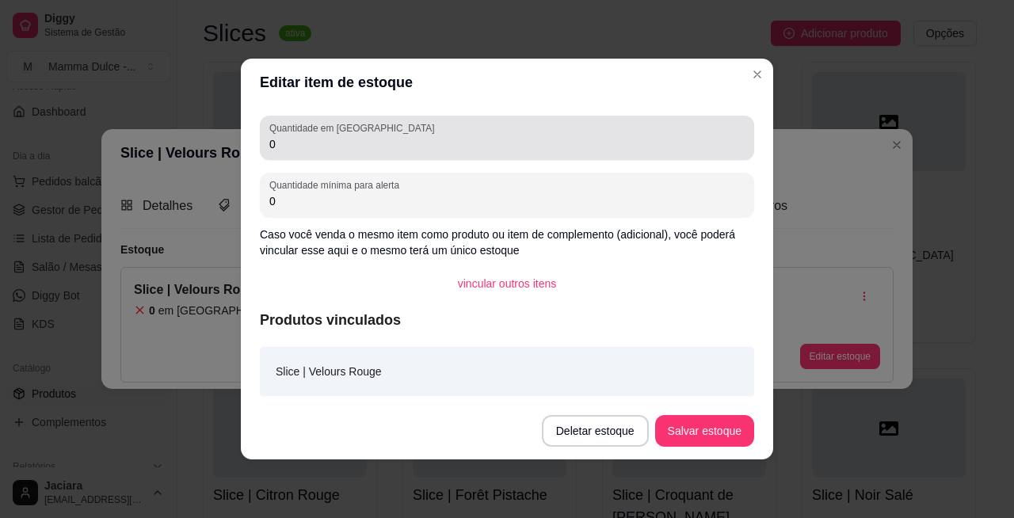
click at [600, 154] on div "Quantidade em estoque 0" at bounding box center [507, 138] width 494 height 44
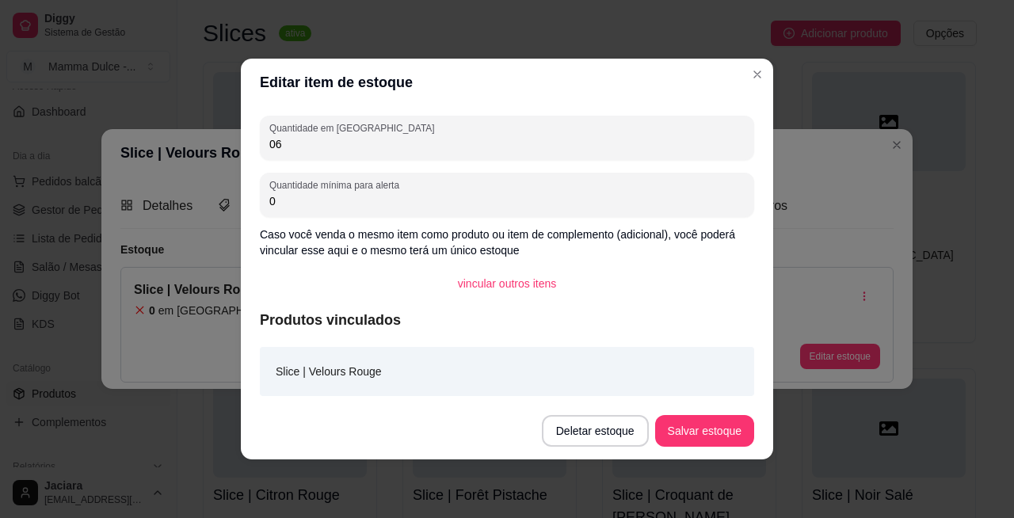
type input "06"
click at [708, 434] on button "Salvar estoque" at bounding box center [704, 431] width 97 height 31
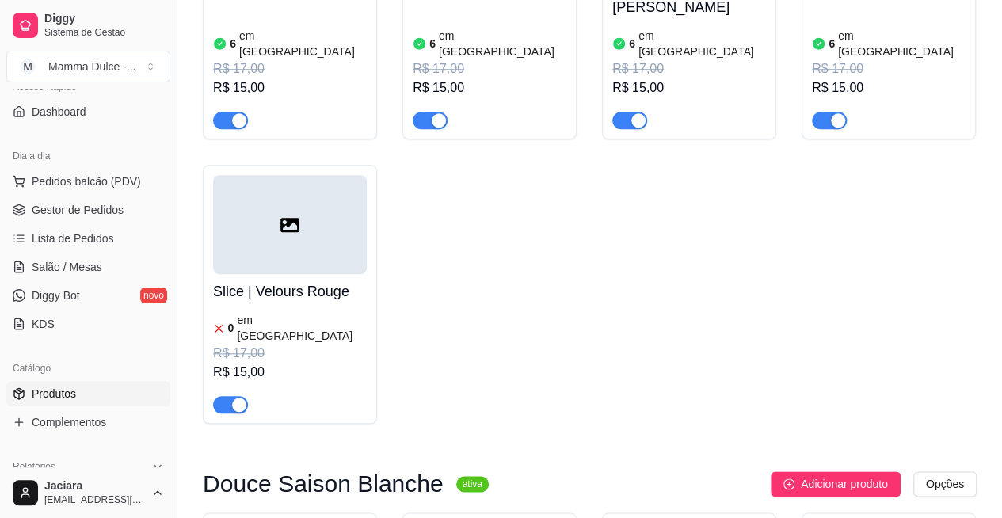
scroll to position [672, 0]
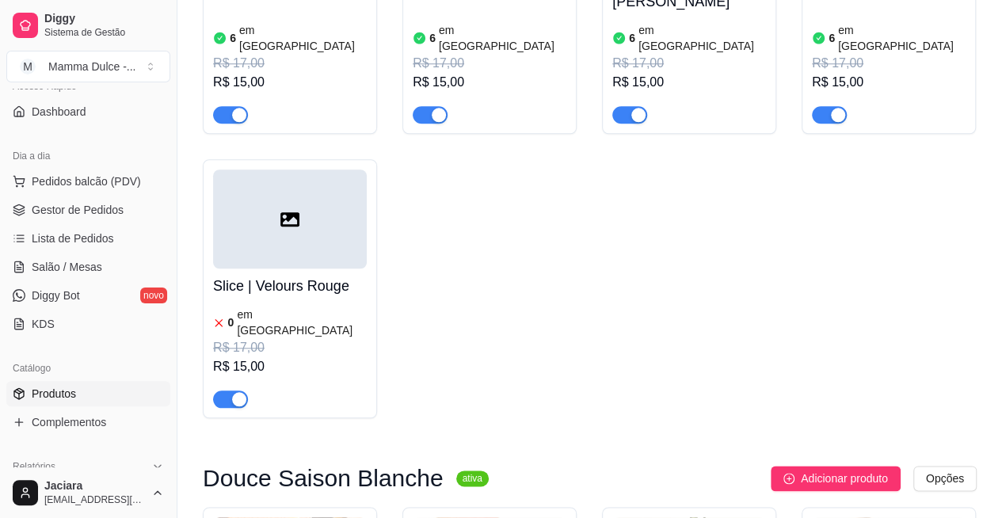
click at [236, 389] on div at bounding box center [230, 398] width 35 height 19
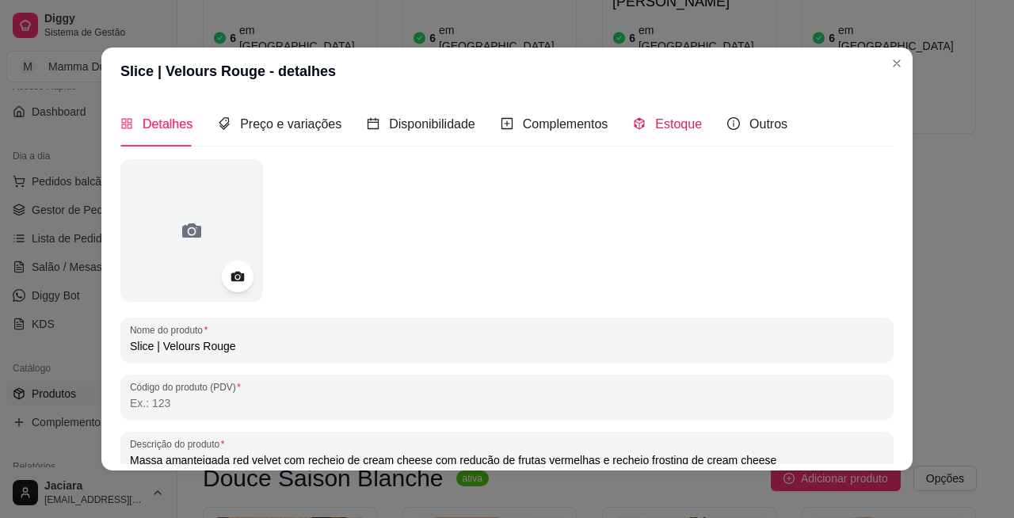
click at [684, 122] on span "Estoque" at bounding box center [678, 123] width 47 height 13
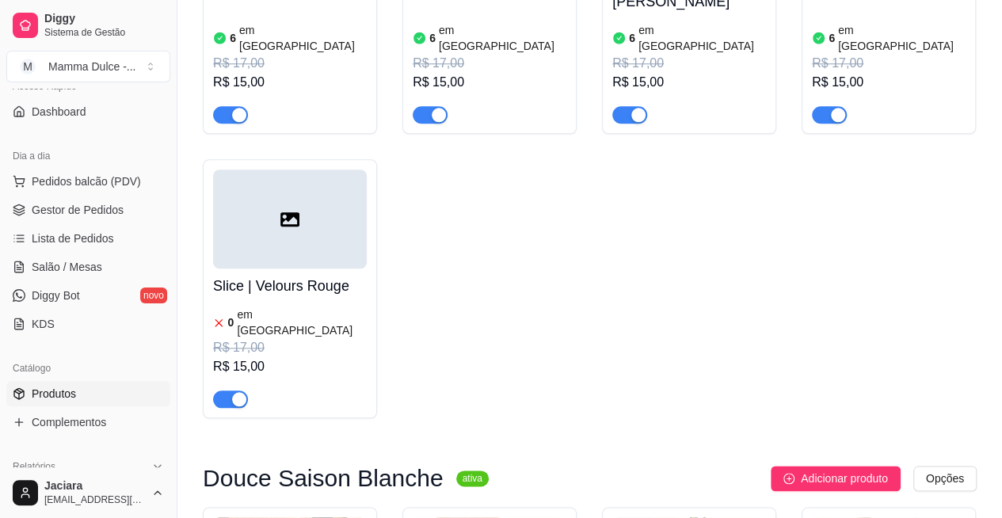
click at [219, 391] on span "button" at bounding box center [230, 399] width 35 height 17
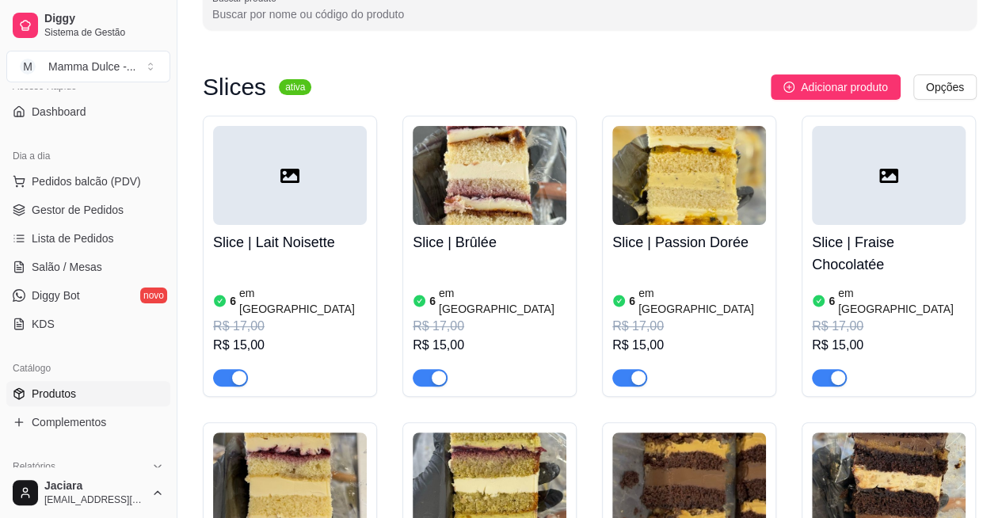
scroll to position [0, 0]
